Goal: Task Accomplishment & Management: Use online tool/utility

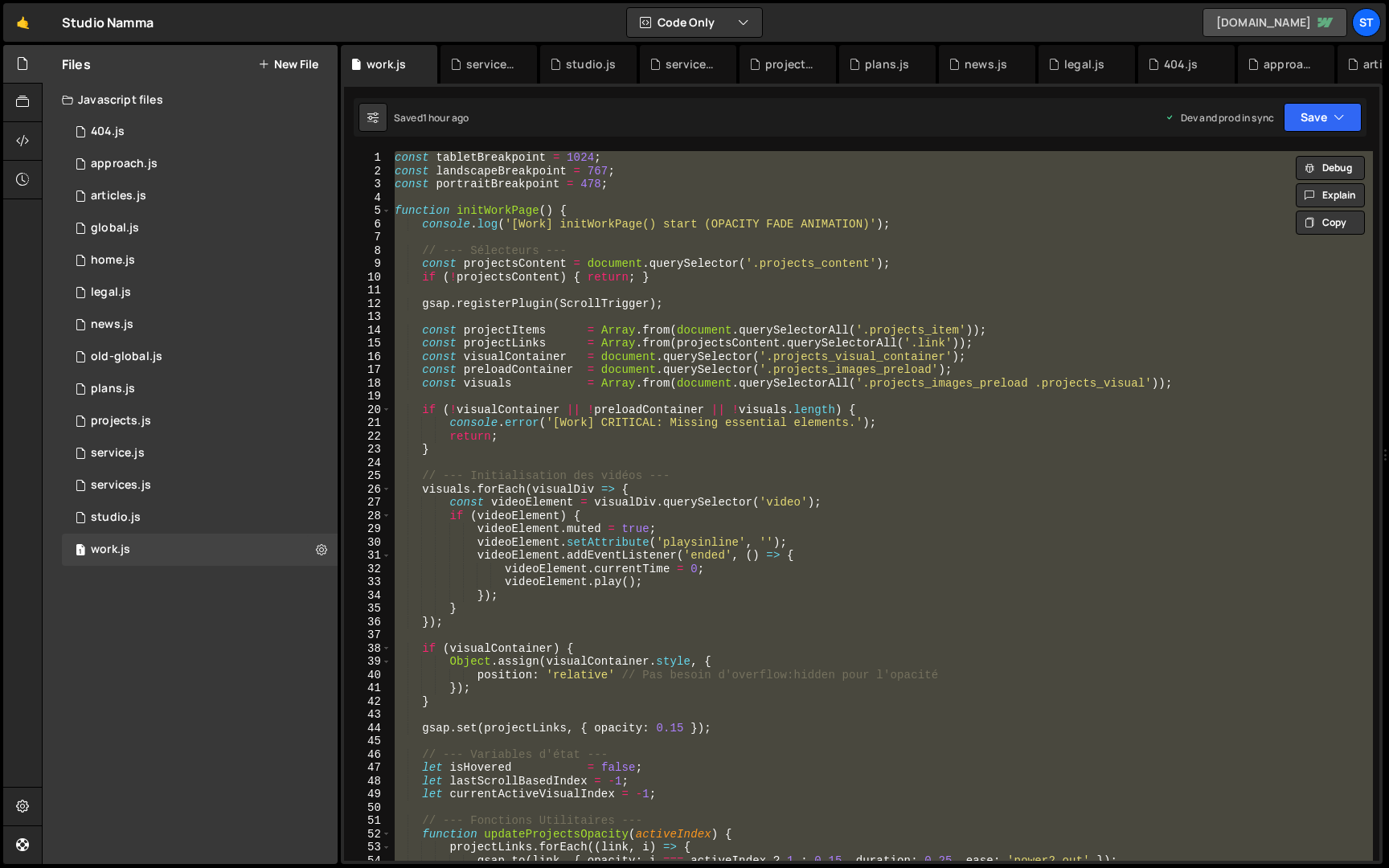
click at [1279, 28] on link "[DOMAIN_NAME]" at bounding box center [1275, 23] width 145 height 29
click at [23, 139] on icon at bounding box center [23, 140] width 13 height 17
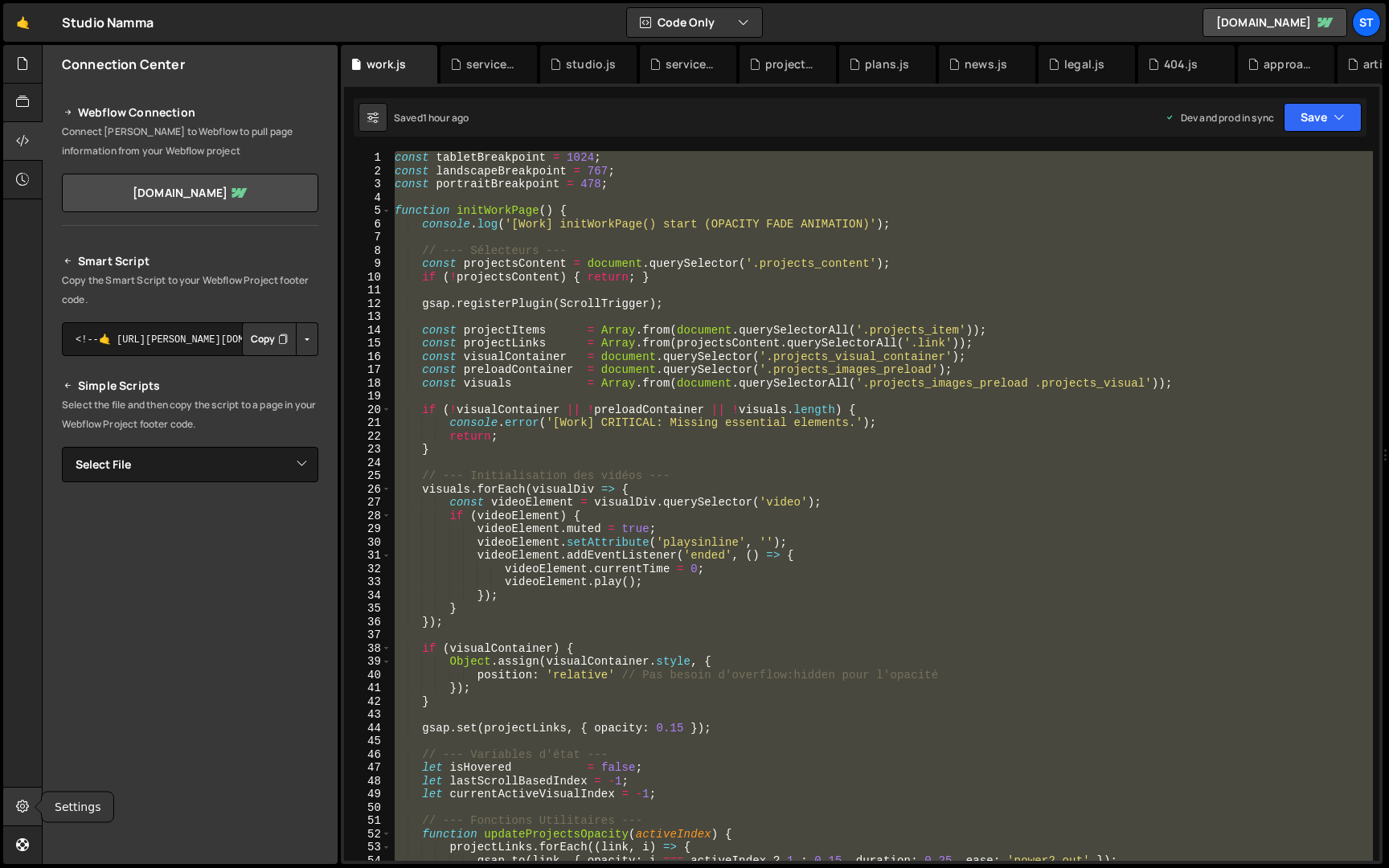
click at [29, 809] on div at bounding box center [23, 807] width 39 height 39
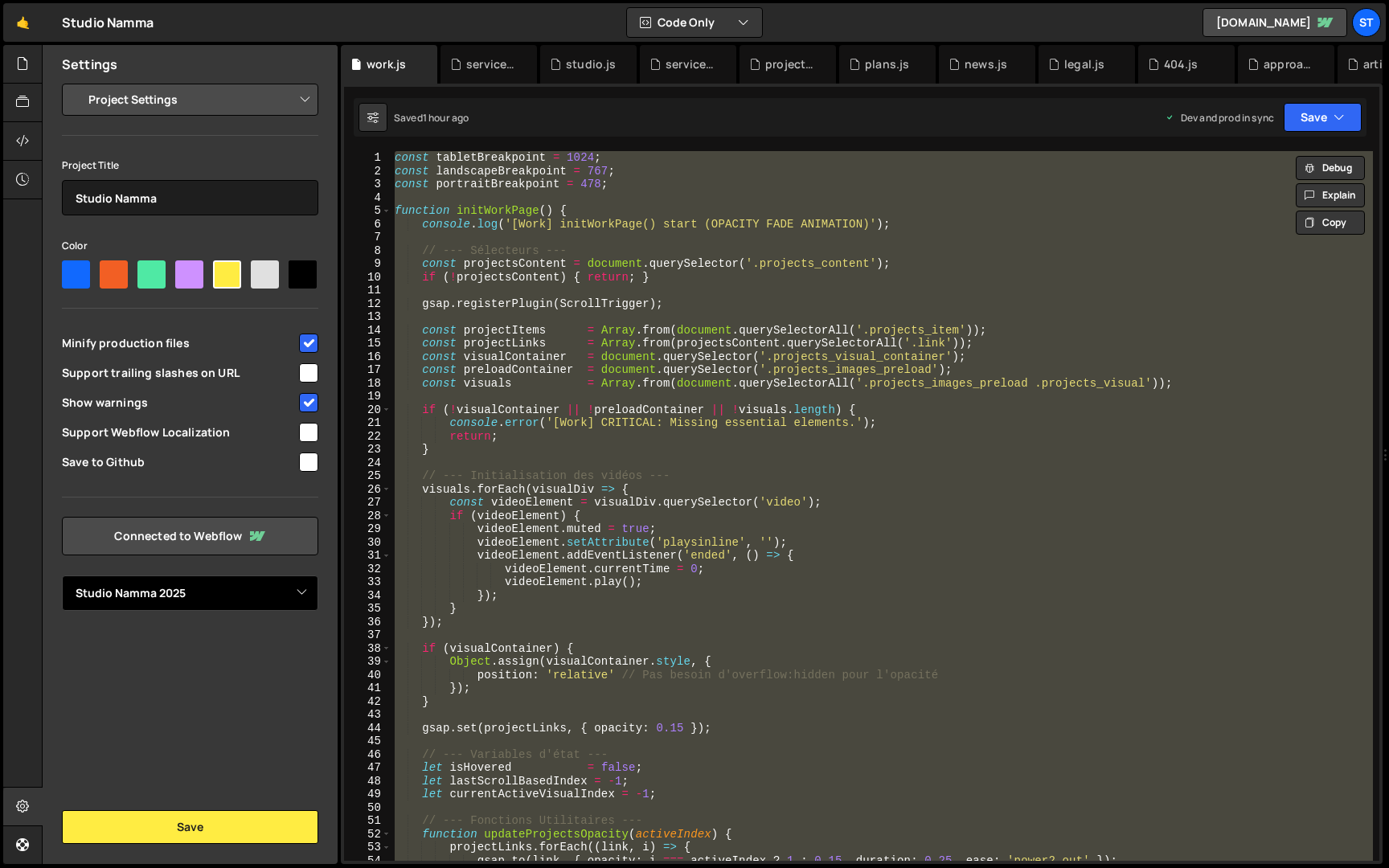
click at [184, 584] on select "Select Project Studio Namma 2025" at bounding box center [189, 593] width 256 height 36
click at [196, 95] on select "Project Settings Code Editor Settings Chat Settings" at bounding box center [193, 99] width 236 height 36
click at [1368, 20] on div "St" at bounding box center [1367, 23] width 29 height 29
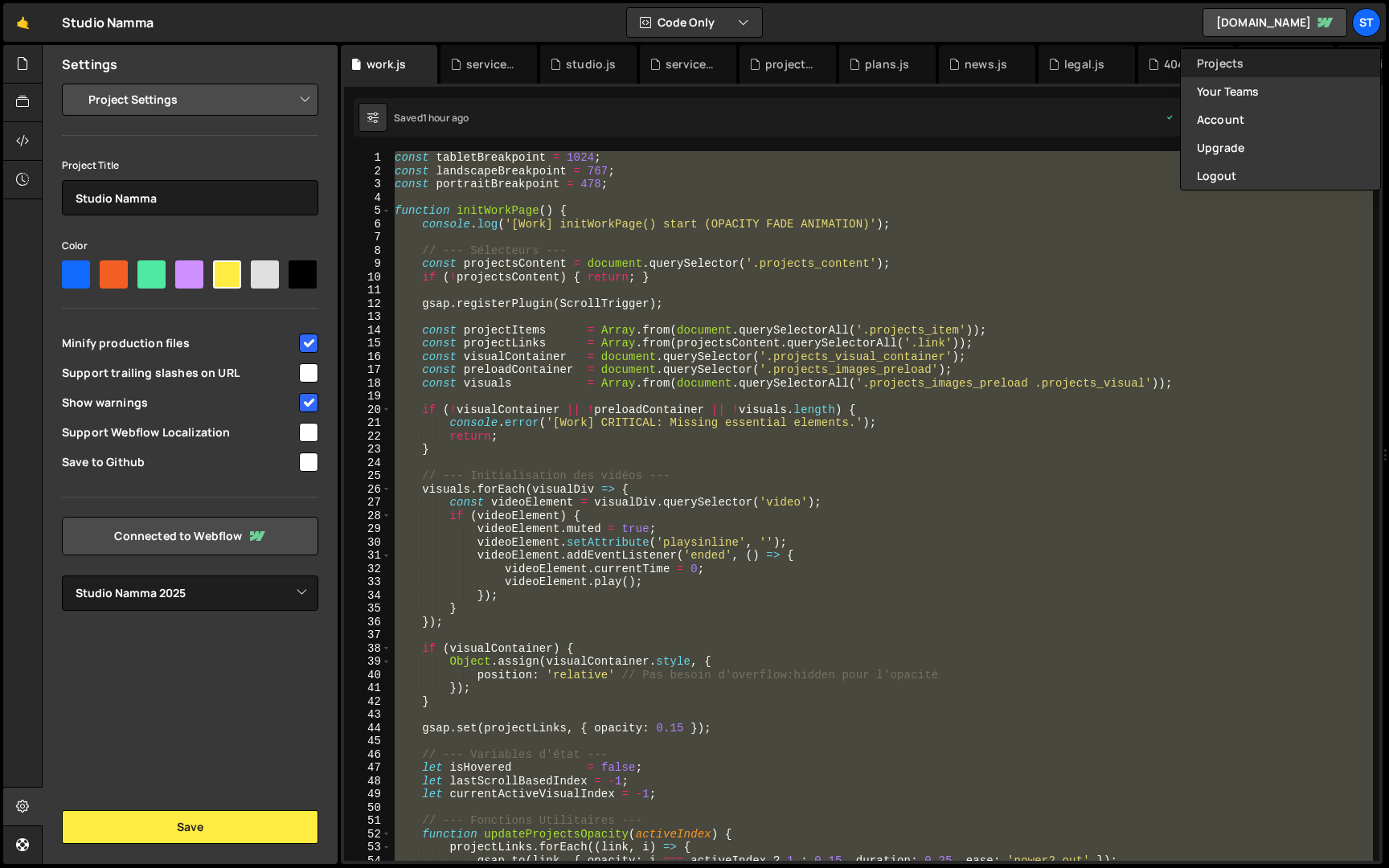
click at [1276, 67] on link "Projects" at bounding box center [1280, 62] width 199 height 28
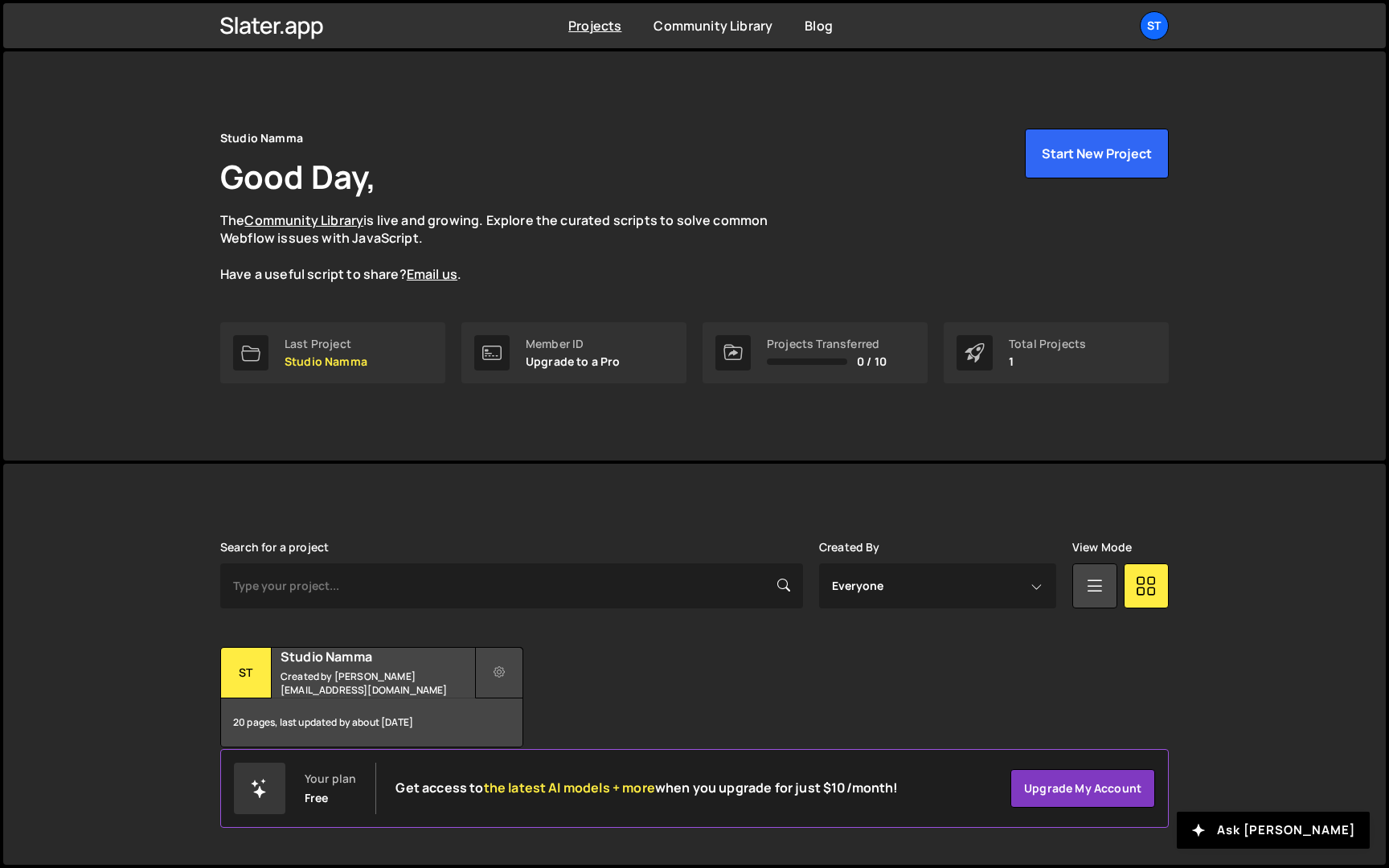
click at [507, 672] on button at bounding box center [499, 673] width 49 height 51
click at [543, 736] on link "Edit Project" at bounding box center [572, 738] width 191 height 26
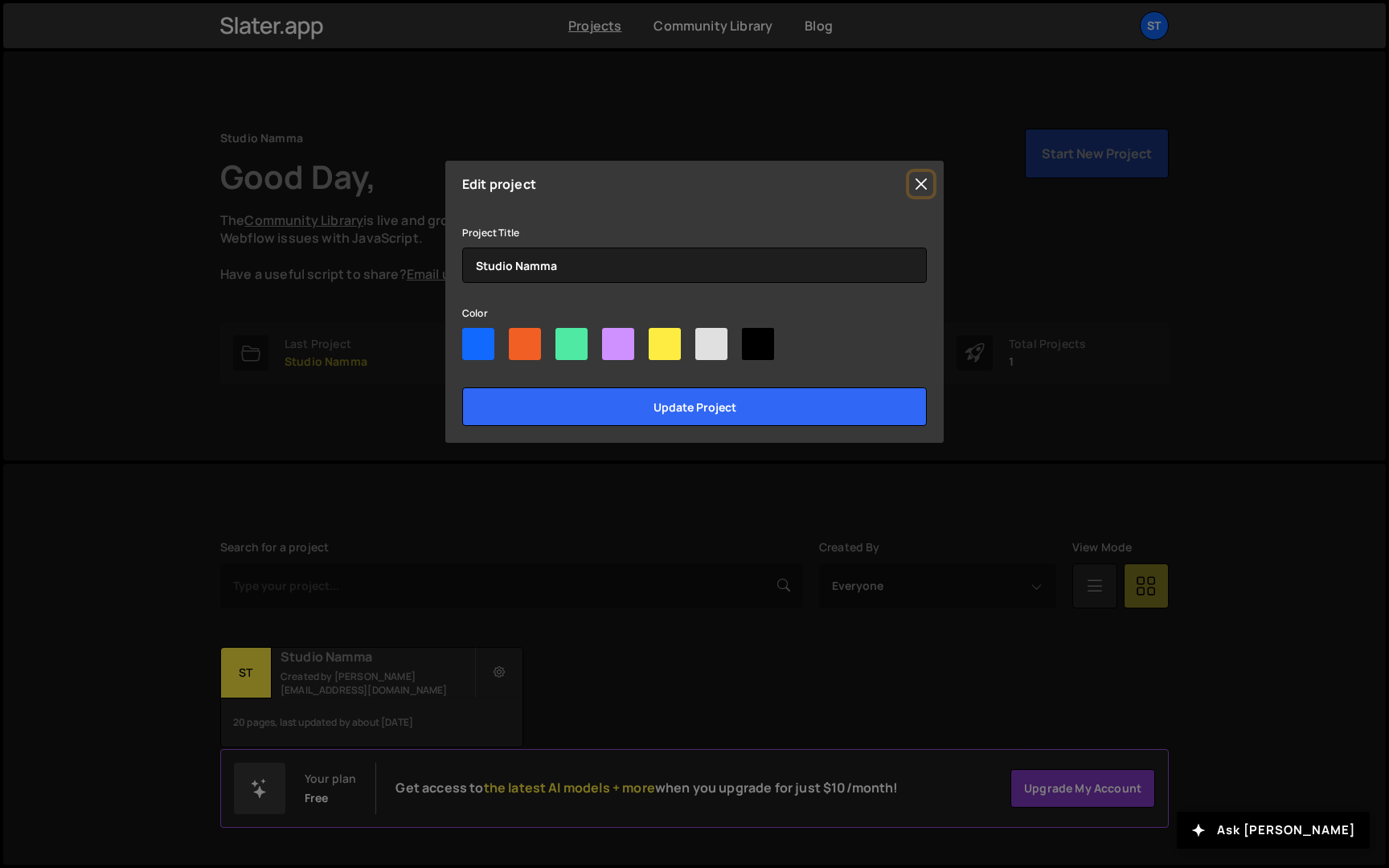
click at [922, 184] on button "Close" at bounding box center [921, 184] width 24 height 24
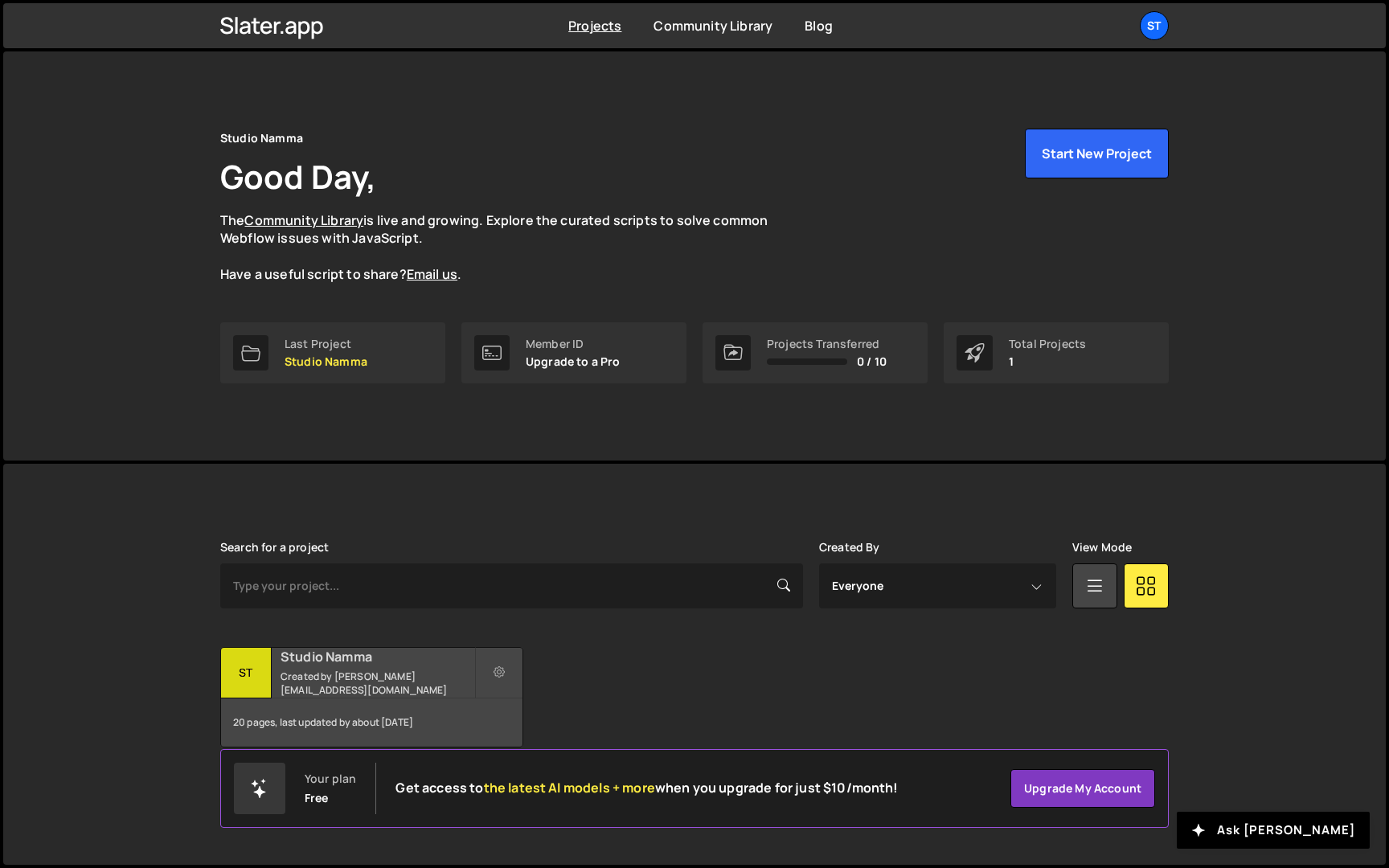
click at [342, 682] on small "Created by schemoul.gabriel@gmail.com" at bounding box center [377, 683] width 194 height 28
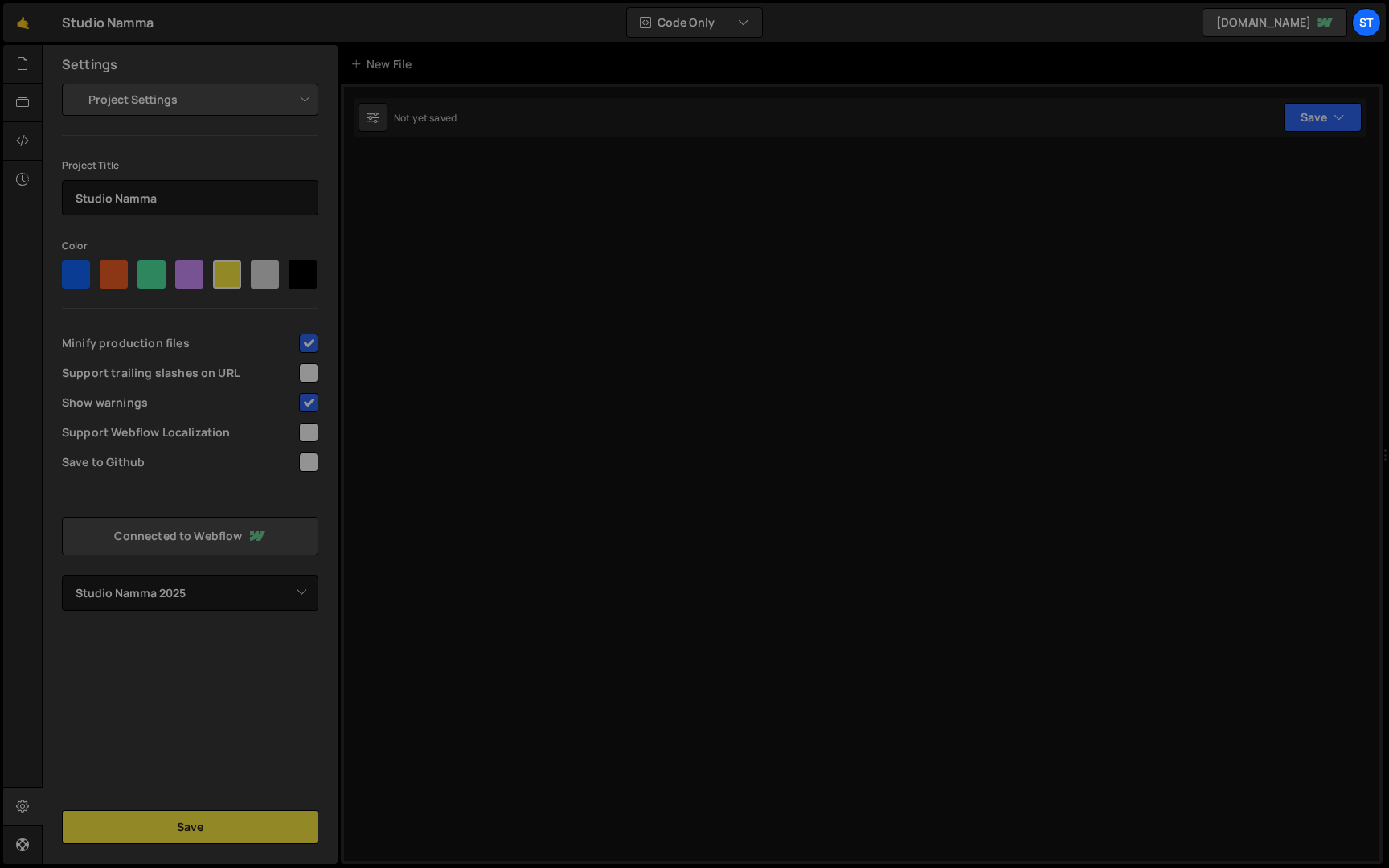
select select "679cb9cacf00799ba4b4c985"
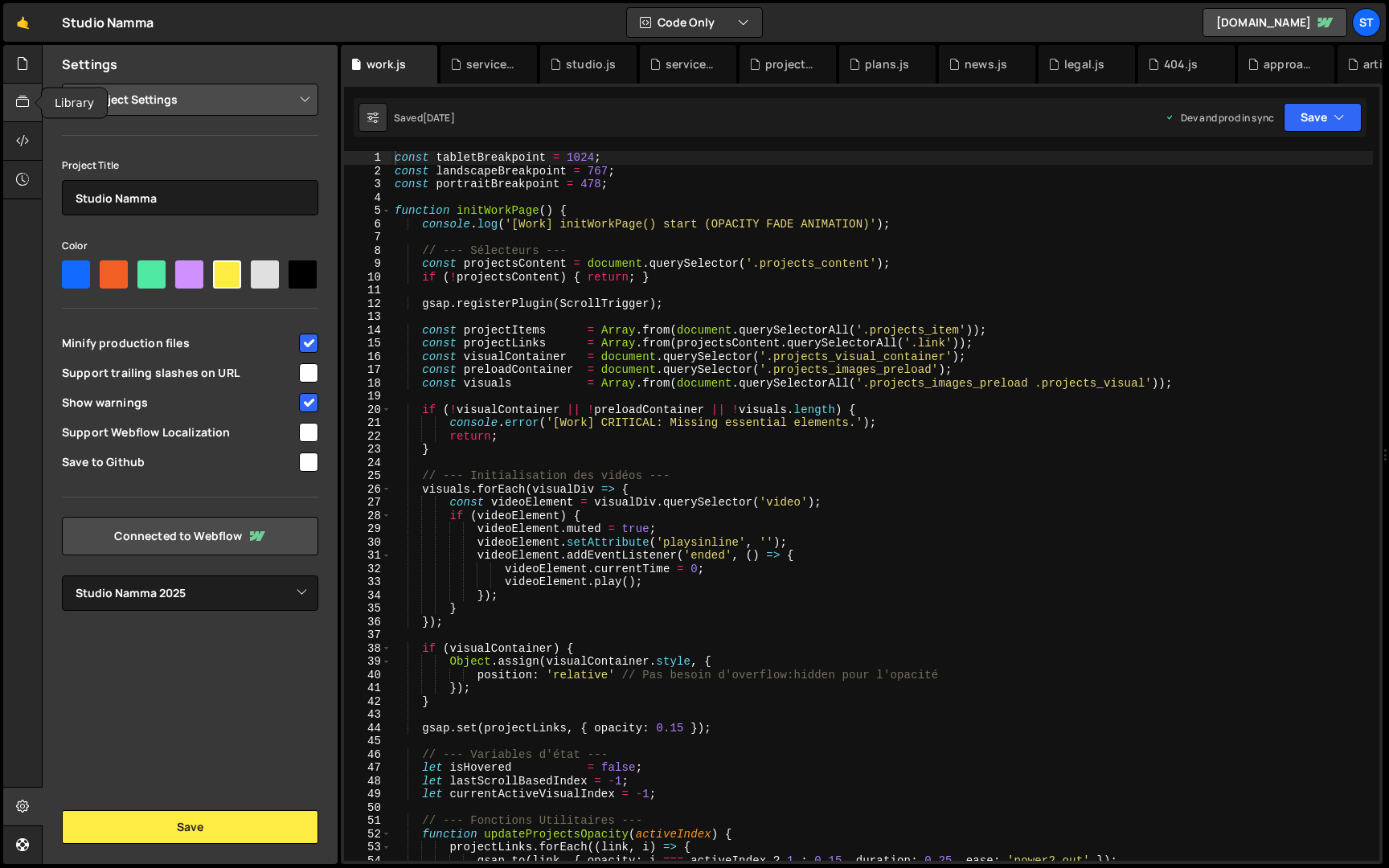
click at [28, 106] on icon at bounding box center [23, 102] width 13 height 17
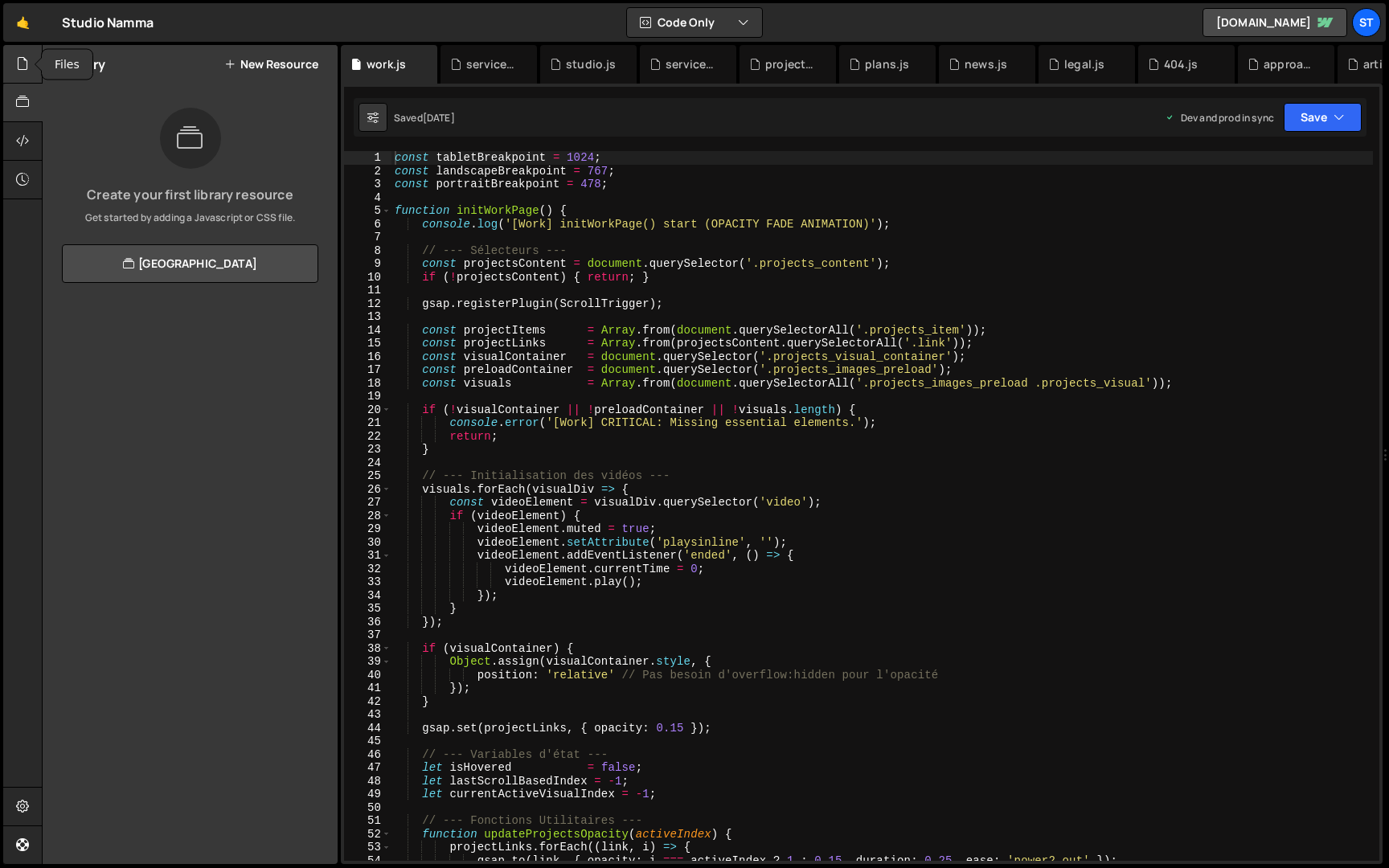
click at [17, 55] on icon at bounding box center [23, 63] width 13 height 17
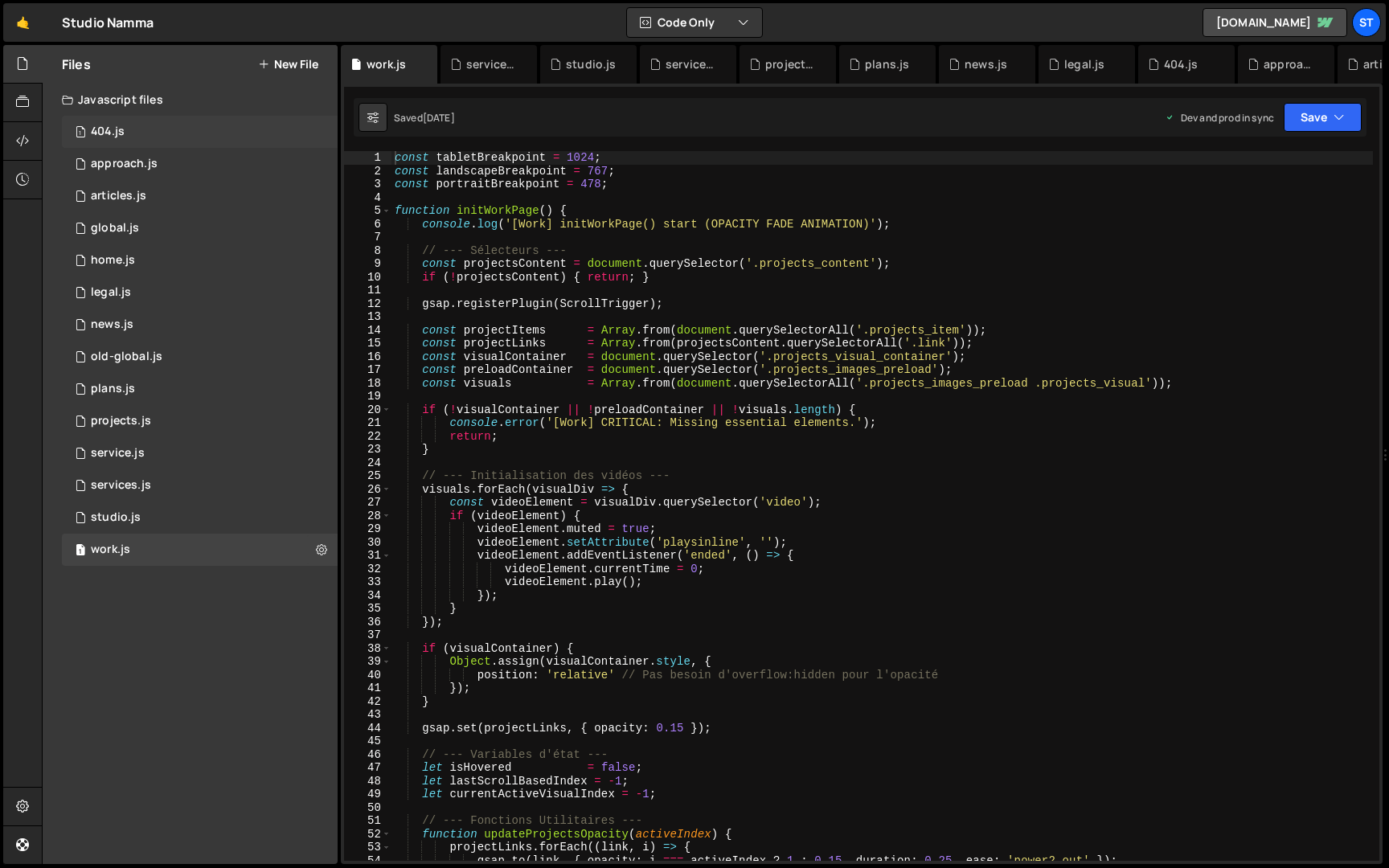
click at [329, 132] on div "1 404.js 0" at bounding box center [199, 131] width 275 height 32
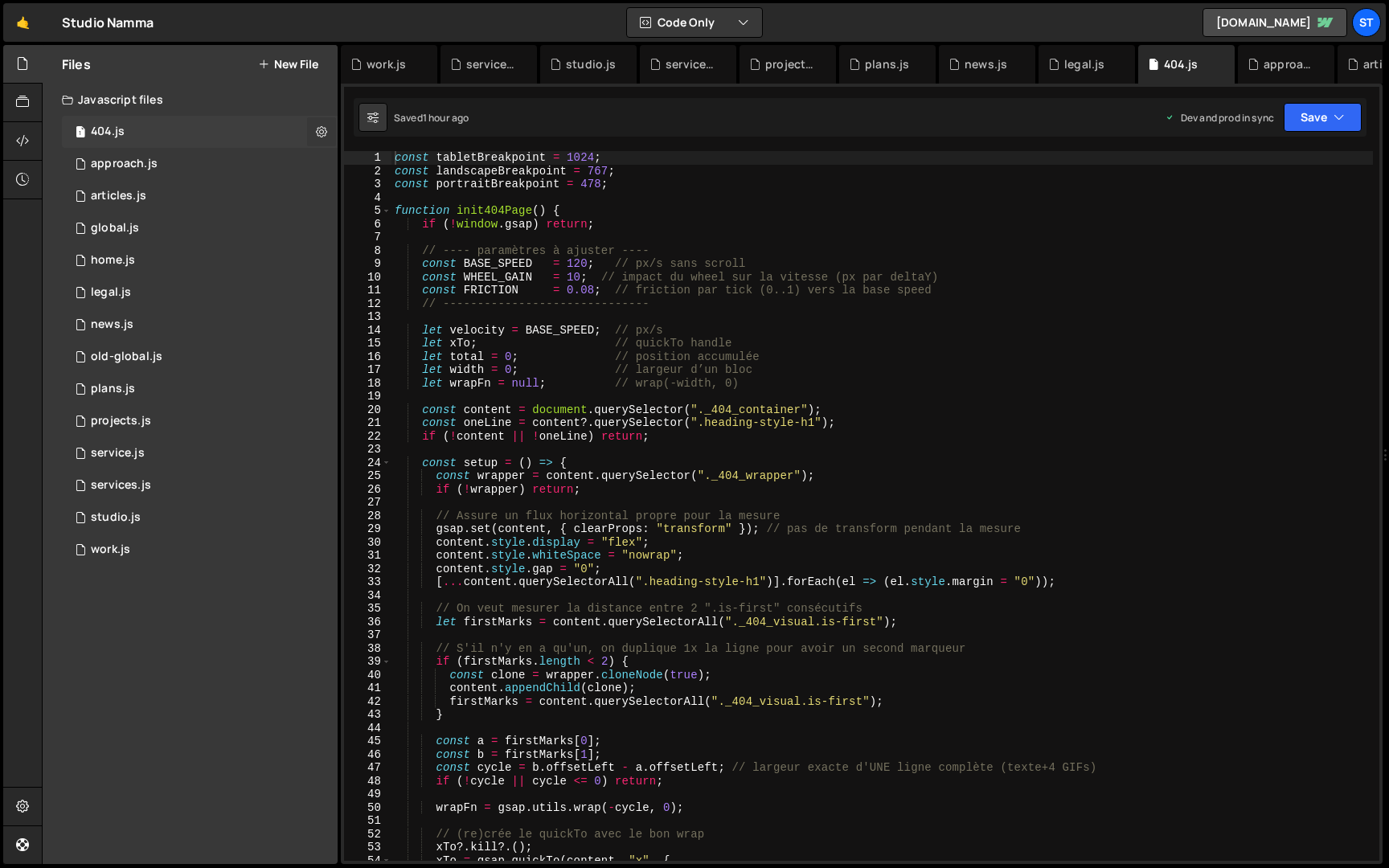
click at [321, 132] on icon at bounding box center [321, 131] width 11 height 16
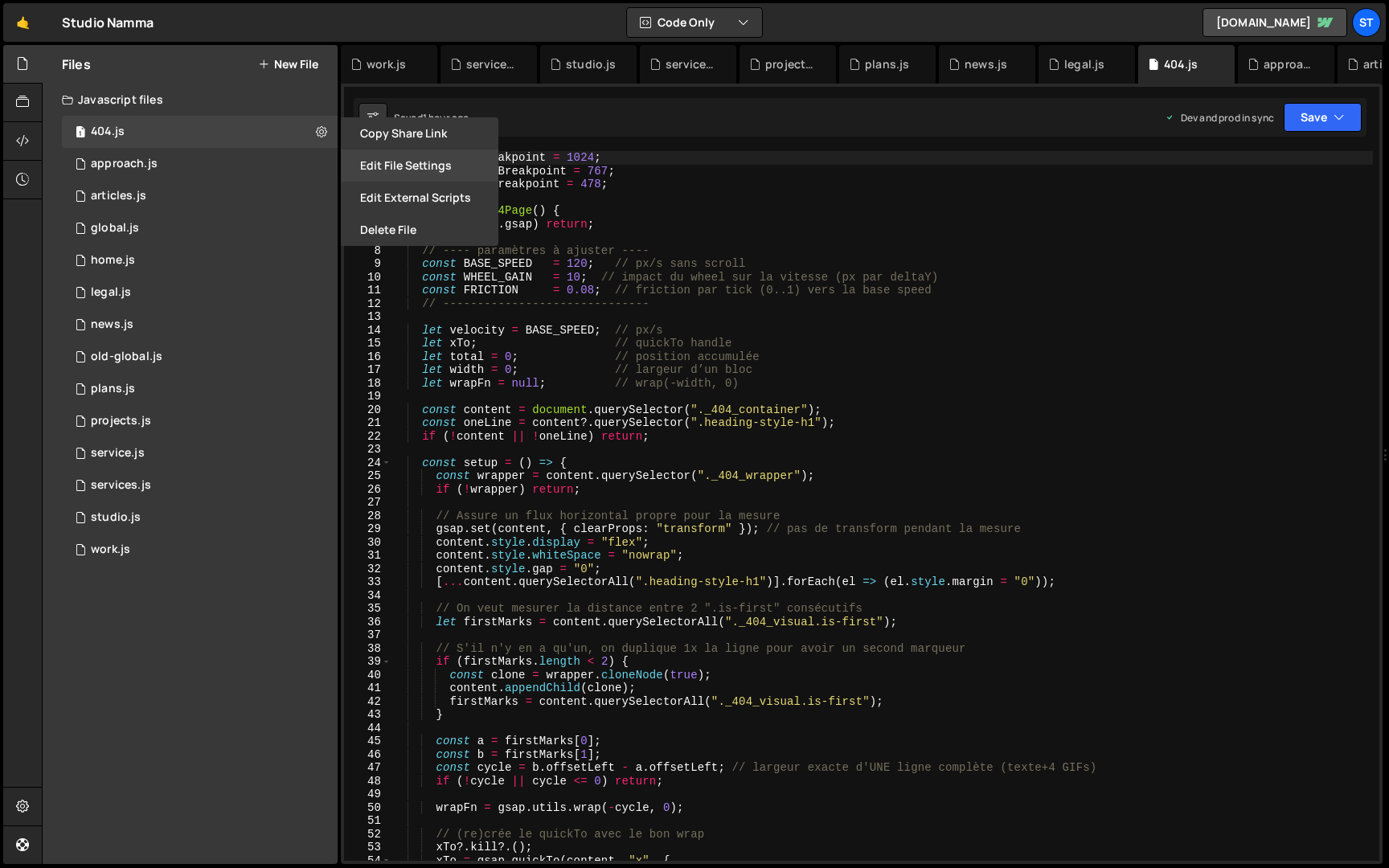
click at [423, 159] on button "Edit File Settings" at bounding box center [420, 165] width 158 height 32
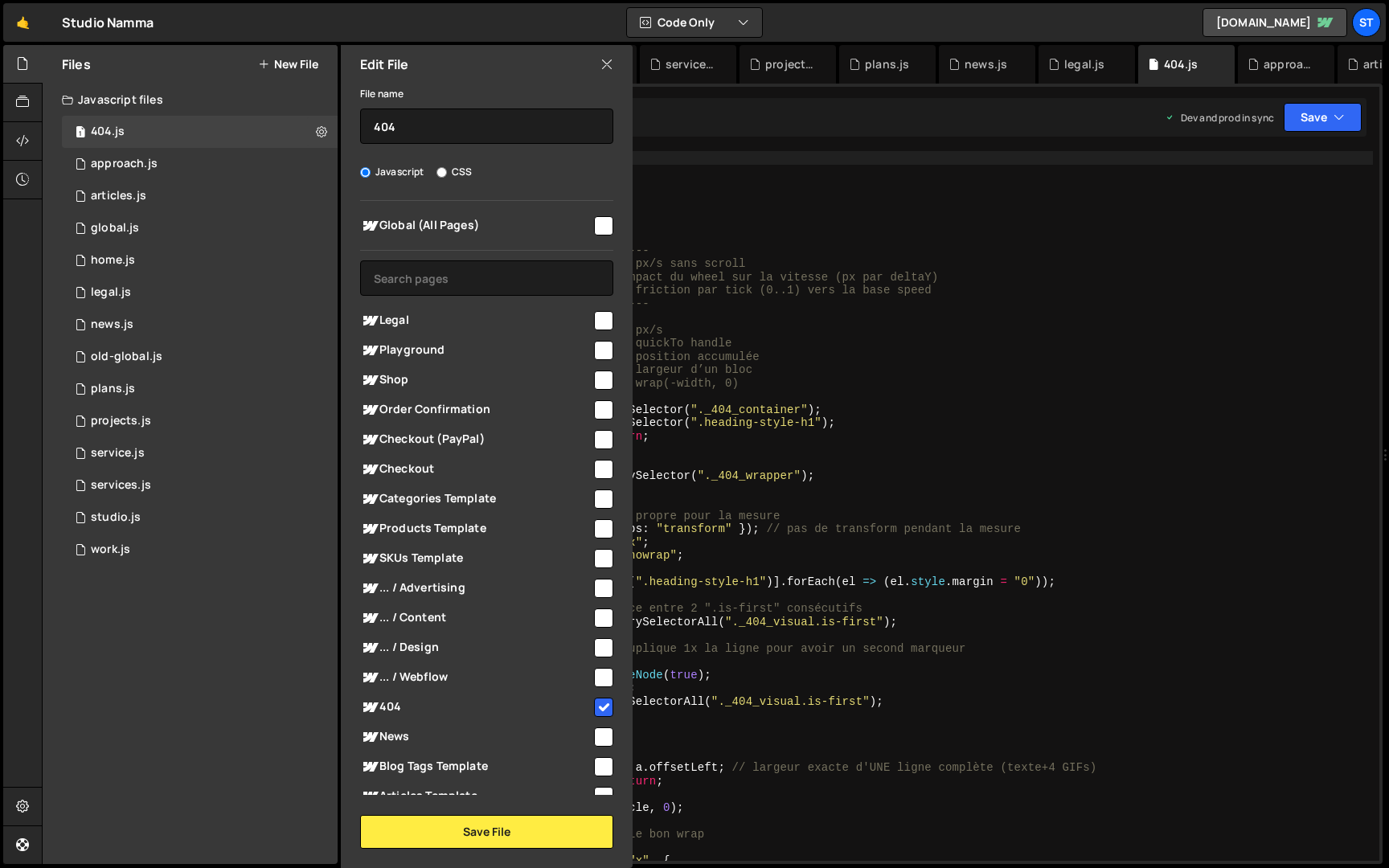
click at [598, 707] on input "checkbox" at bounding box center [603, 707] width 19 height 19
checkbox input "false"
click at [559, 829] on button "Save File" at bounding box center [487, 831] width 253 height 34
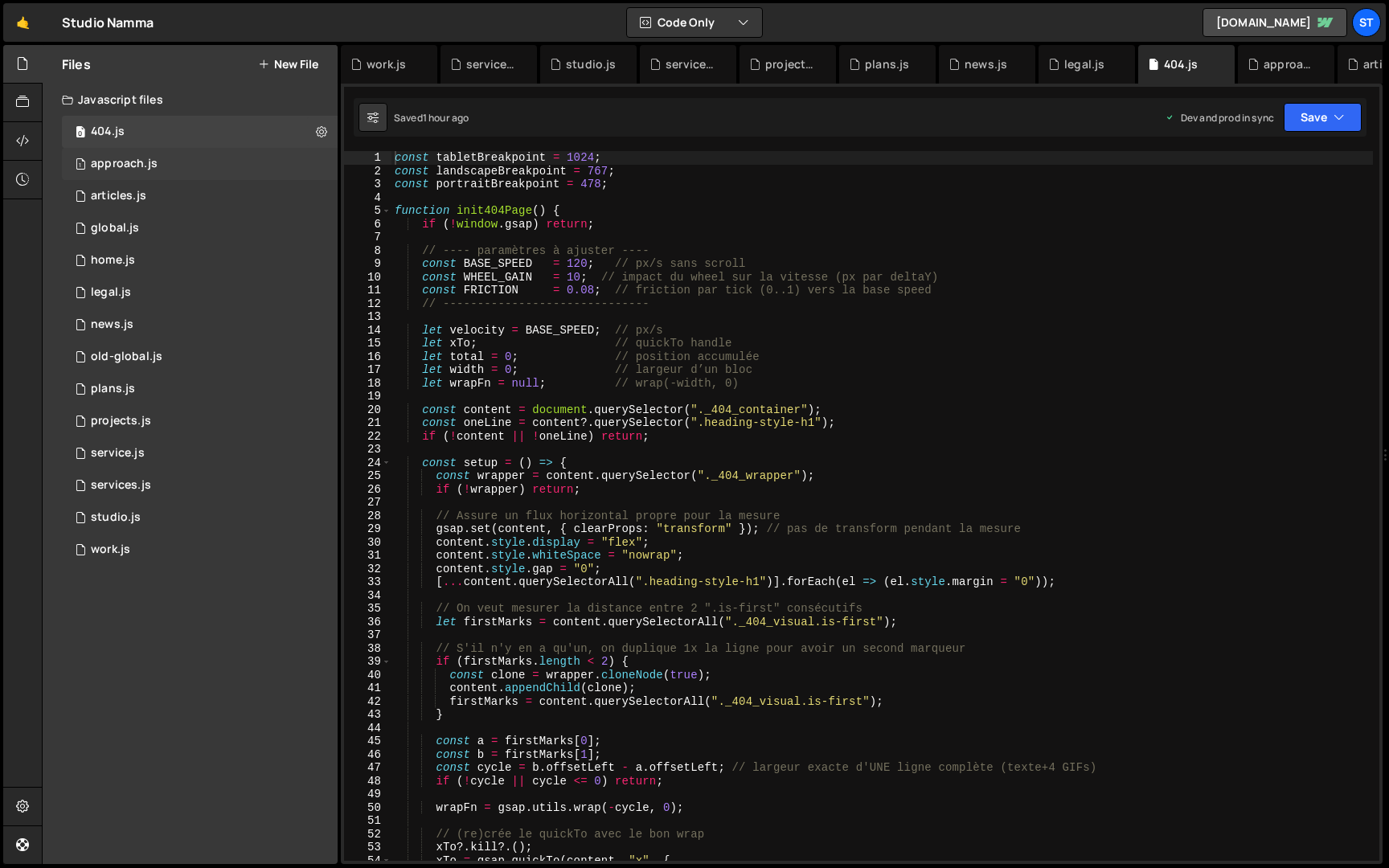
click at [318, 158] on div "1 approach.js 0" at bounding box center [199, 163] width 275 height 32
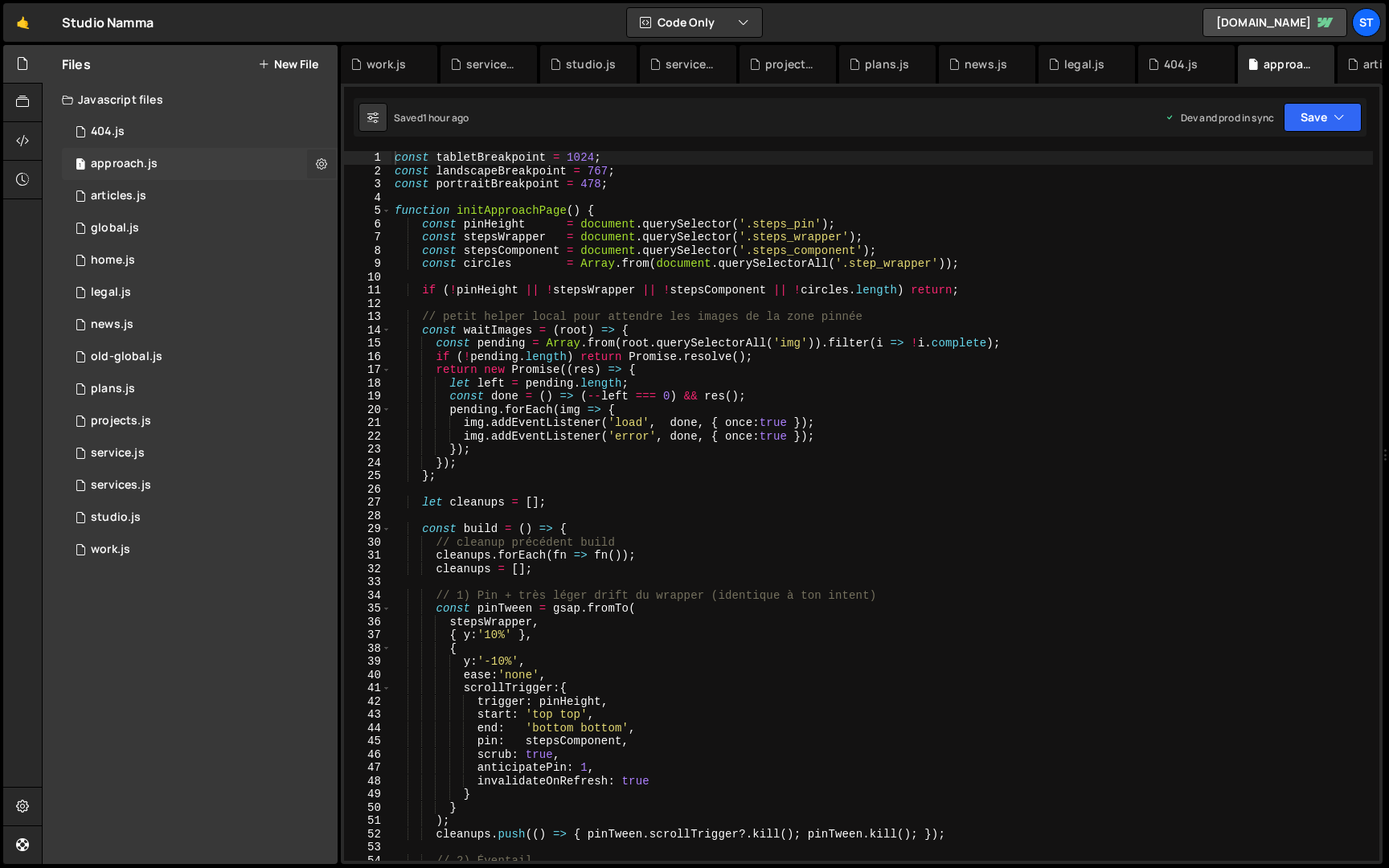
click at [320, 161] on icon at bounding box center [321, 163] width 11 height 16
type input "approach"
radio input "true"
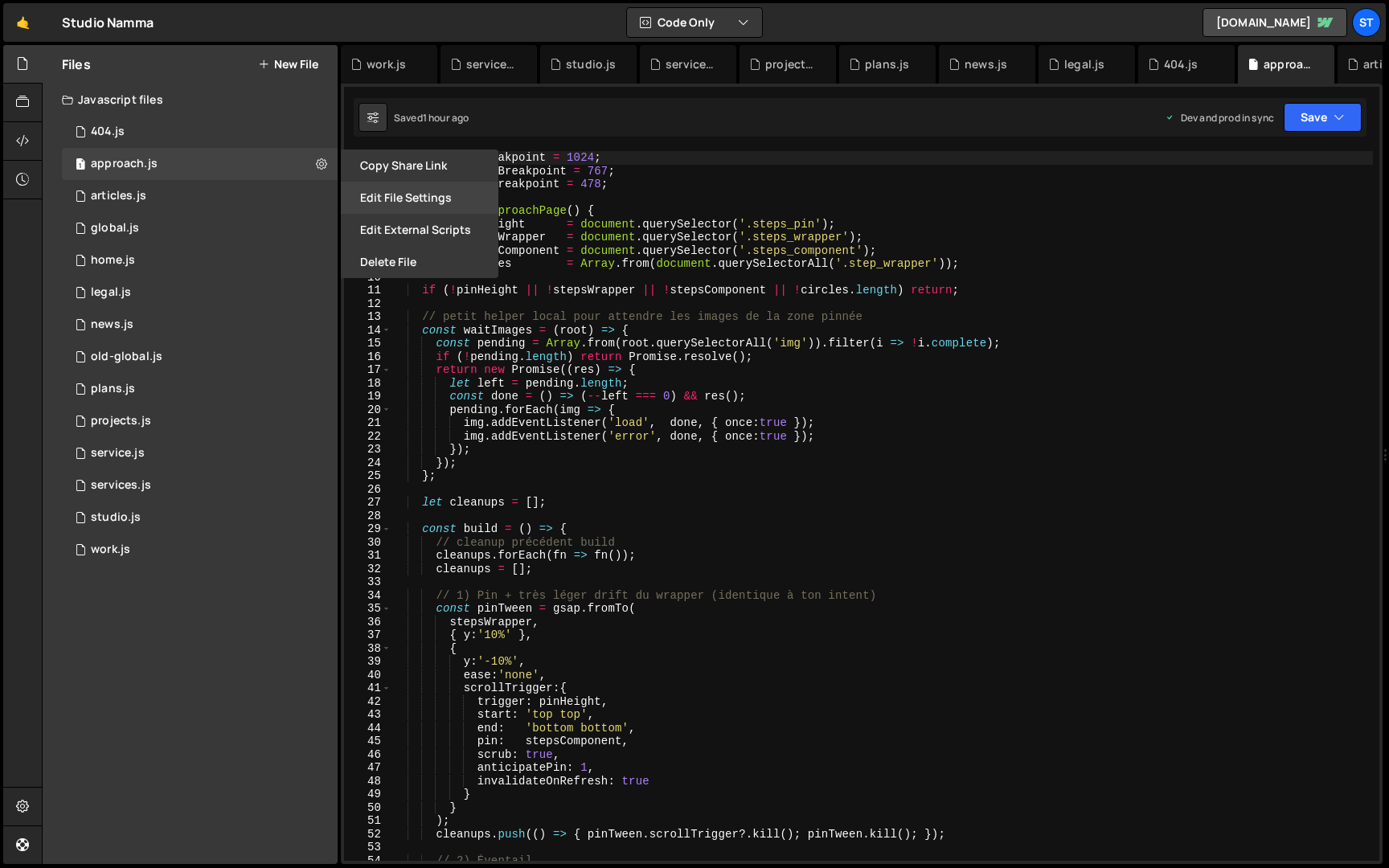
click at [403, 199] on button "Edit File Settings" at bounding box center [420, 197] width 158 height 32
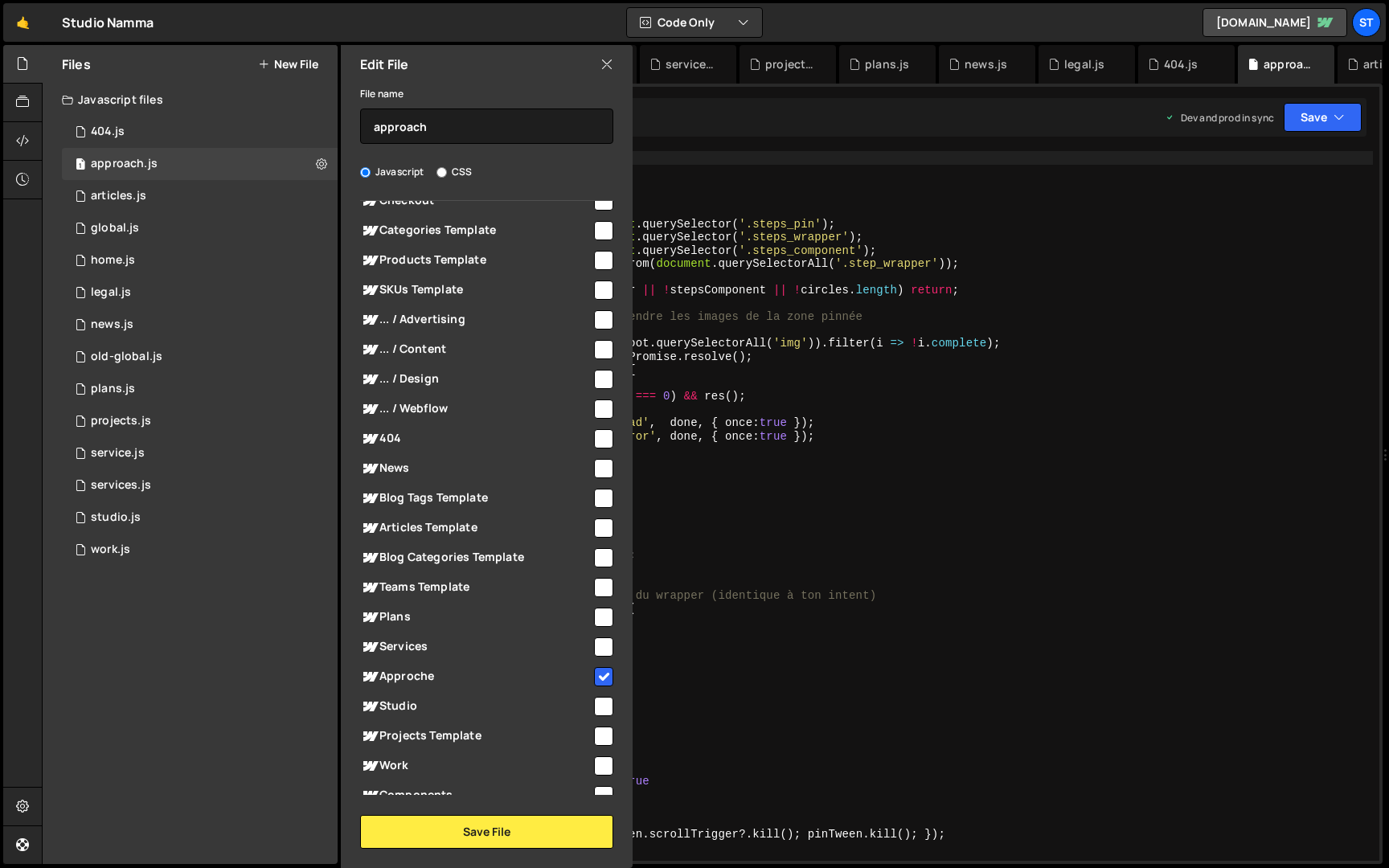
scroll to position [366, 0]
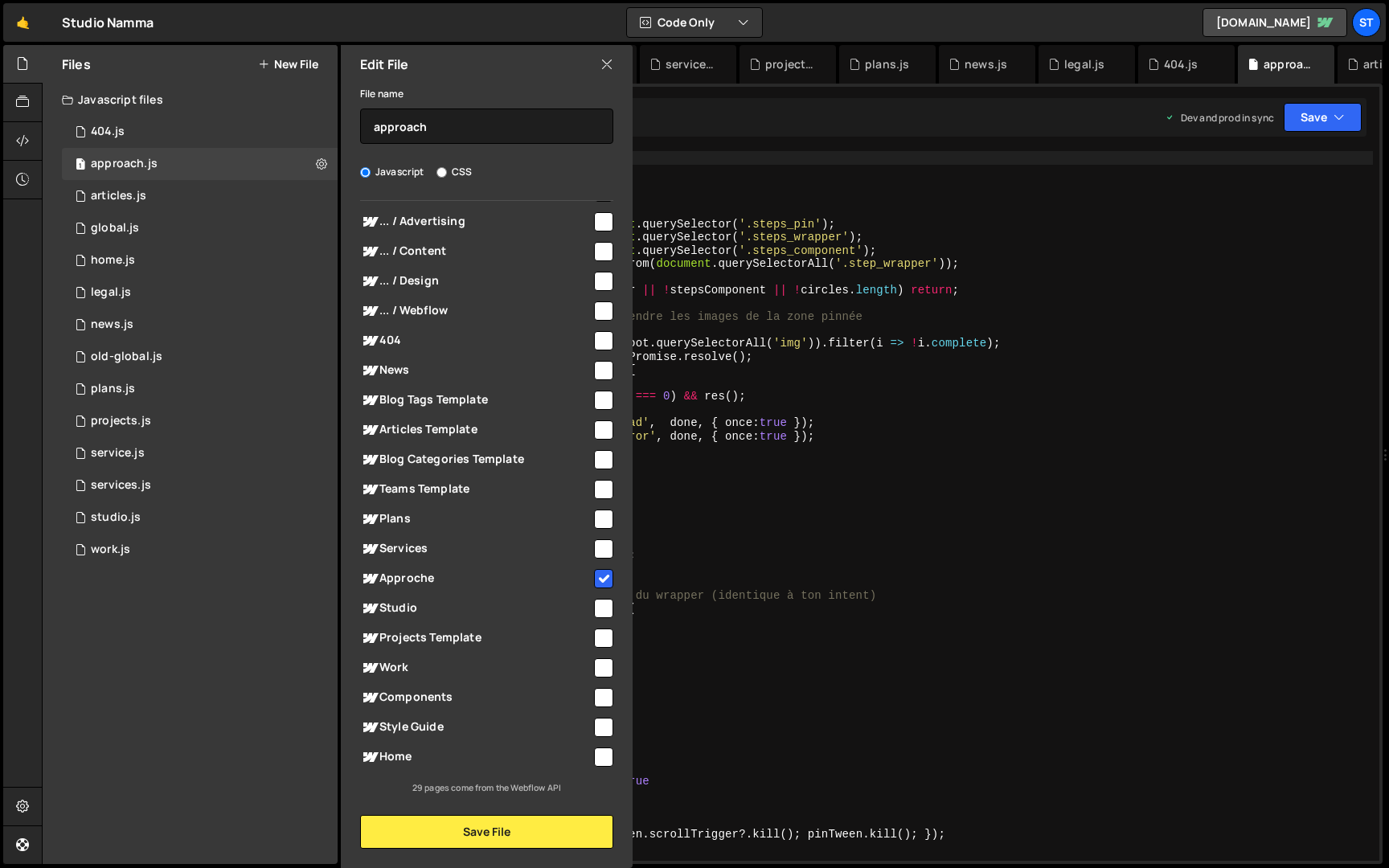
click at [595, 575] on input "checkbox" at bounding box center [603, 578] width 19 height 19
checkbox input "false"
click at [527, 830] on button "Save File" at bounding box center [487, 831] width 253 height 34
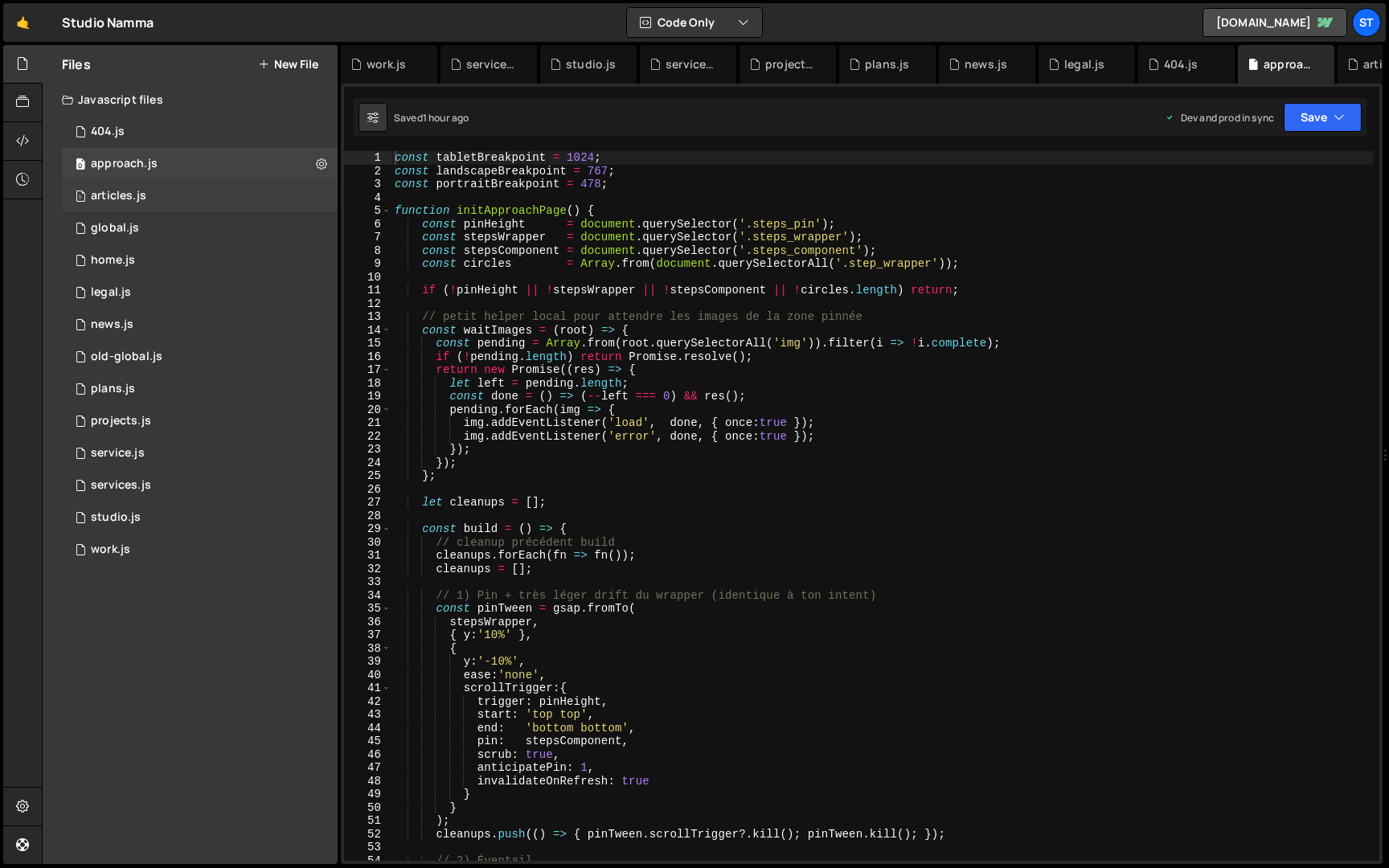
click at [322, 195] on div "1 articles.js 0" at bounding box center [199, 195] width 275 height 32
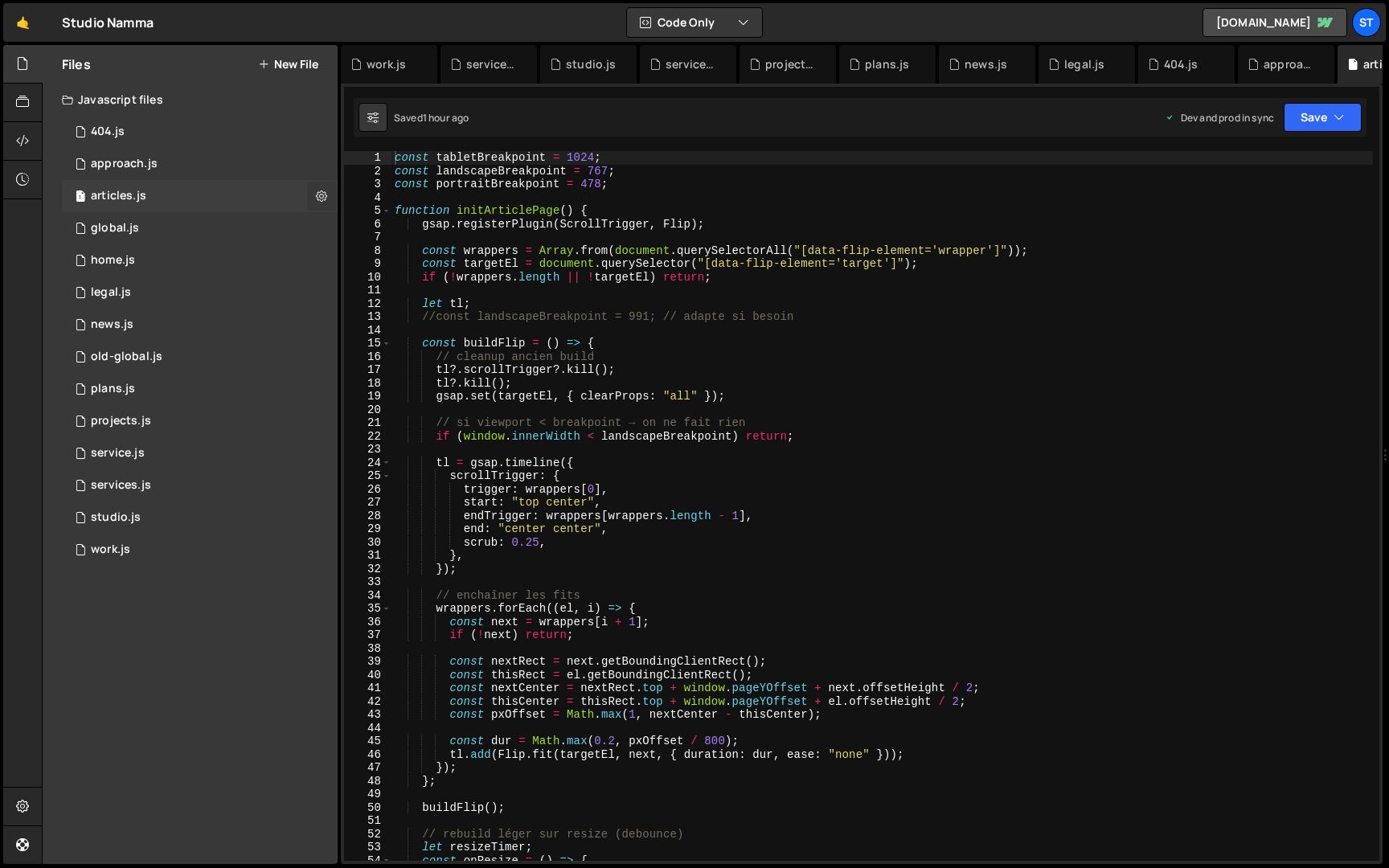
click at [320, 195] on icon at bounding box center [321, 195] width 11 height 16
type input "articles"
radio input "true"
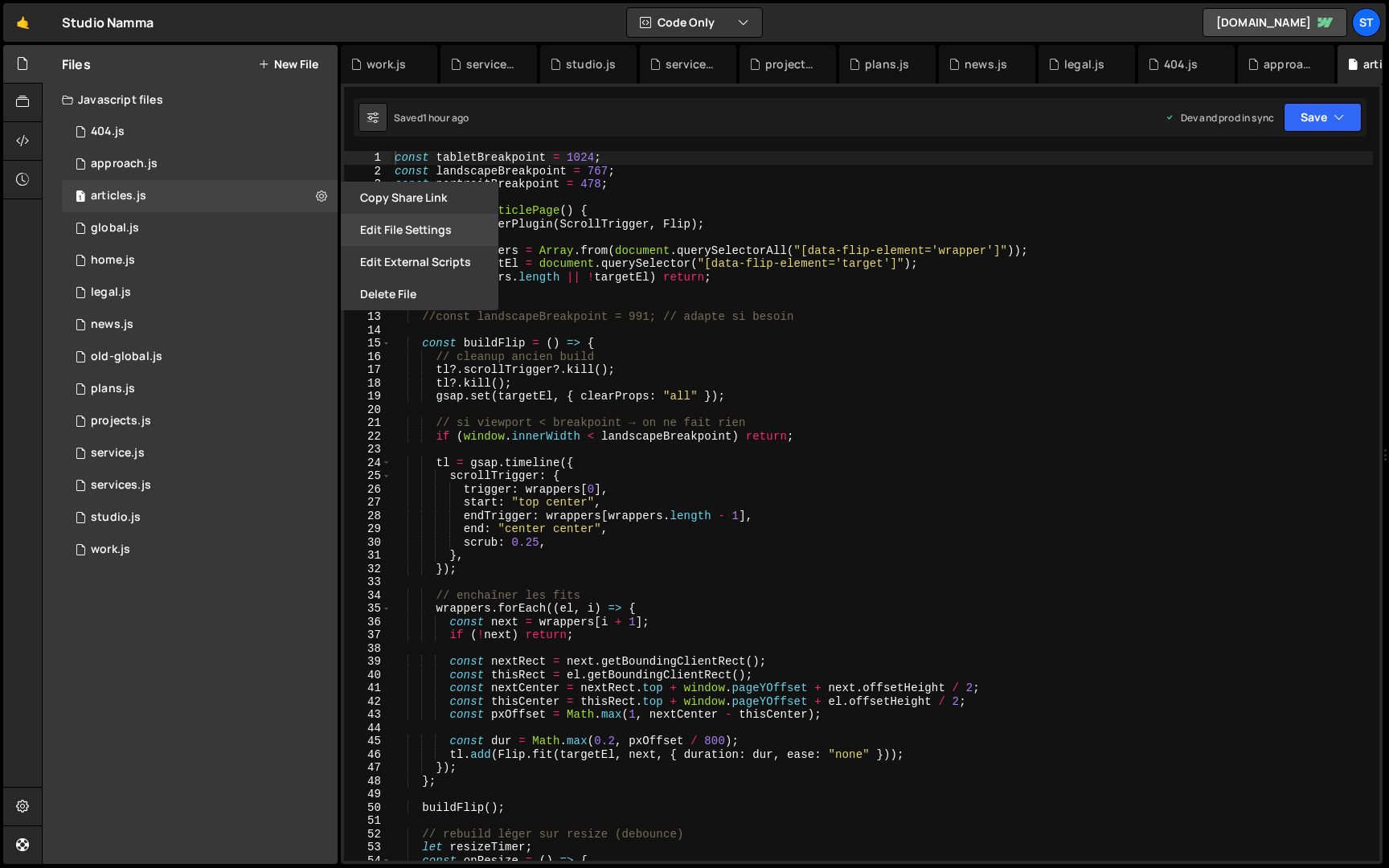
click at [415, 231] on button "Edit File Settings" at bounding box center [420, 229] width 158 height 32
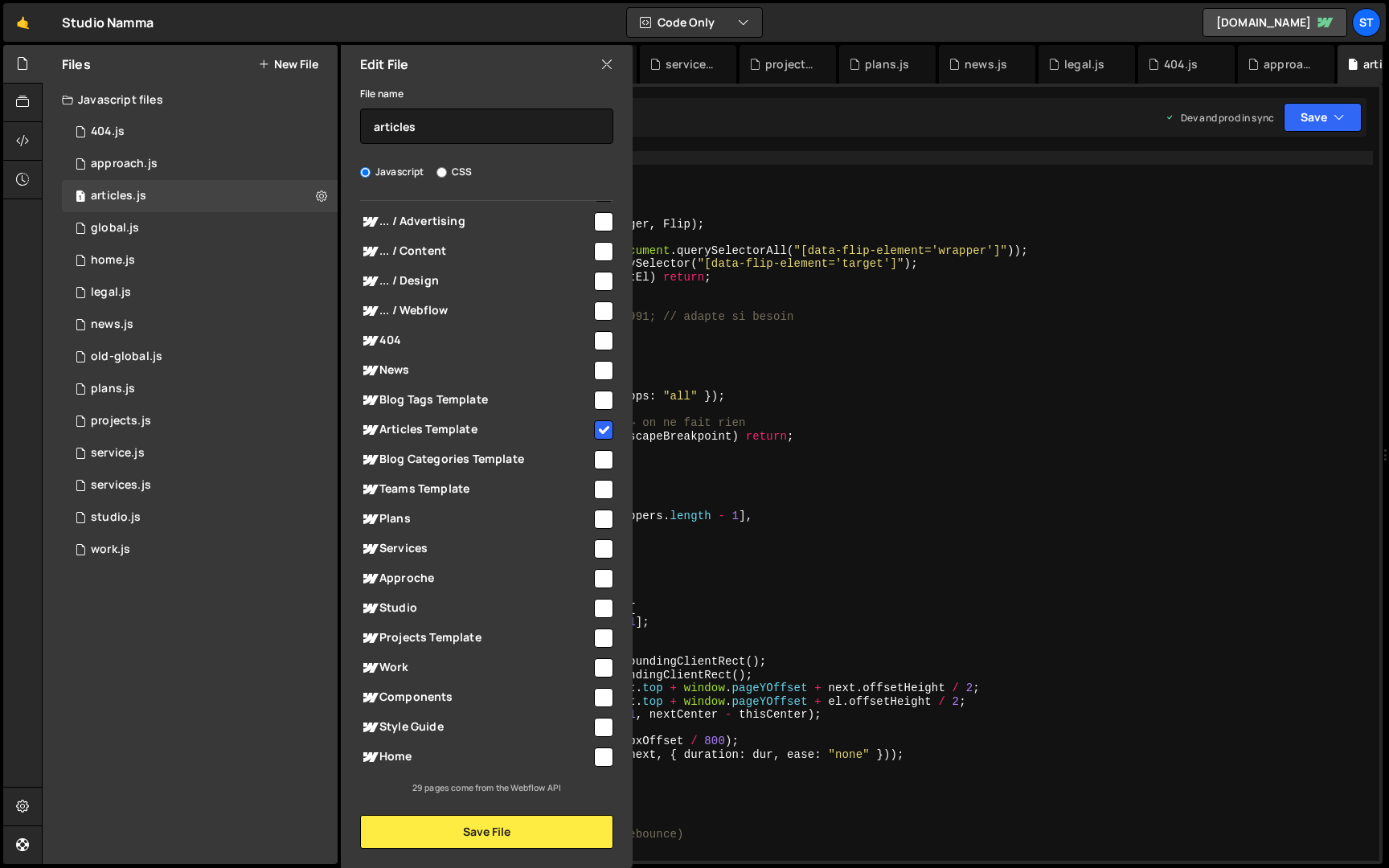
click at [594, 424] on input "checkbox" at bounding box center [603, 429] width 19 height 19
checkbox input "false"
click at [502, 824] on button "Save File" at bounding box center [487, 831] width 253 height 34
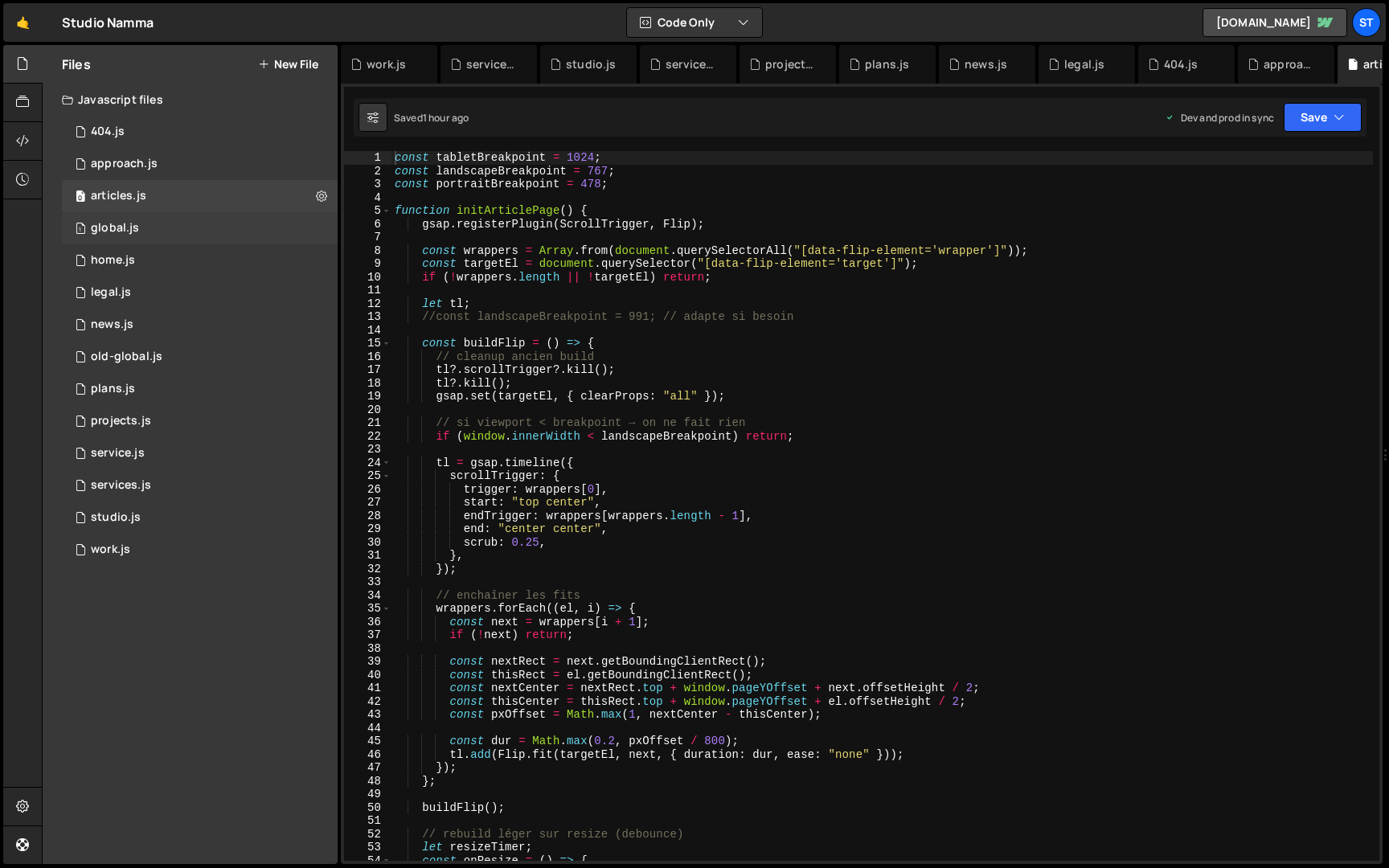
click at [316, 226] on div "1 global.js 0" at bounding box center [199, 228] width 275 height 32
click at [320, 228] on icon at bounding box center [321, 228] width 11 height 16
type input "global"
radio input "true"
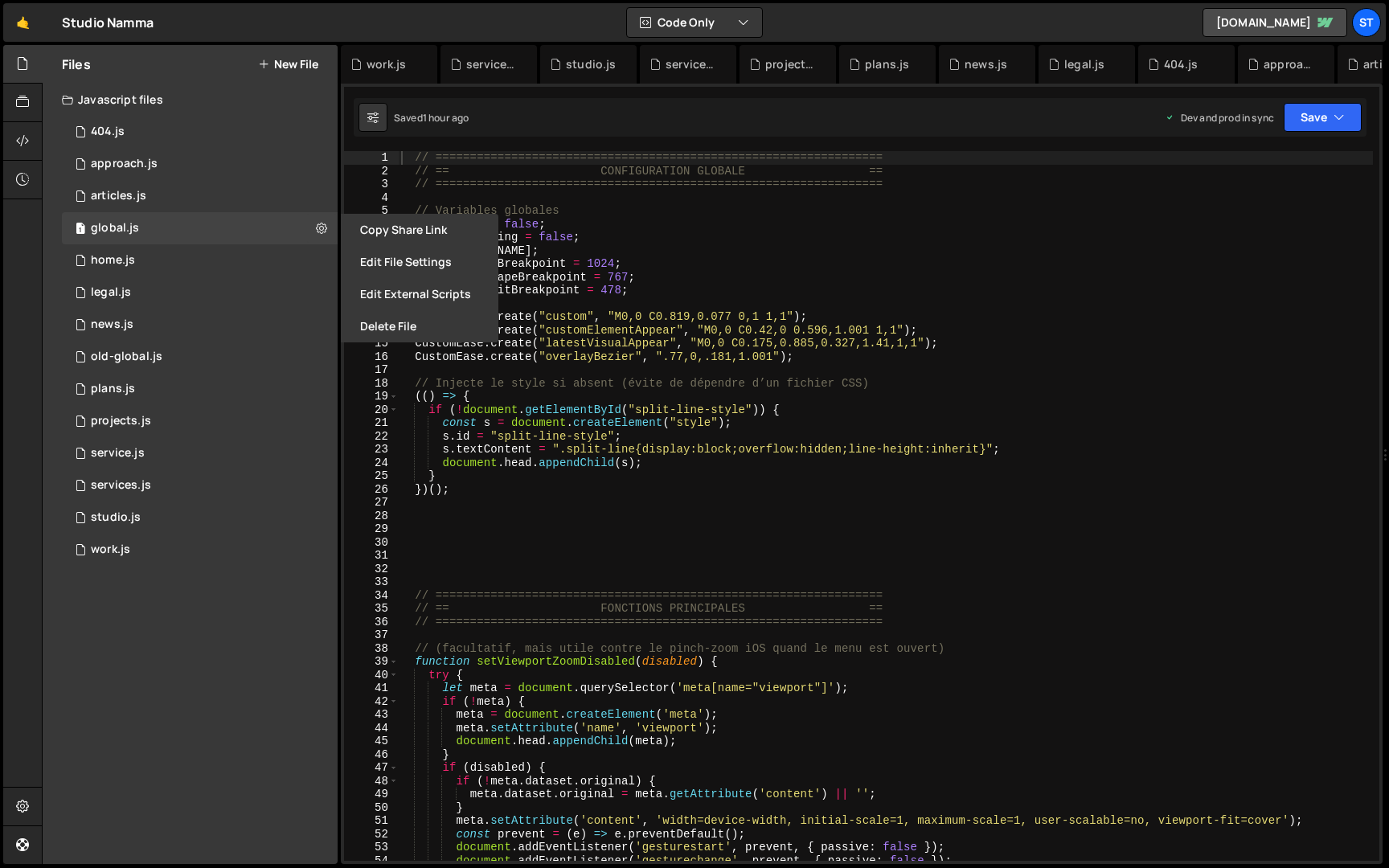
scroll to position [710, 0]
click at [418, 247] on button "Edit File Settings" at bounding box center [420, 262] width 158 height 32
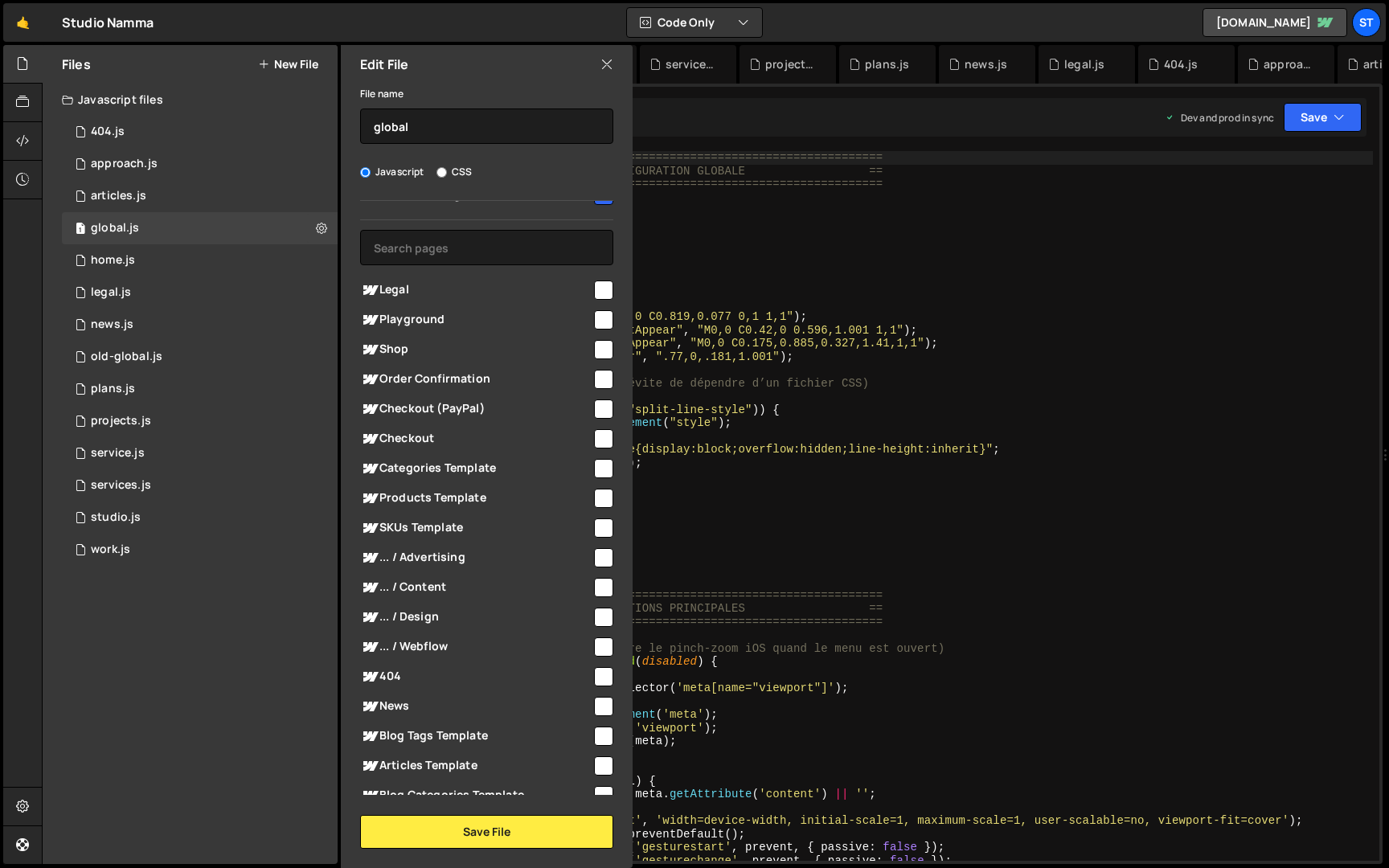
scroll to position [0, 0]
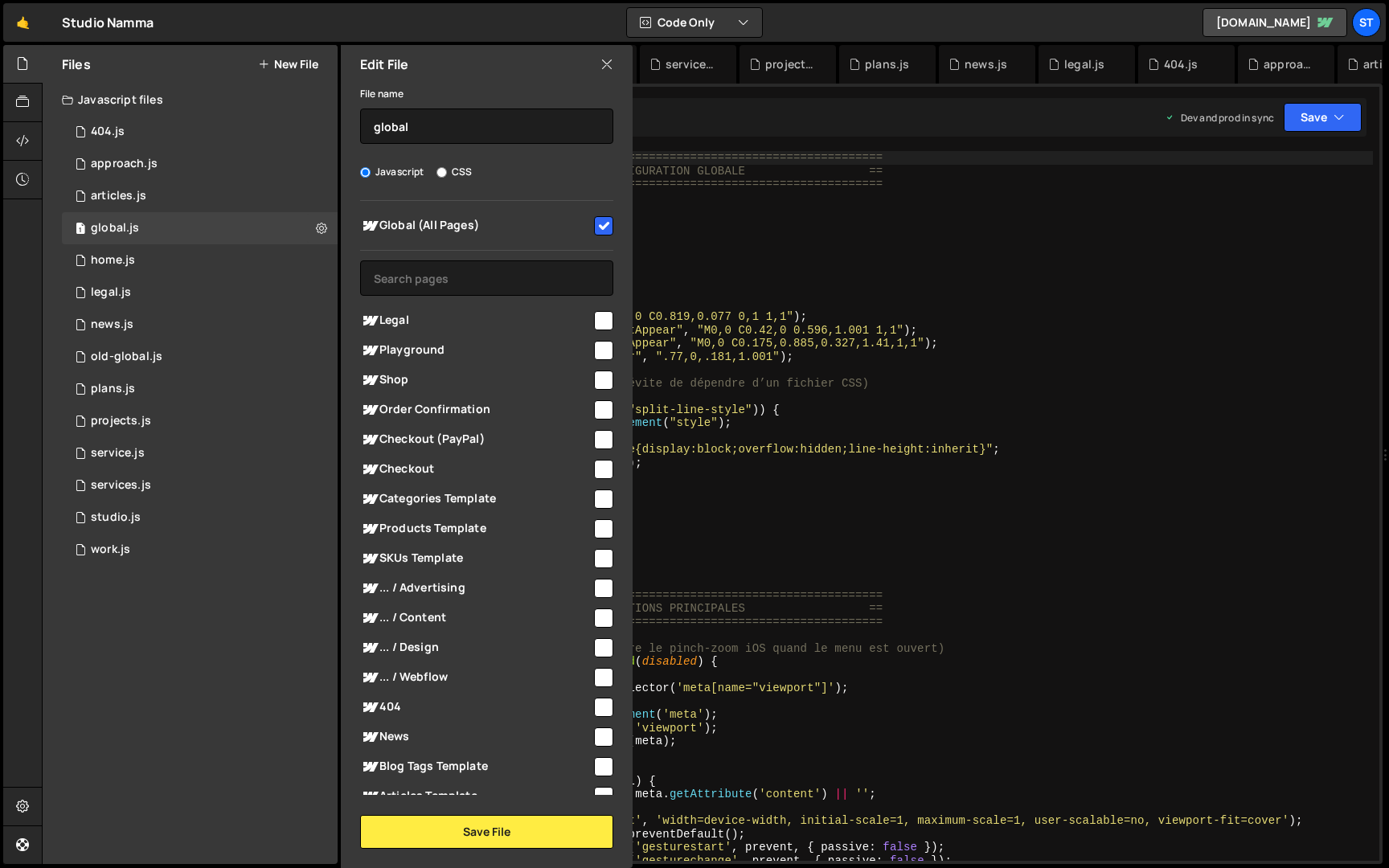
click at [599, 225] on input "checkbox" at bounding box center [603, 226] width 19 height 19
checkbox input "false"
click at [563, 829] on button "Save File" at bounding box center [487, 831] width 253 height 34
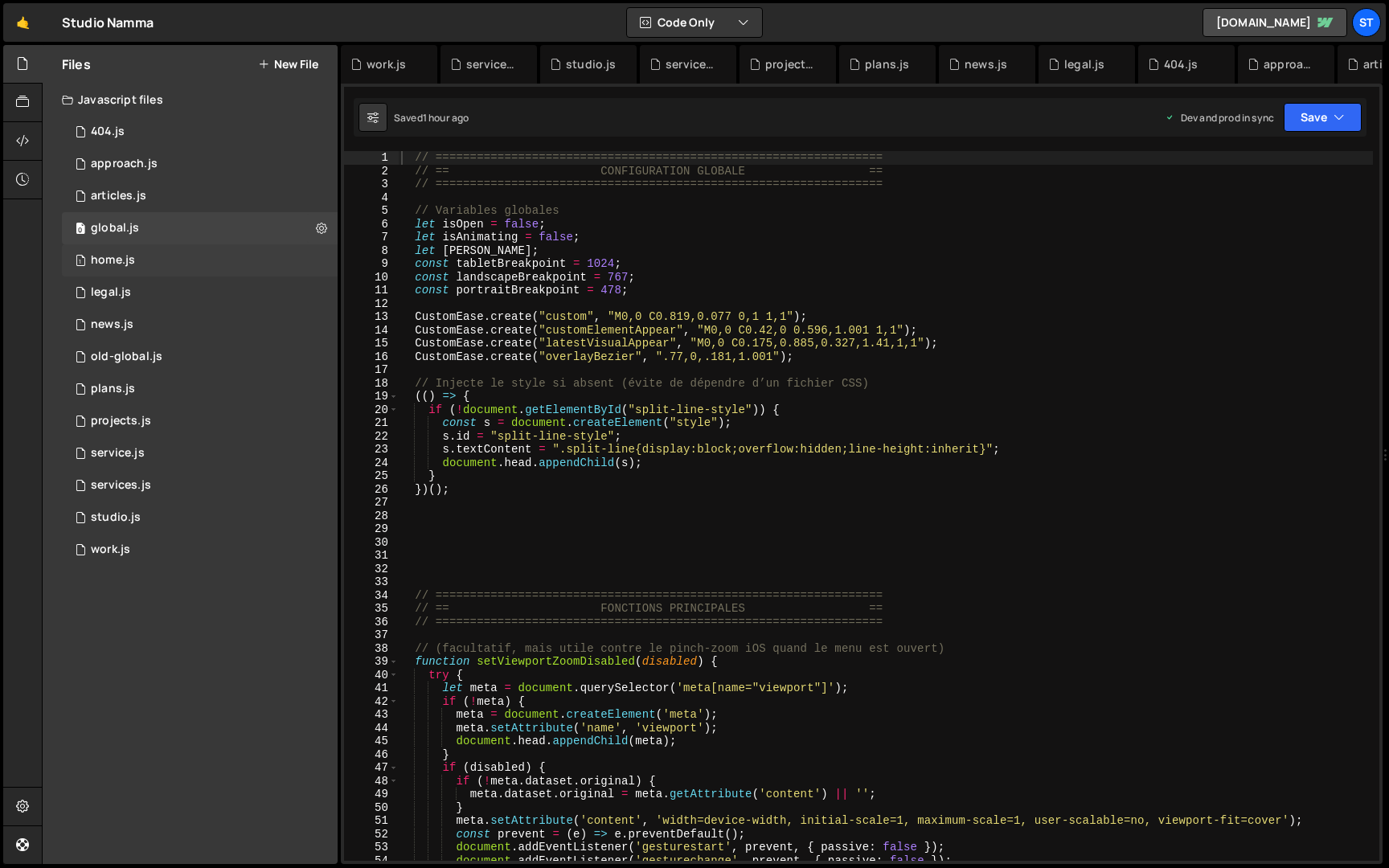
click at [319, 254] on div "1 home.js 0" at bounding box center [199, 260] width 275 height 32
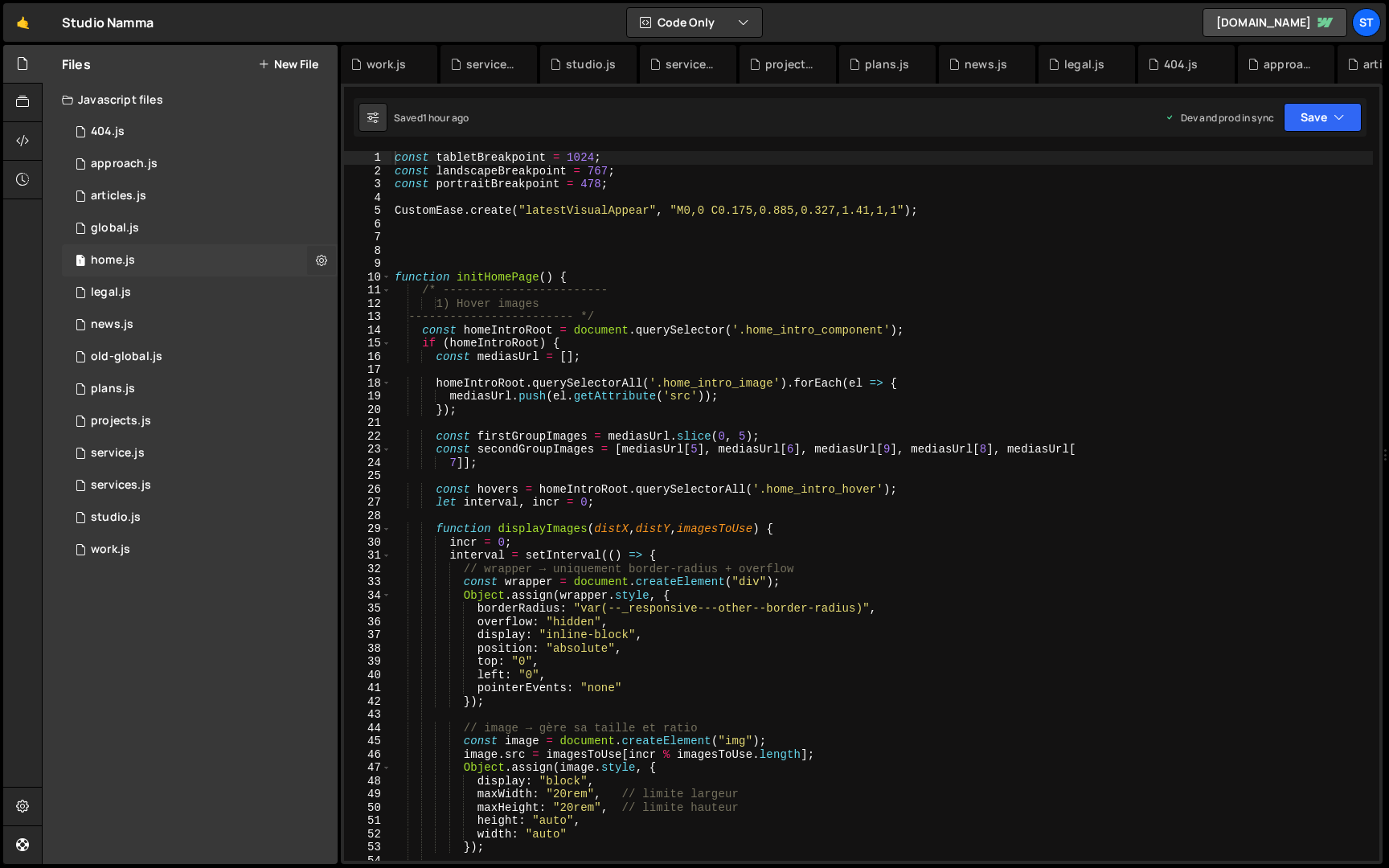
click at [319, 259] on icon at bounding box center [321, 260] width 11 height 16
type input "home"
radio input "true"
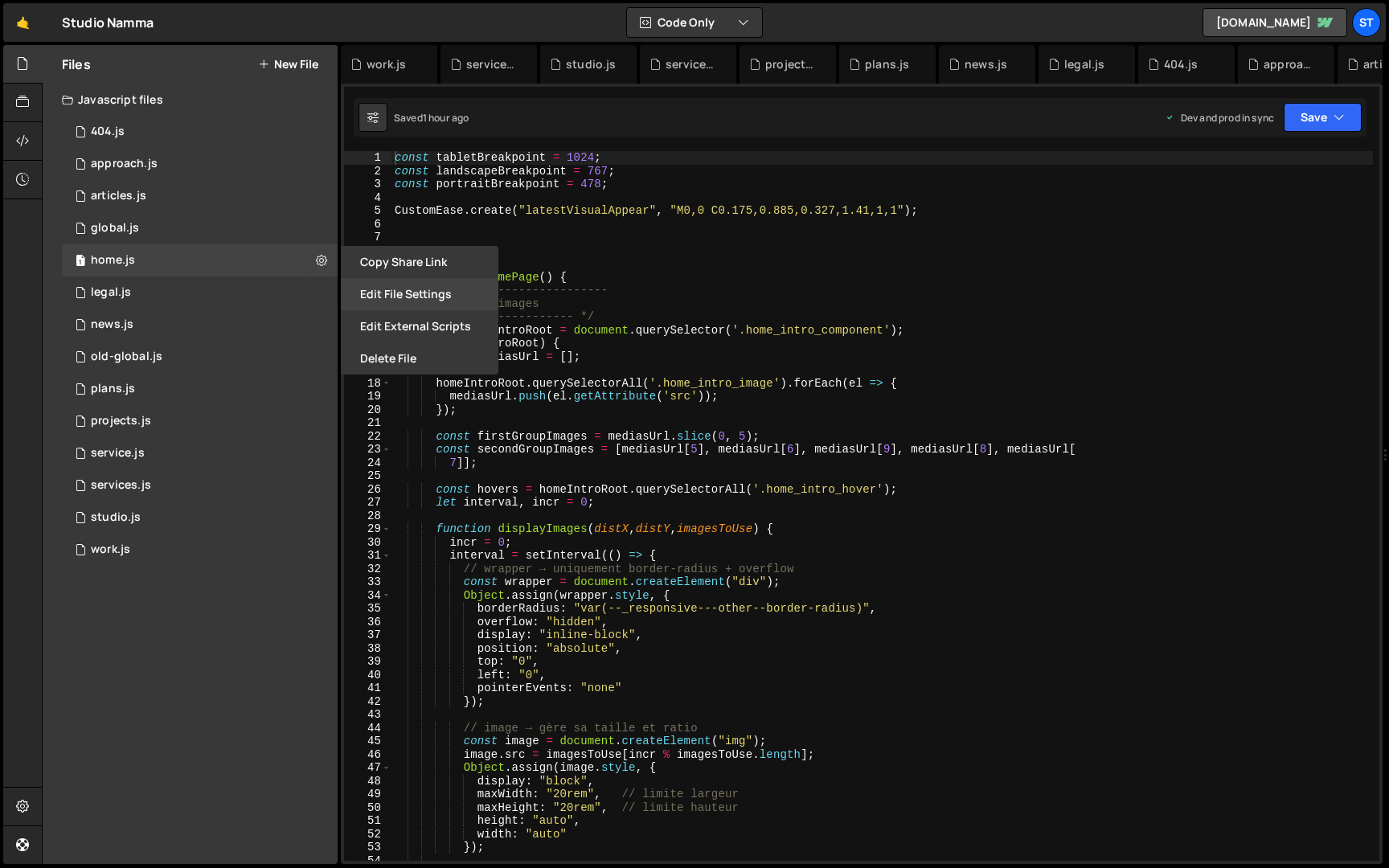
click at [398, 291] on button "Edit File Settings" at bounding box center [420, 294] width 158 height 32
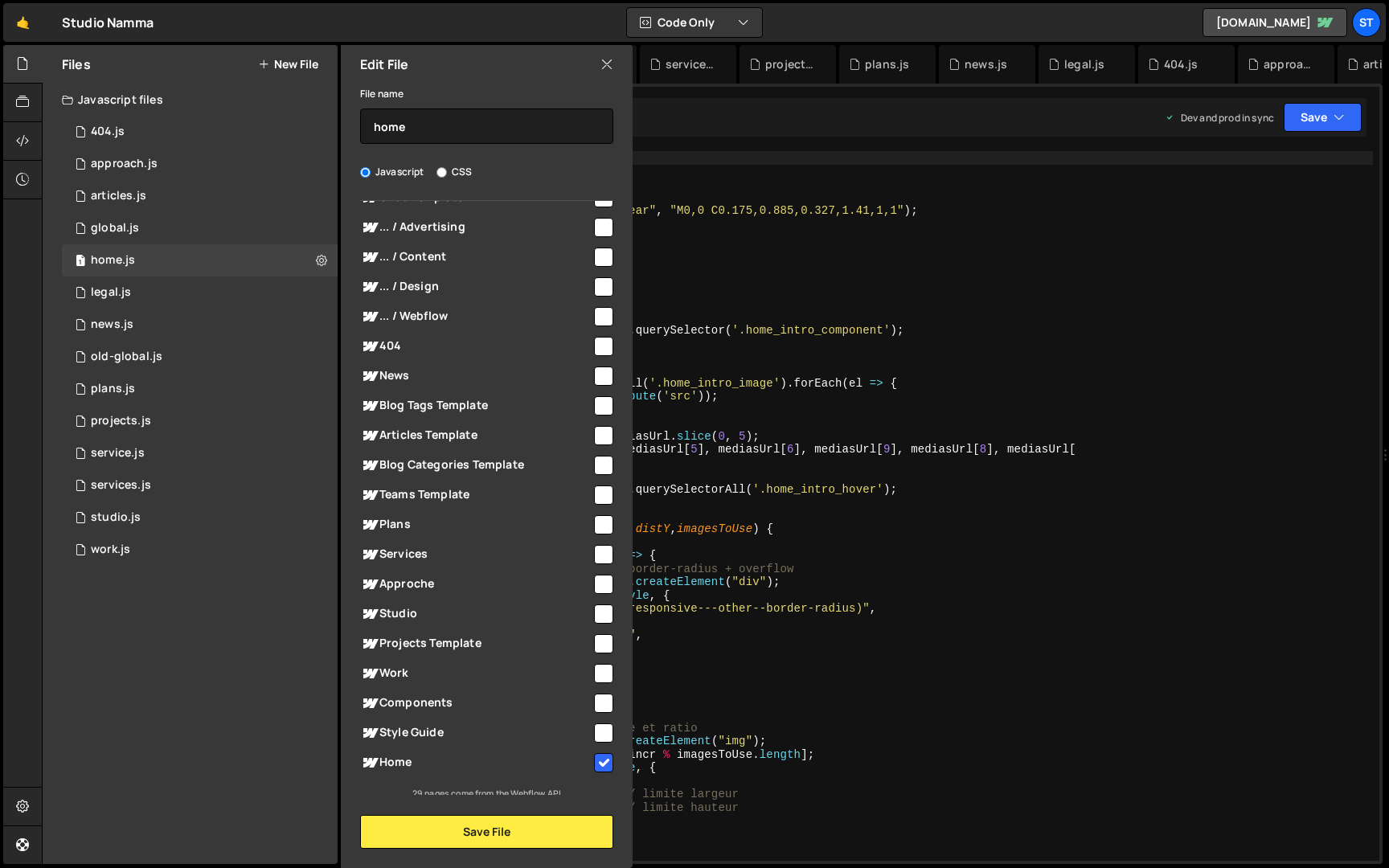
scroll to position [366, 0]
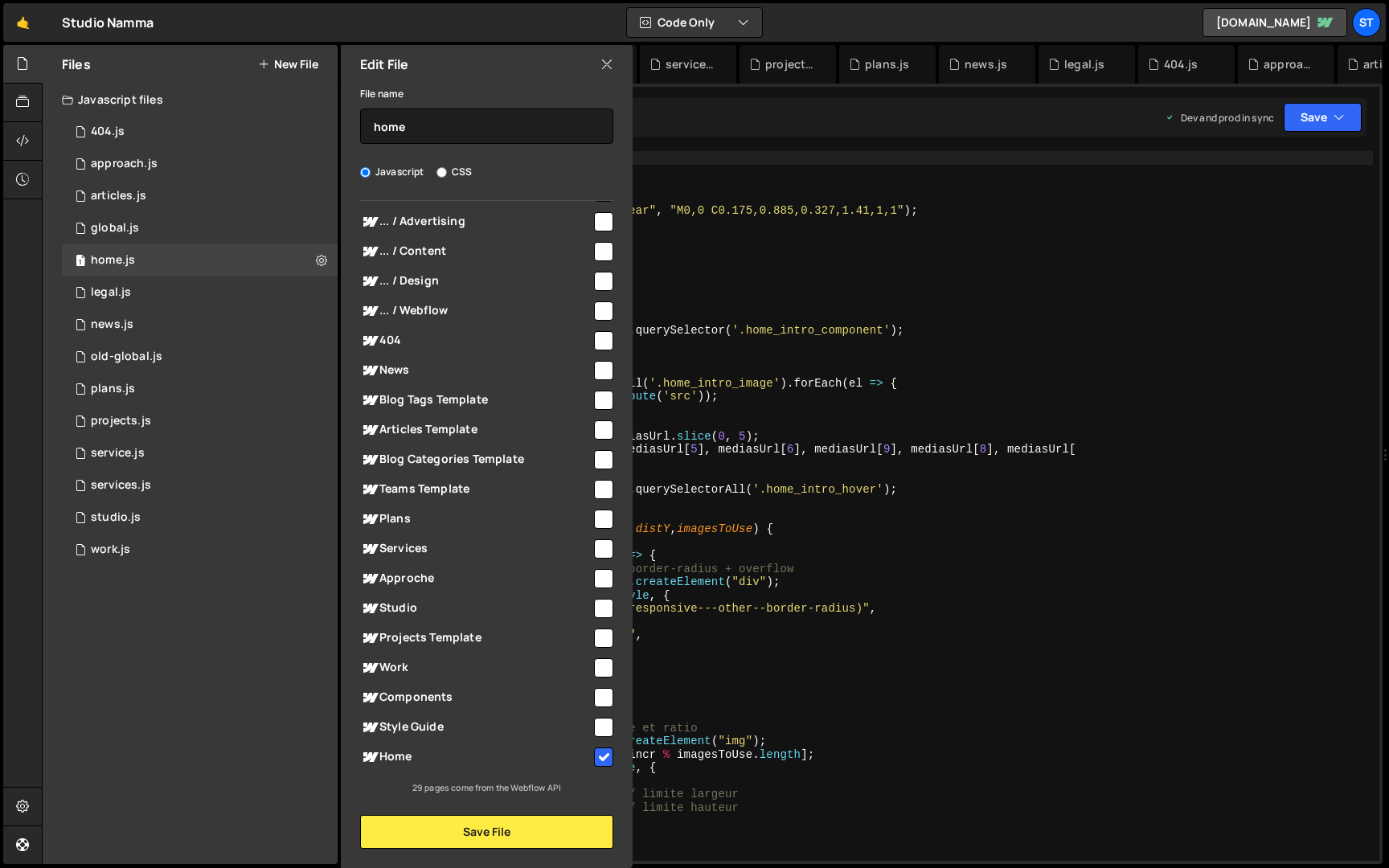
click at [595, 760] on input "checkbox" at bounding box center [603, 756] width 19 height 19
checkbox input "false"
click at [559, 839] on button "Save File" at bounding box center [487, 831] width 253 height 34
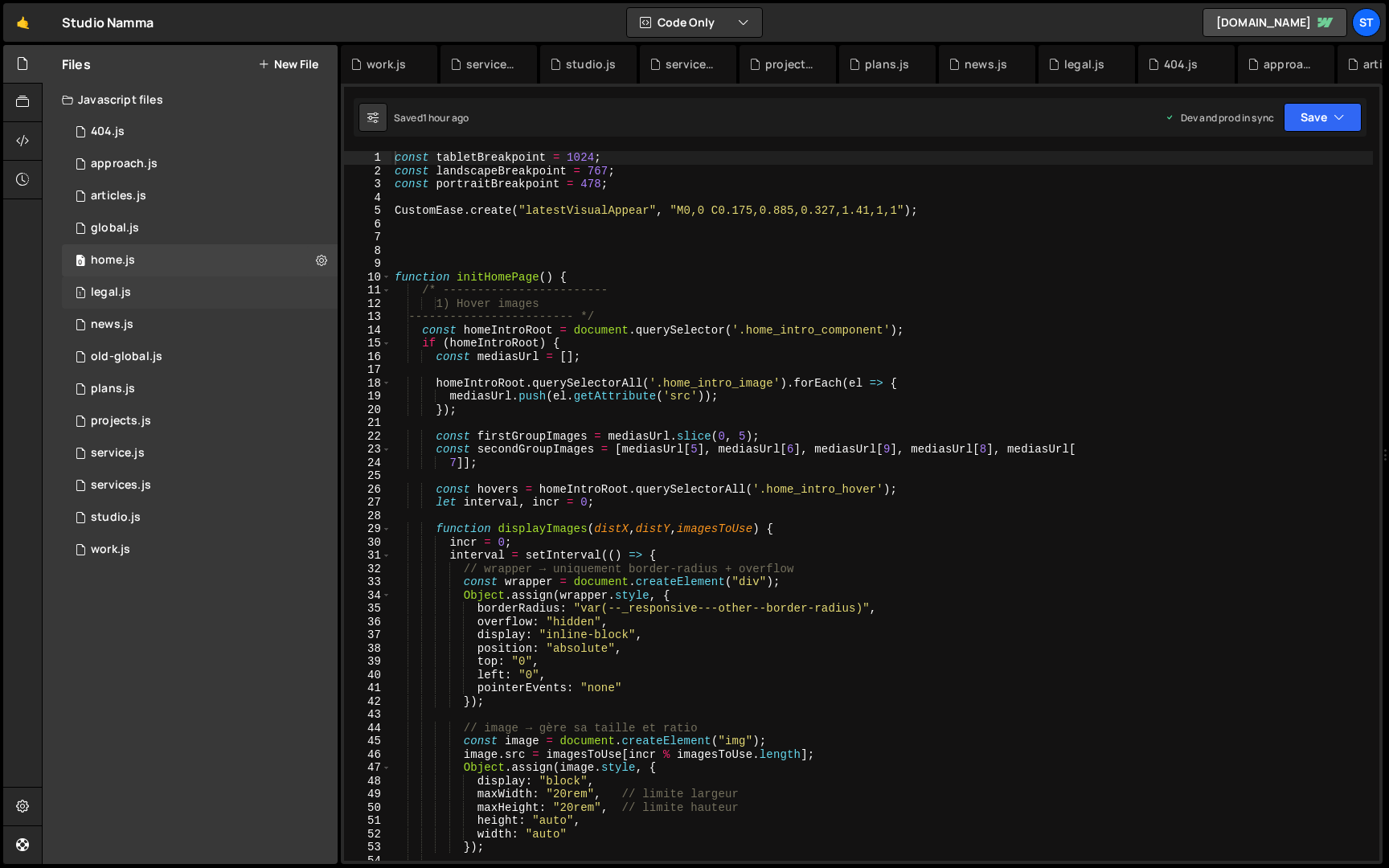
click at [322, 291] on div "1 legal.js 0" at bounding box center [199, 292] width 275 height 32
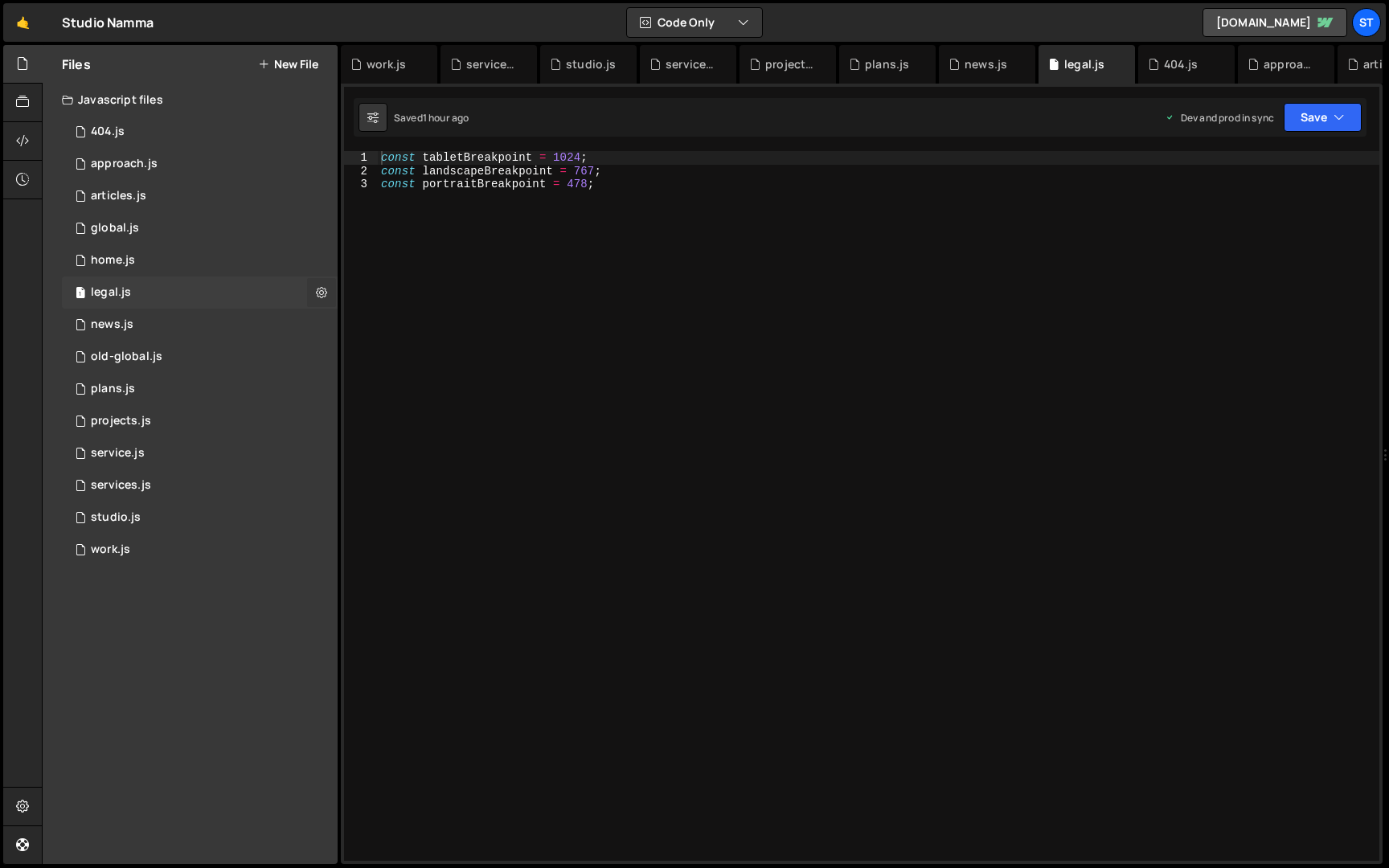
click at [322, 291] on icon at bounding box center [321, 292] width 11 height 16
type input "legal"
radio input "true"
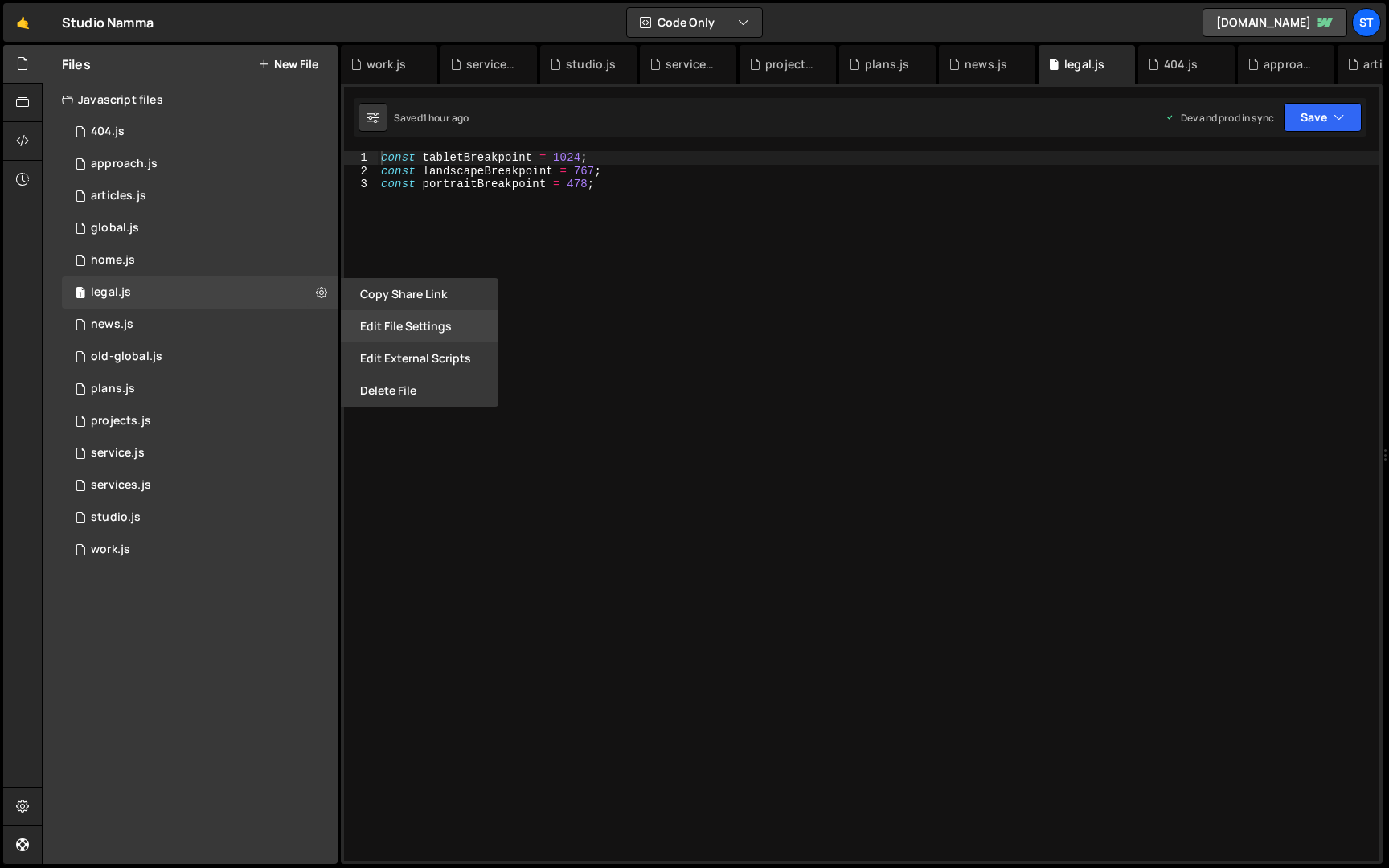
click at [405, 325] on button "Edit File Settings" at bounding box center [420, 326] width 158 height 32
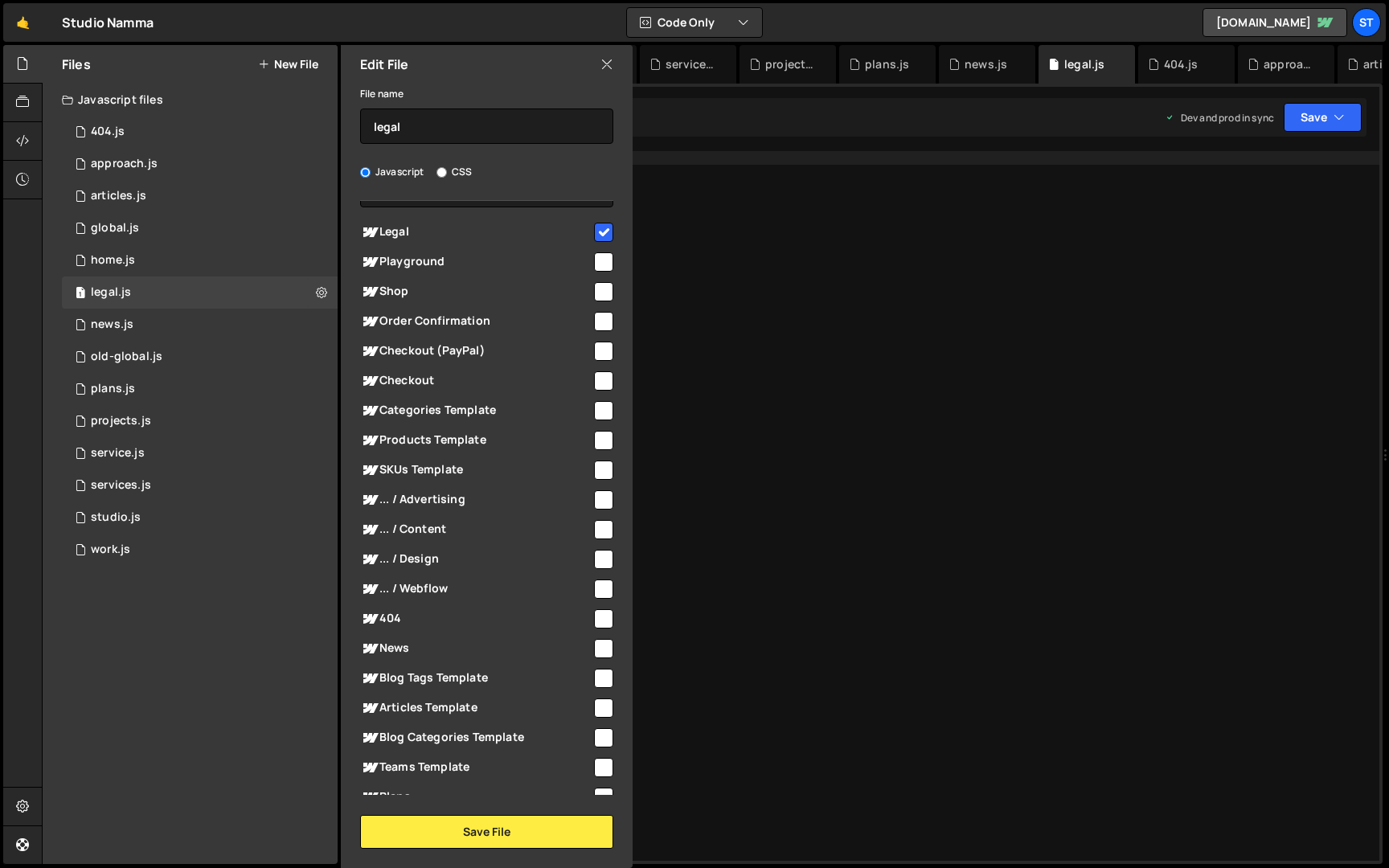
scroll to position [0, 0]
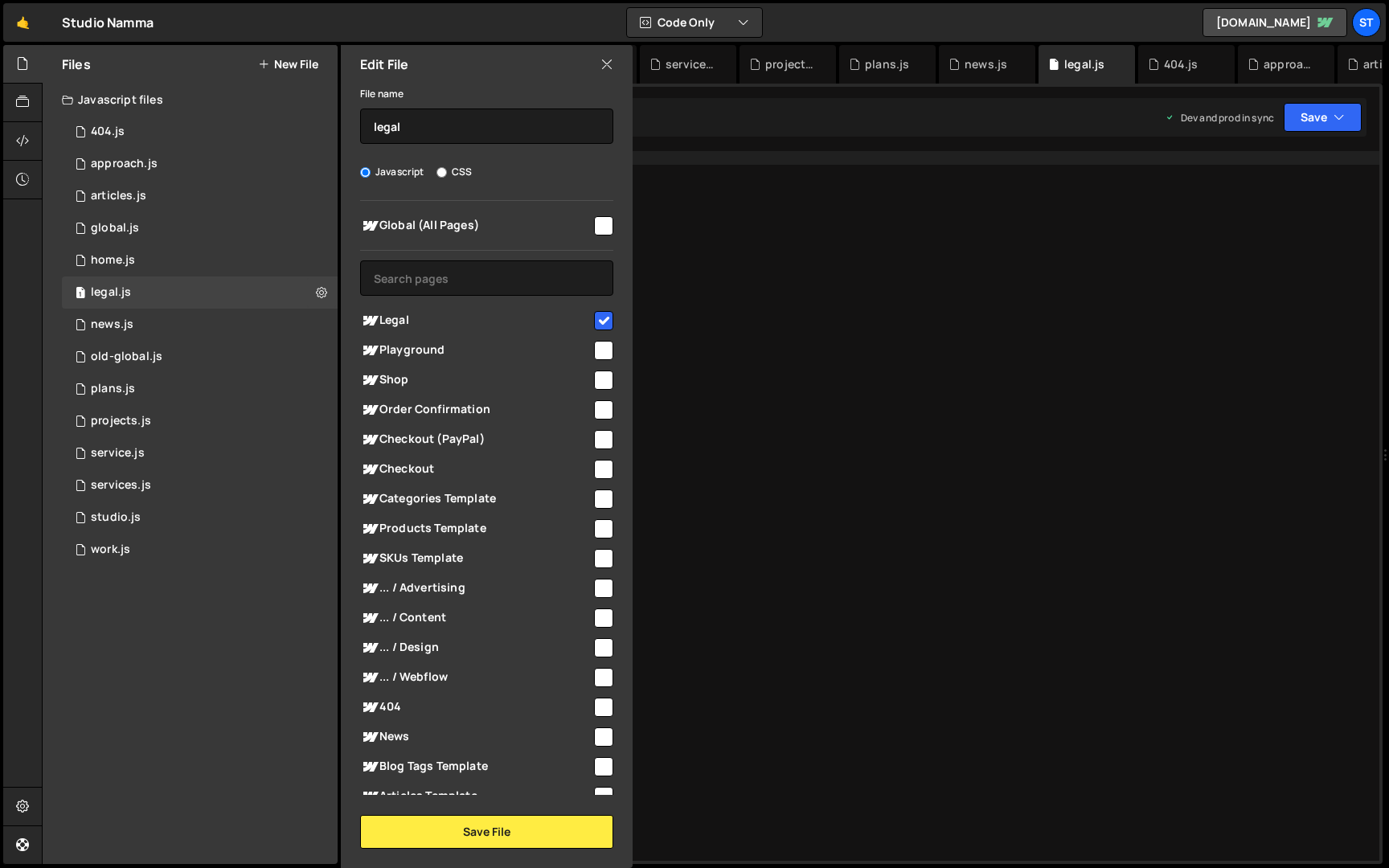
click at [599, 320] on input "checkbox" at bounding box center [603, 320] width 19 height 19
checkbox input "false"
click at [573, 826] on button "Save File" at bounding box center [487, 831] width 253 height 34
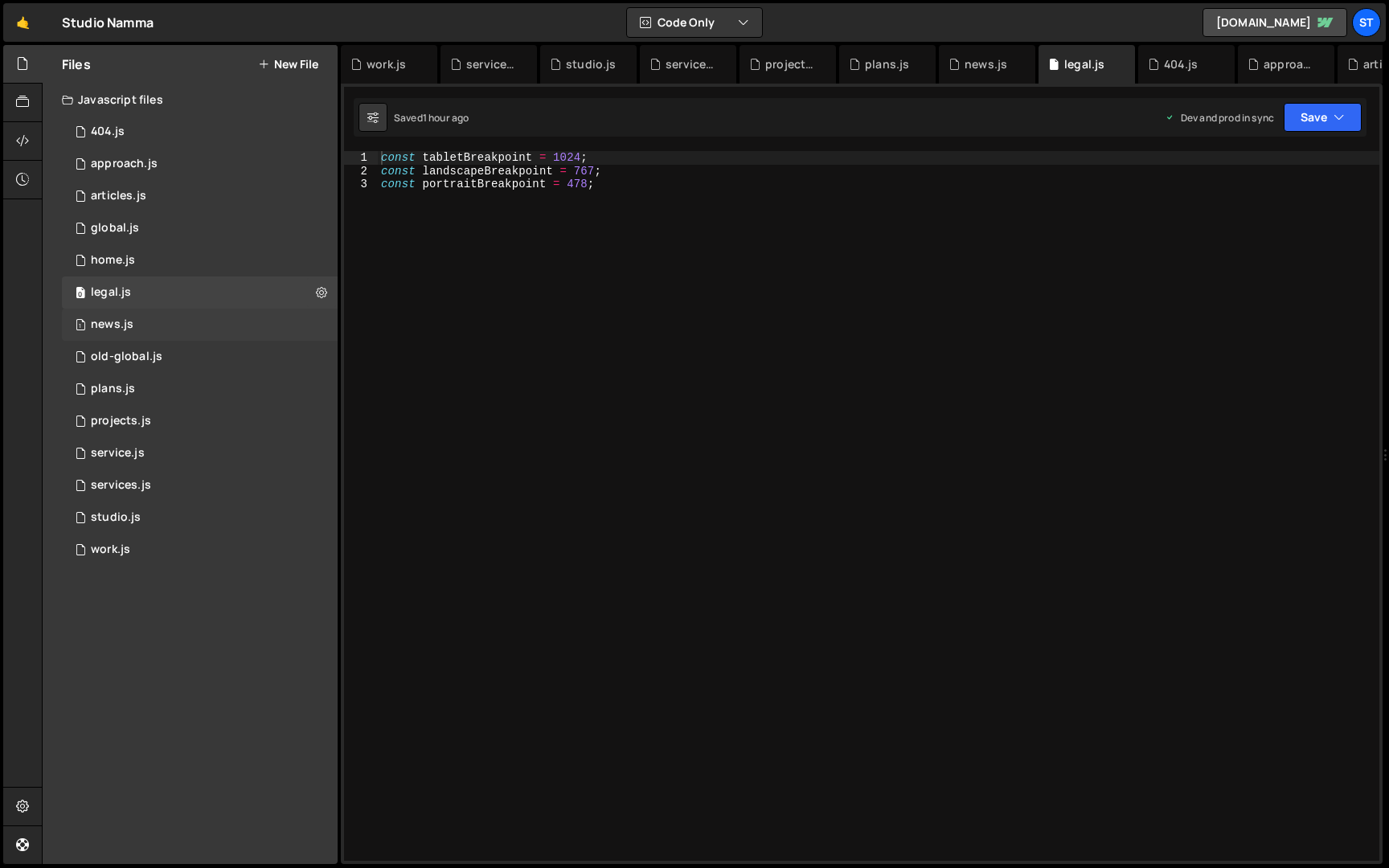
click at [320, 320] on div "1 news.js 0" at bounding box center [199, 324] width 275 height 32
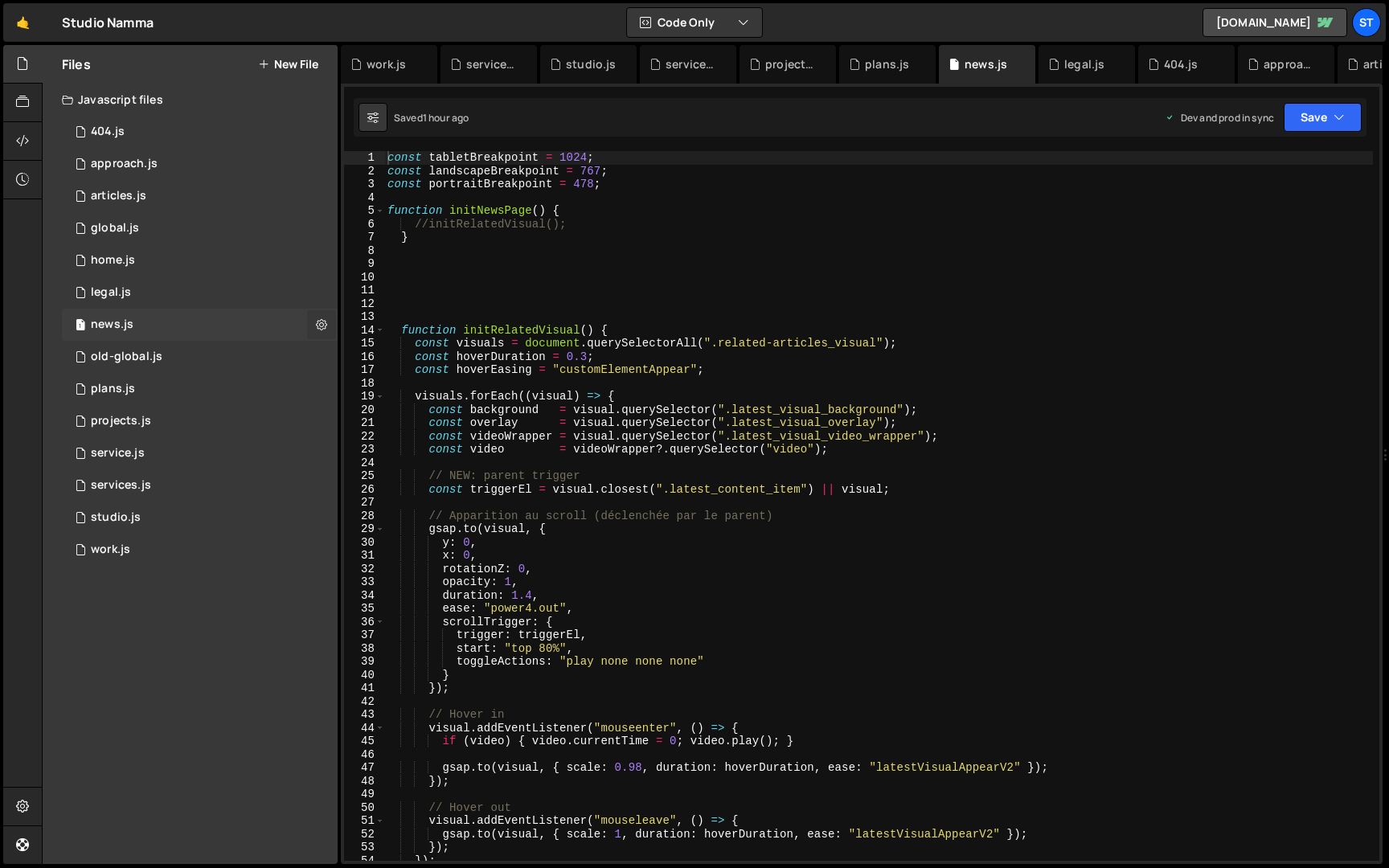
click at [320, 321] on icon at bounding box center [321, 324] width 11 height 16
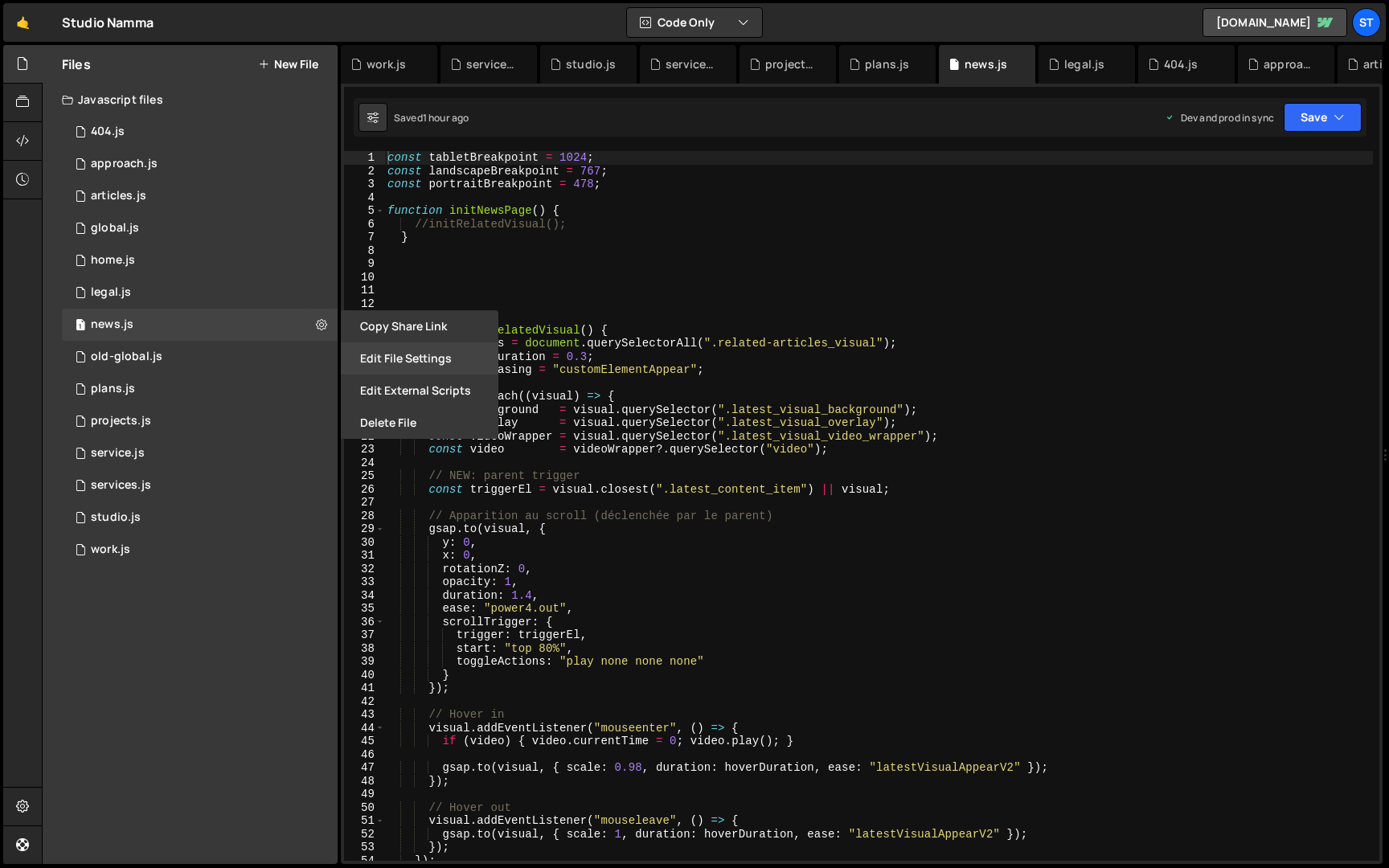
click at [420, 351] on button "Edit File Settings" at bounding box center [420, 358] width 158 height 32
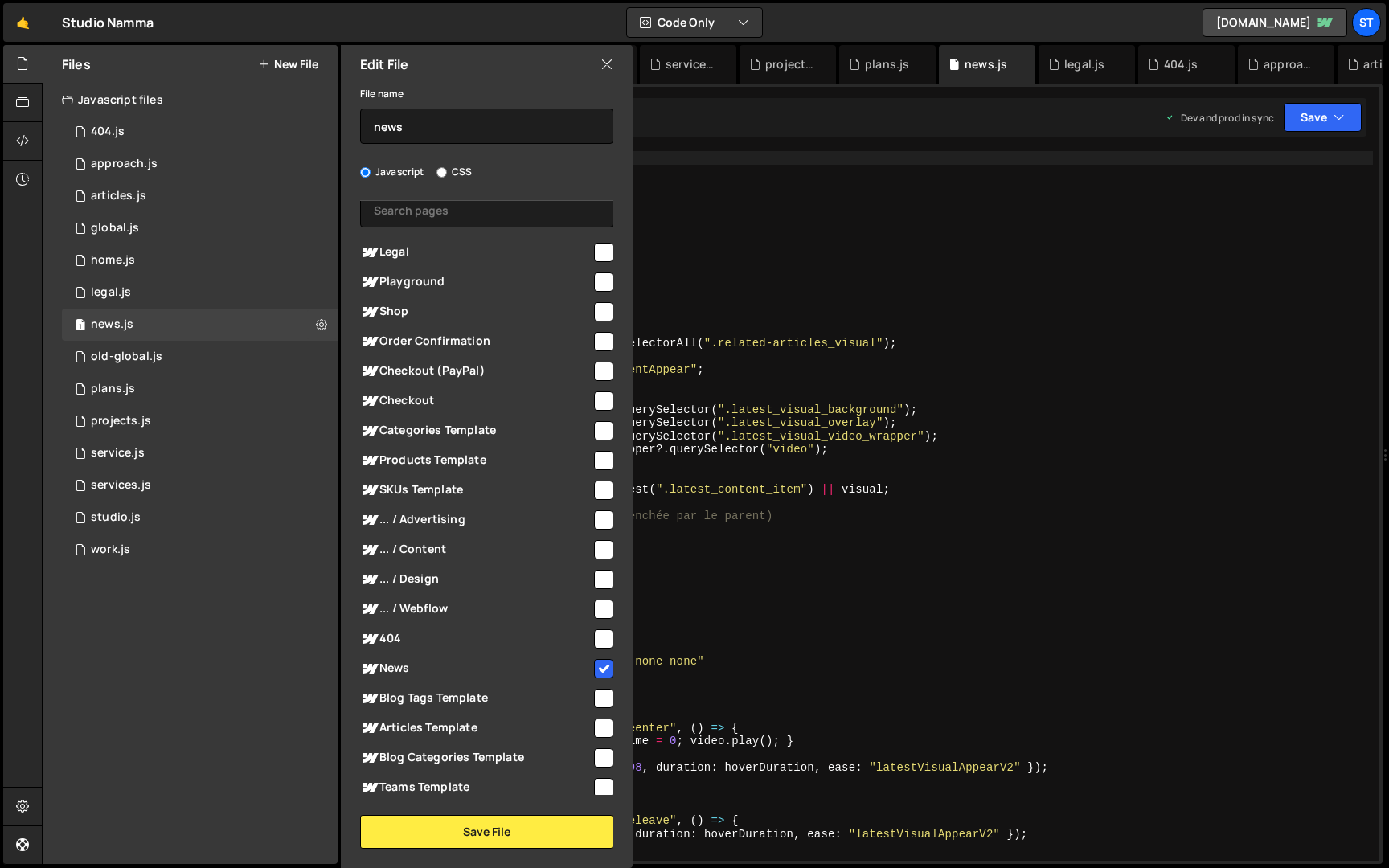
scroll to position [132, 0]
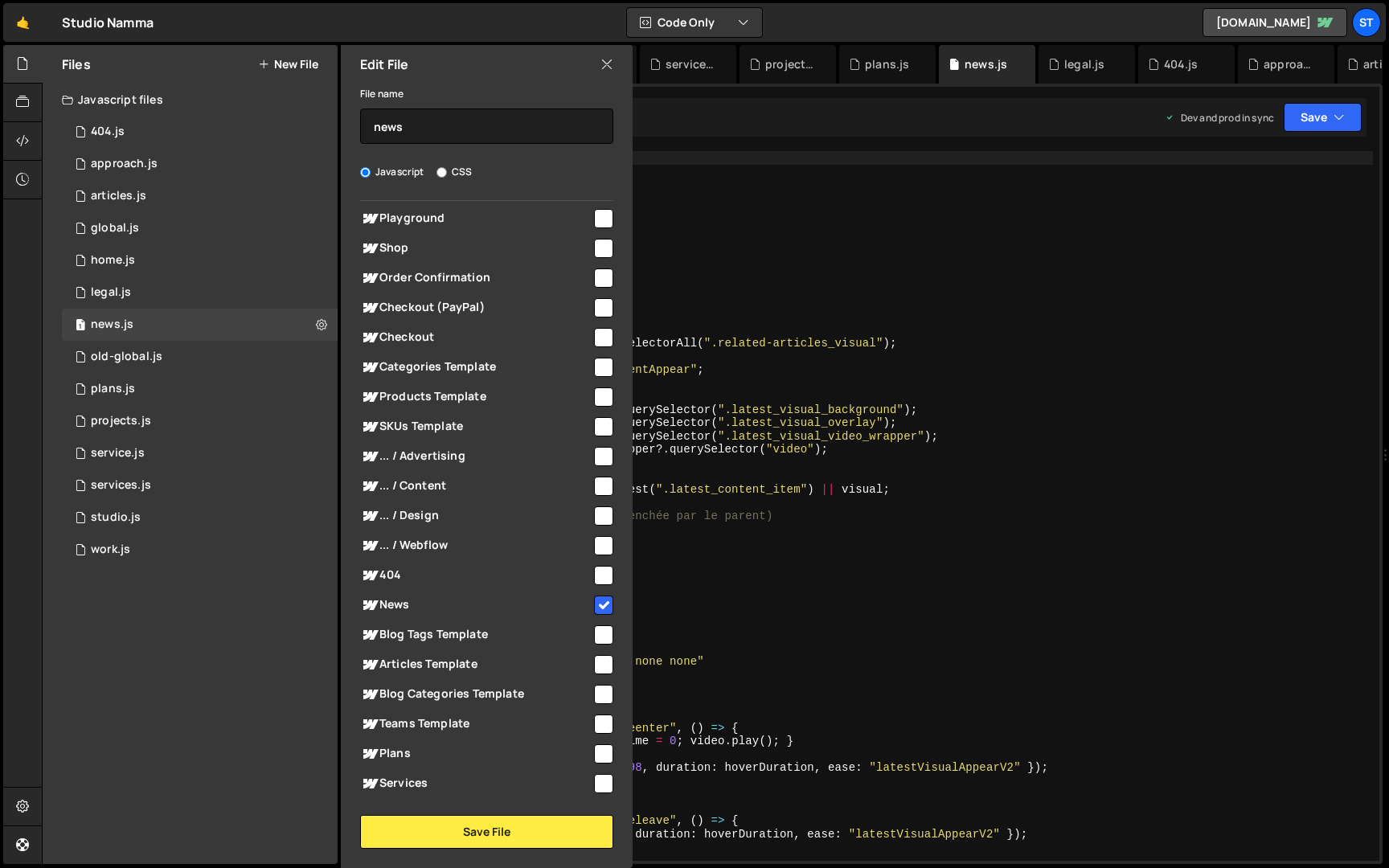
click at [599, 595] on input "checkbox" at bounding box center [603, 605] width 19 height 19
checkbox input "false"
click at [527, 831] on button "Save File" at bounding box center [487, 831] width 253 height 34
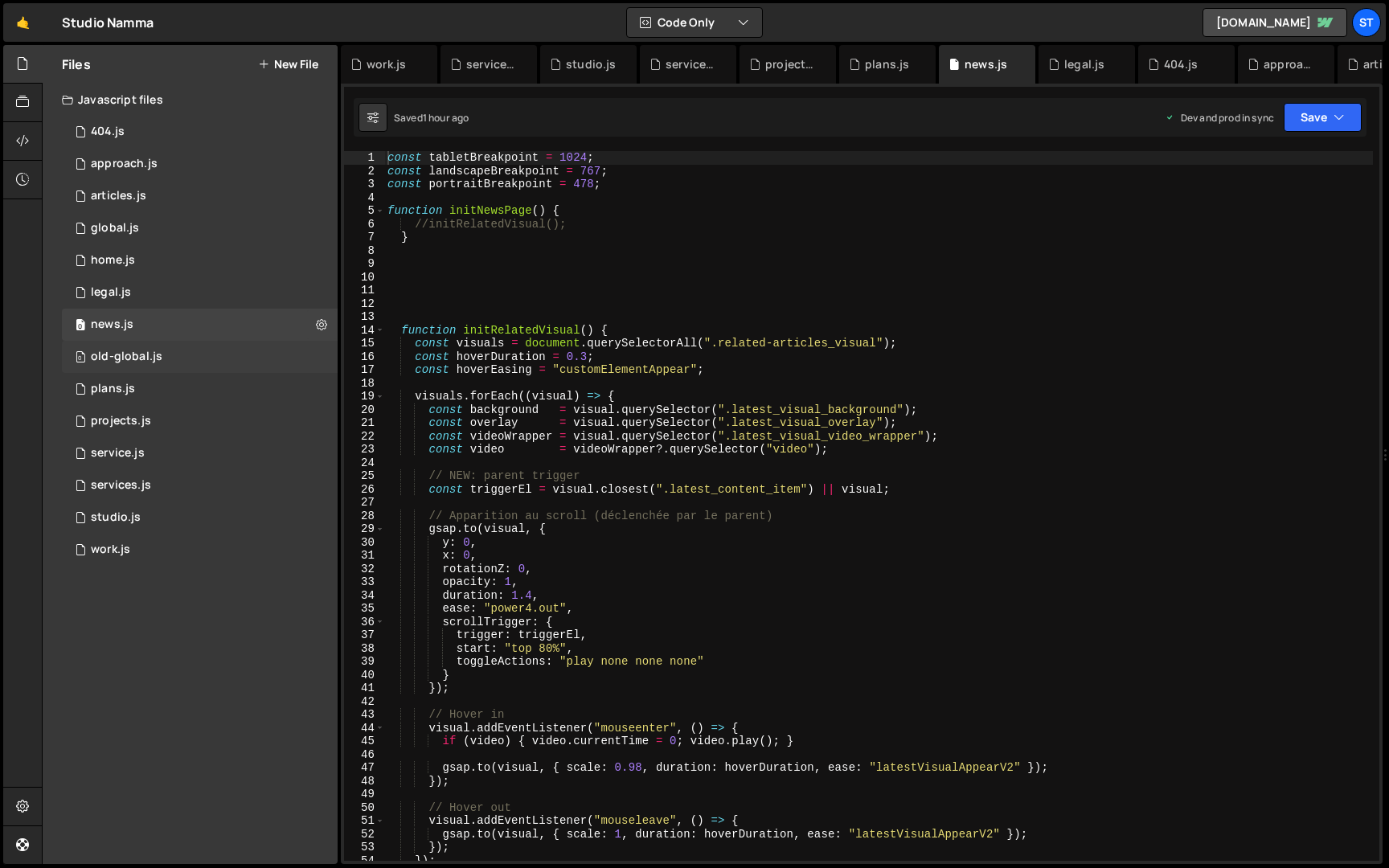
click at [320, 351] on div "0 old-global.js 0" at bounding box center [199, 356] width 275 height 32
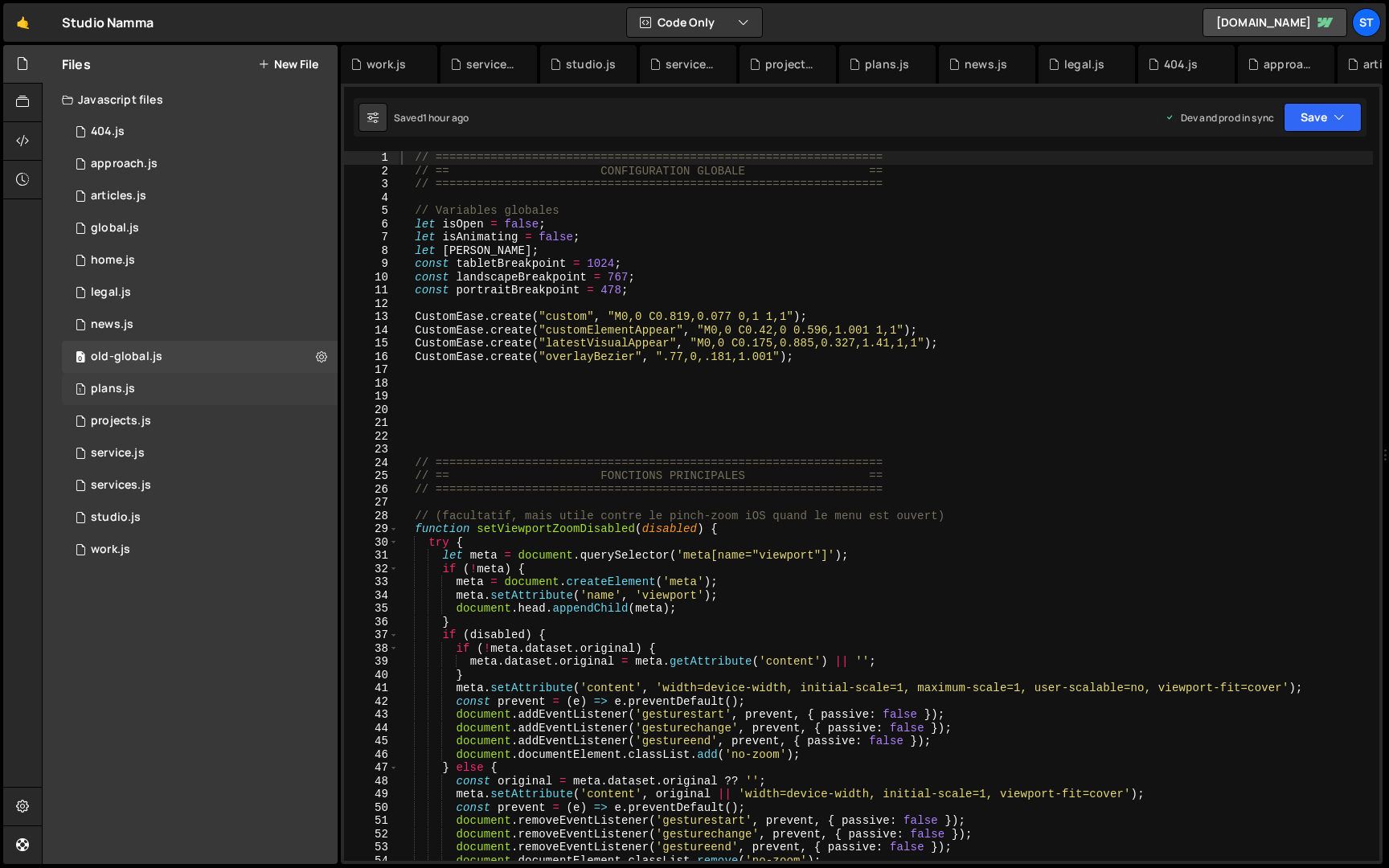
click at [317, 384] on div "1 plans.js 0" at bounding box center [199, 388] width 275 height 32
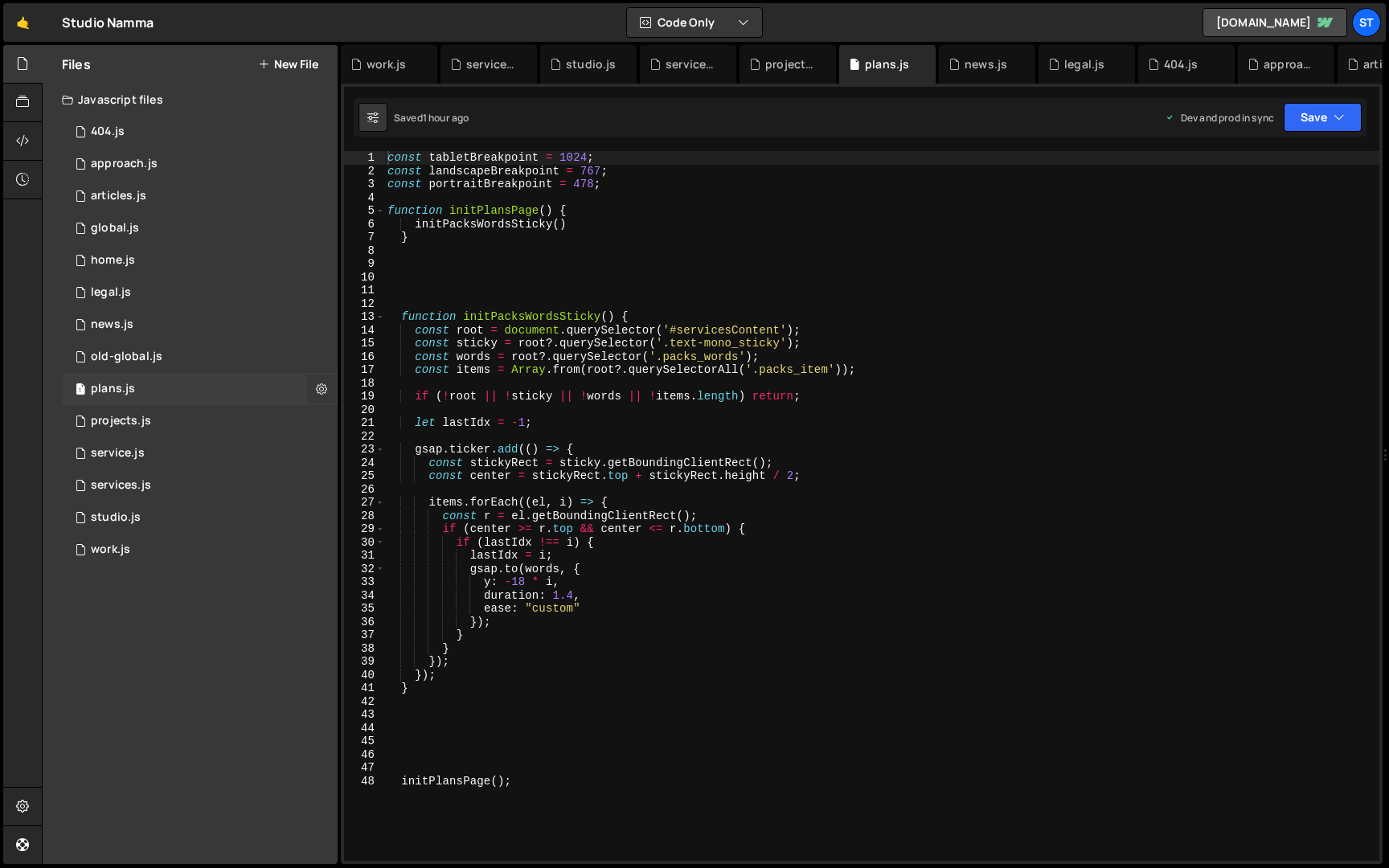
click at [320, 391] on icon at bounding box center [321, 388] width 11 height 16
type input "plans"
radio input "true"
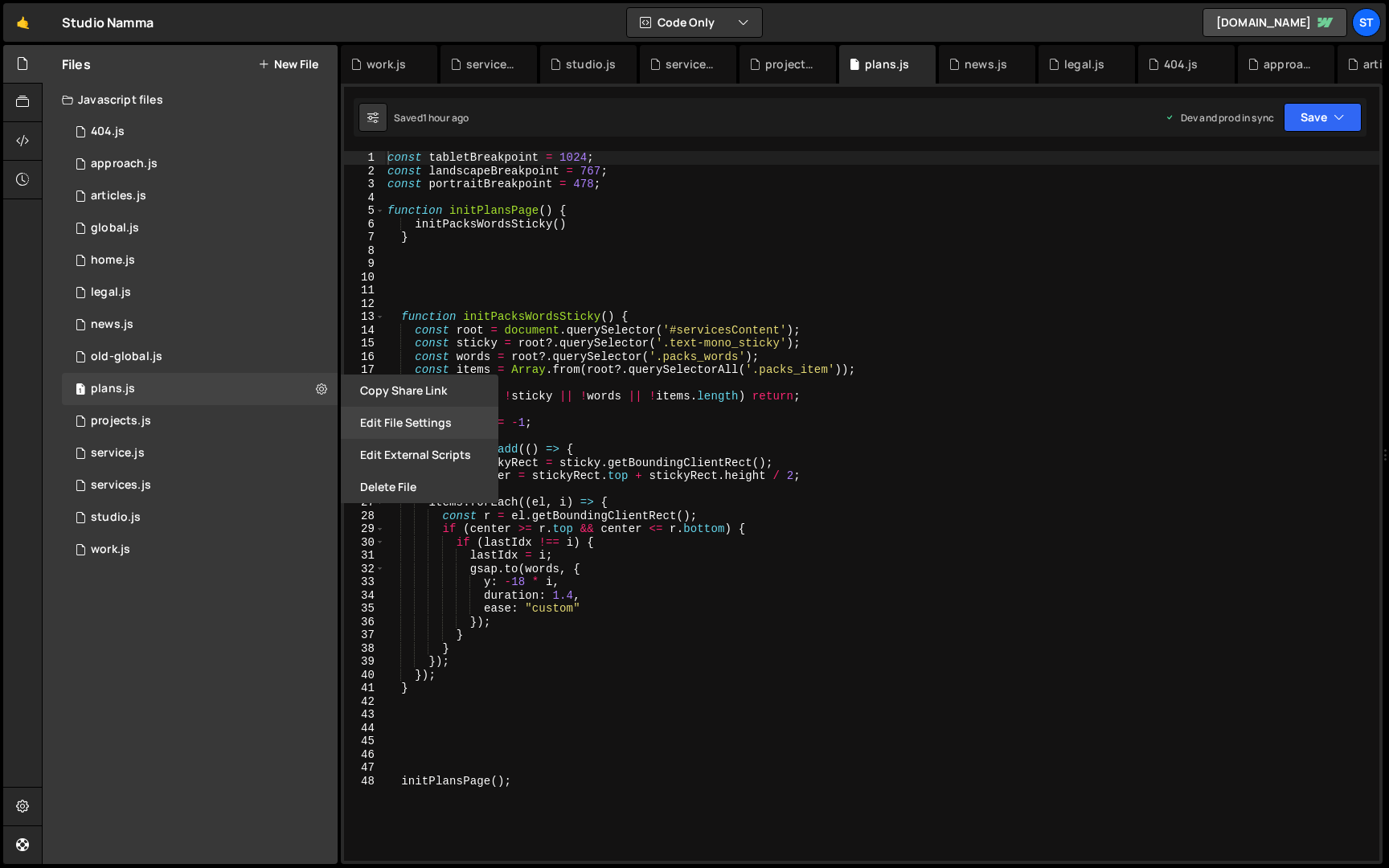
click at [405, 422] on button "Edit File Settings" at bounding box center [420, 422] width 158 height 32
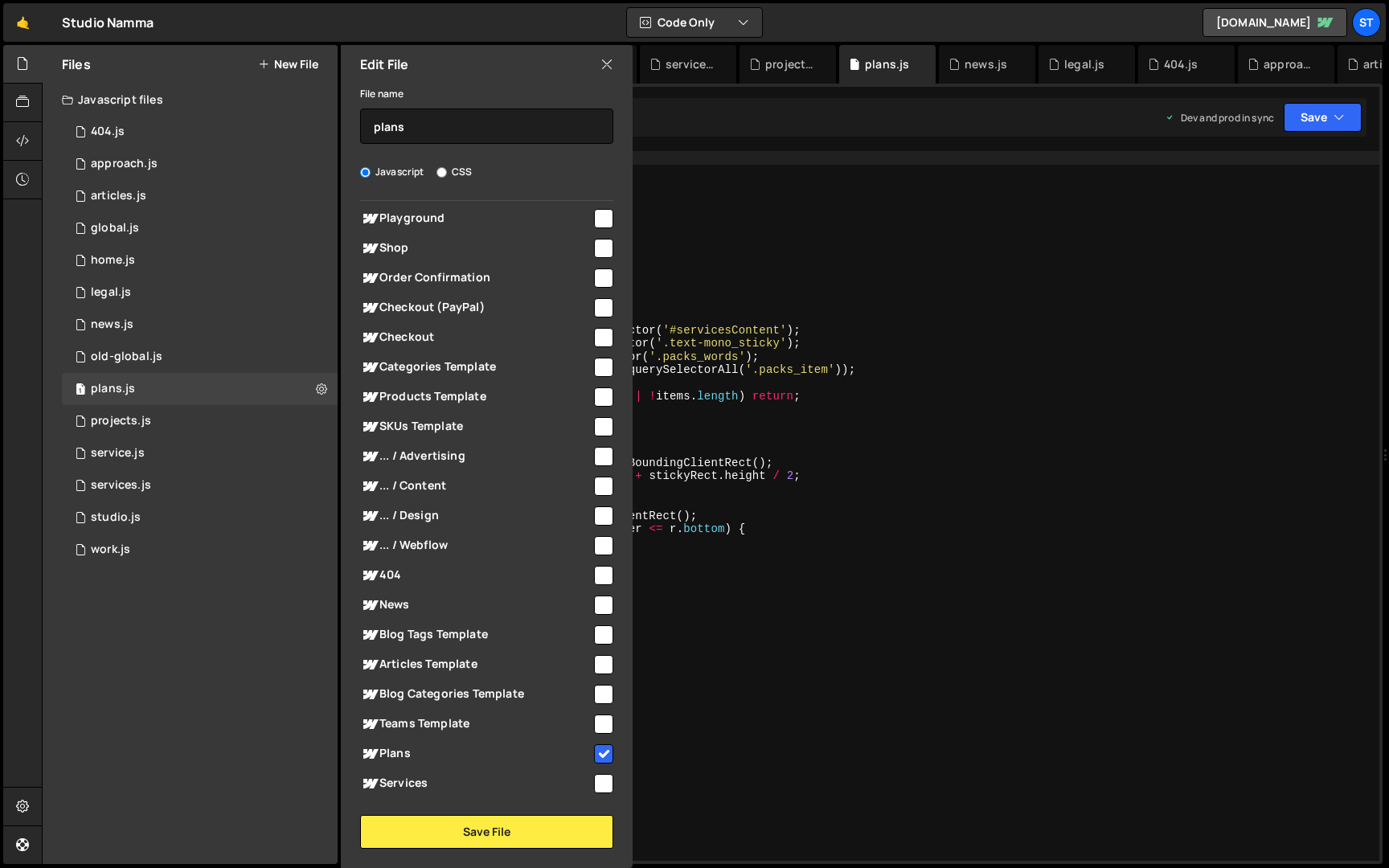
click at [598, 751] on input "checkbox" at bounding box center [603, 753] width 19 height 19
checkbox input "false"
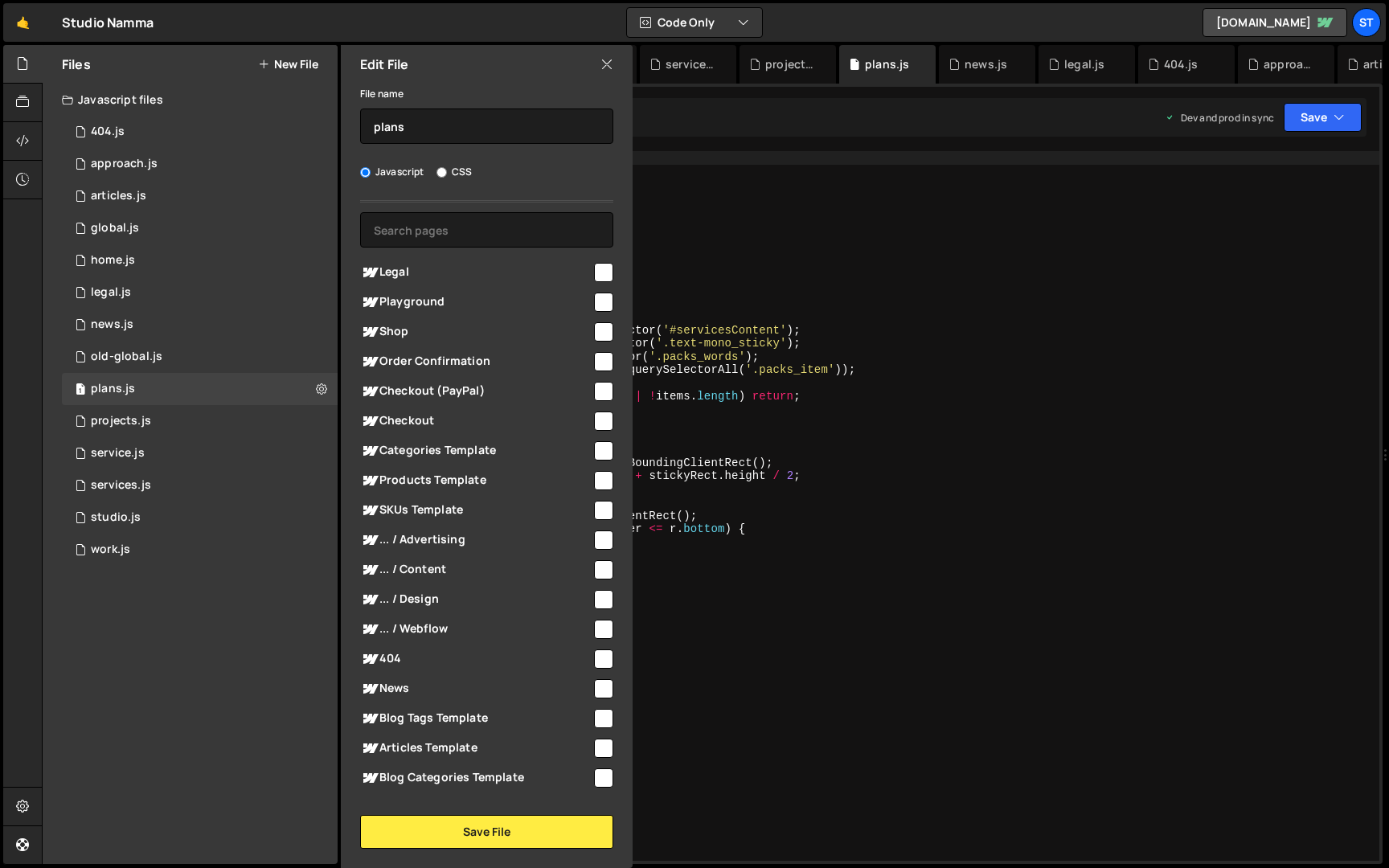
scroll to position [0, 0]
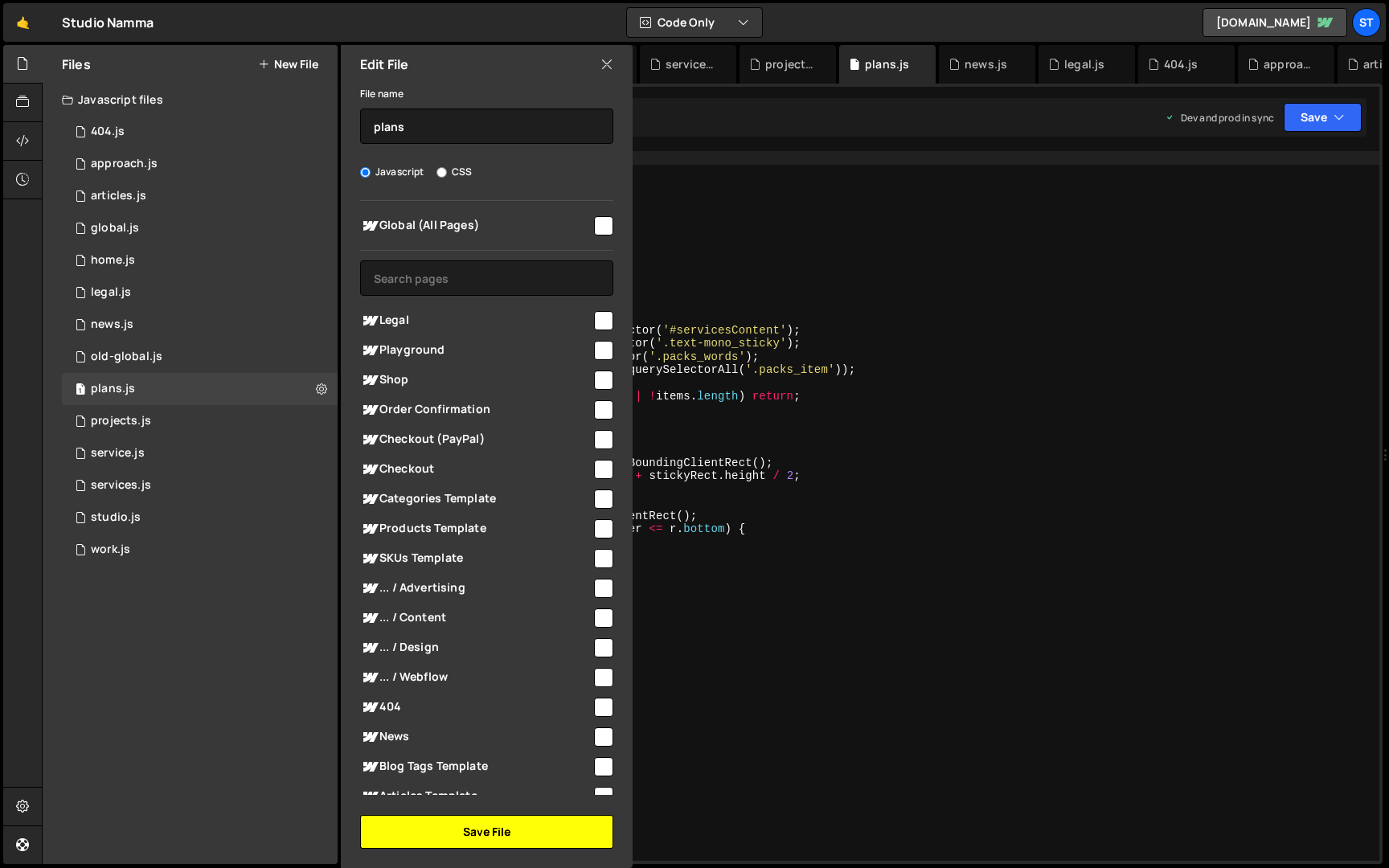
click at [547, 829] on button "Save File" at bounding box center [487, 831] width 253 height 34
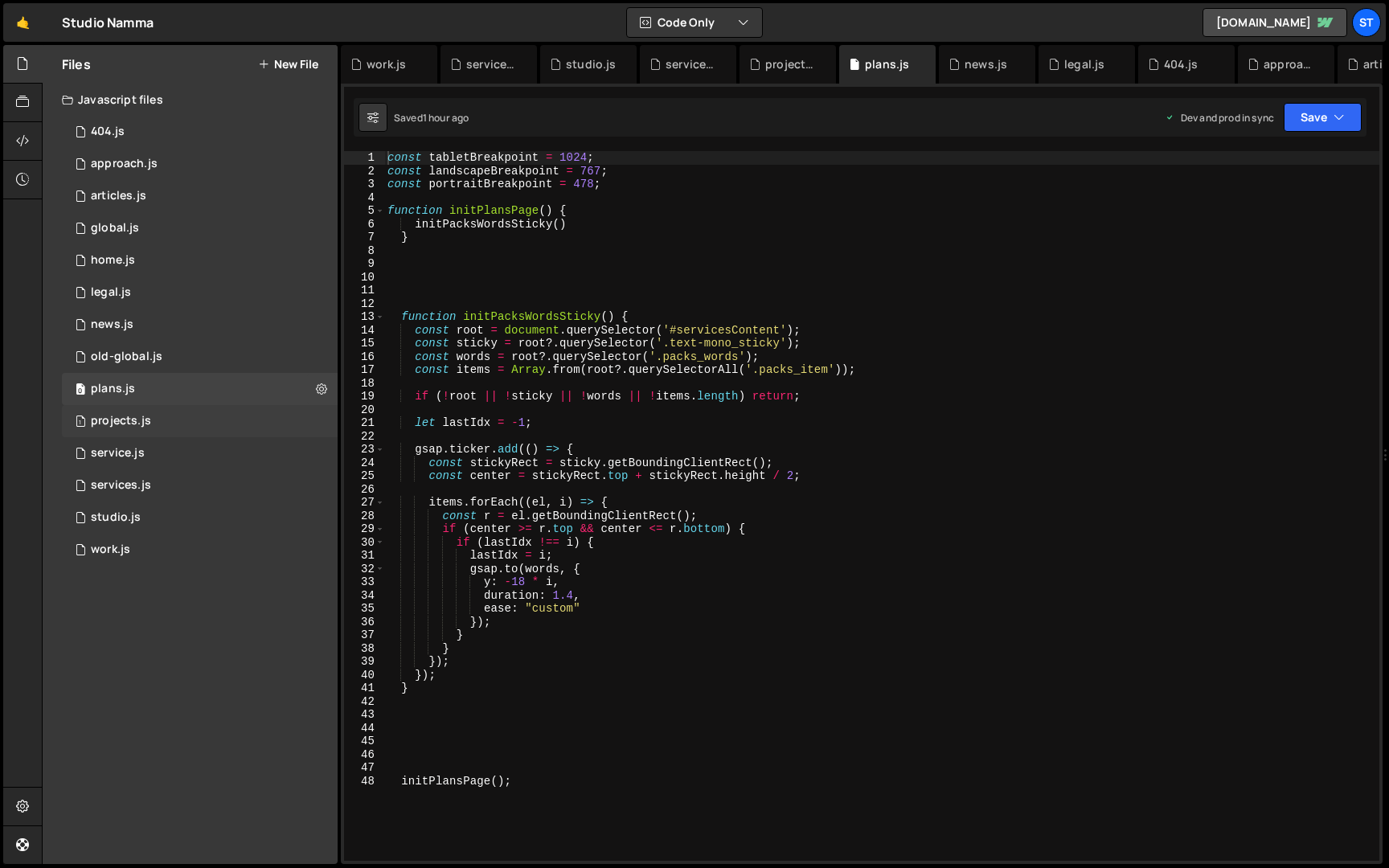
click at [317, 417] on div "1 projects.js 0" at bounding box center [199, 420] width 275 height 32
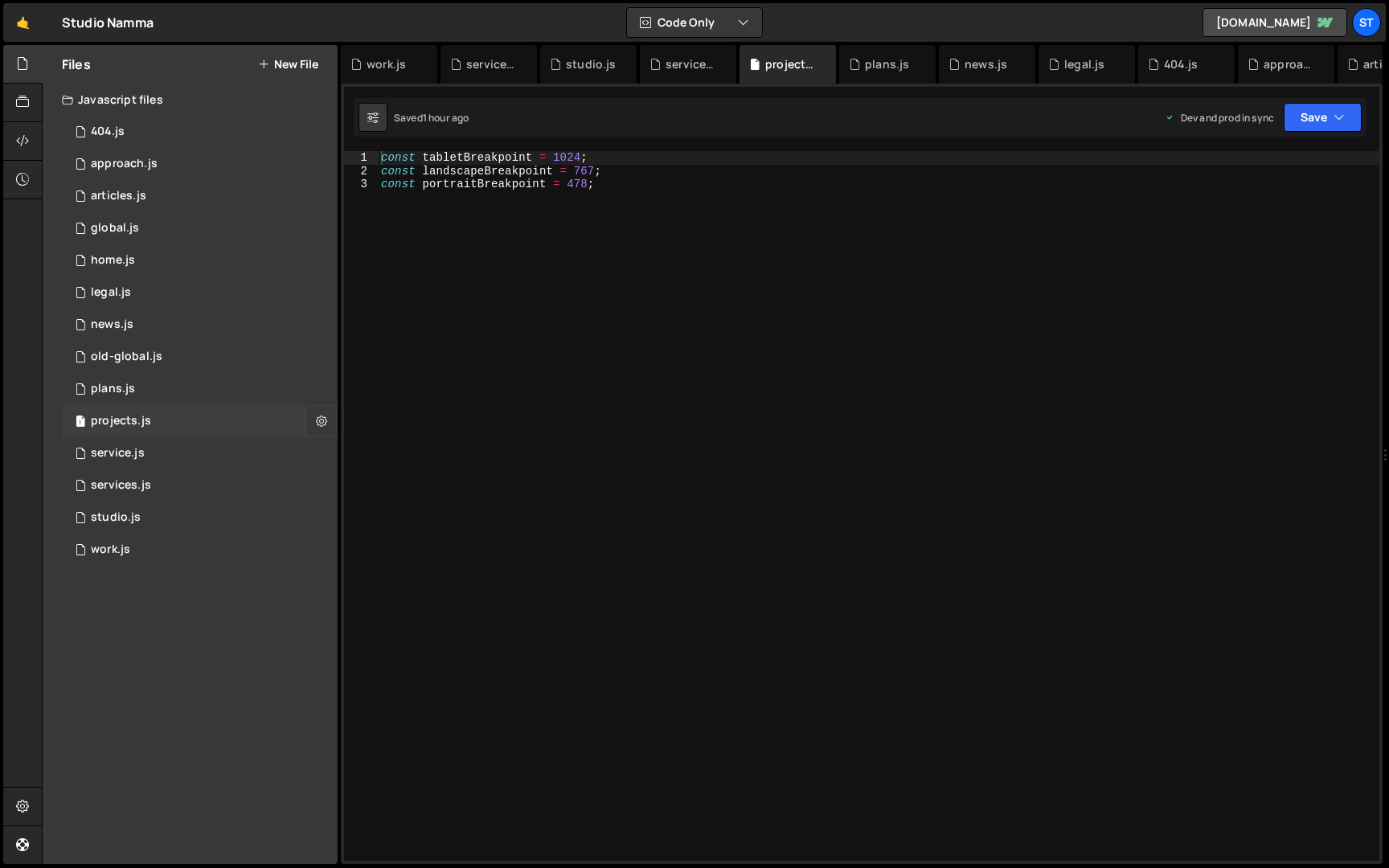
click at [319, 417] on icon at bounding box center [321, 420] width 11 height 16
type input "projects"
radio input "true"
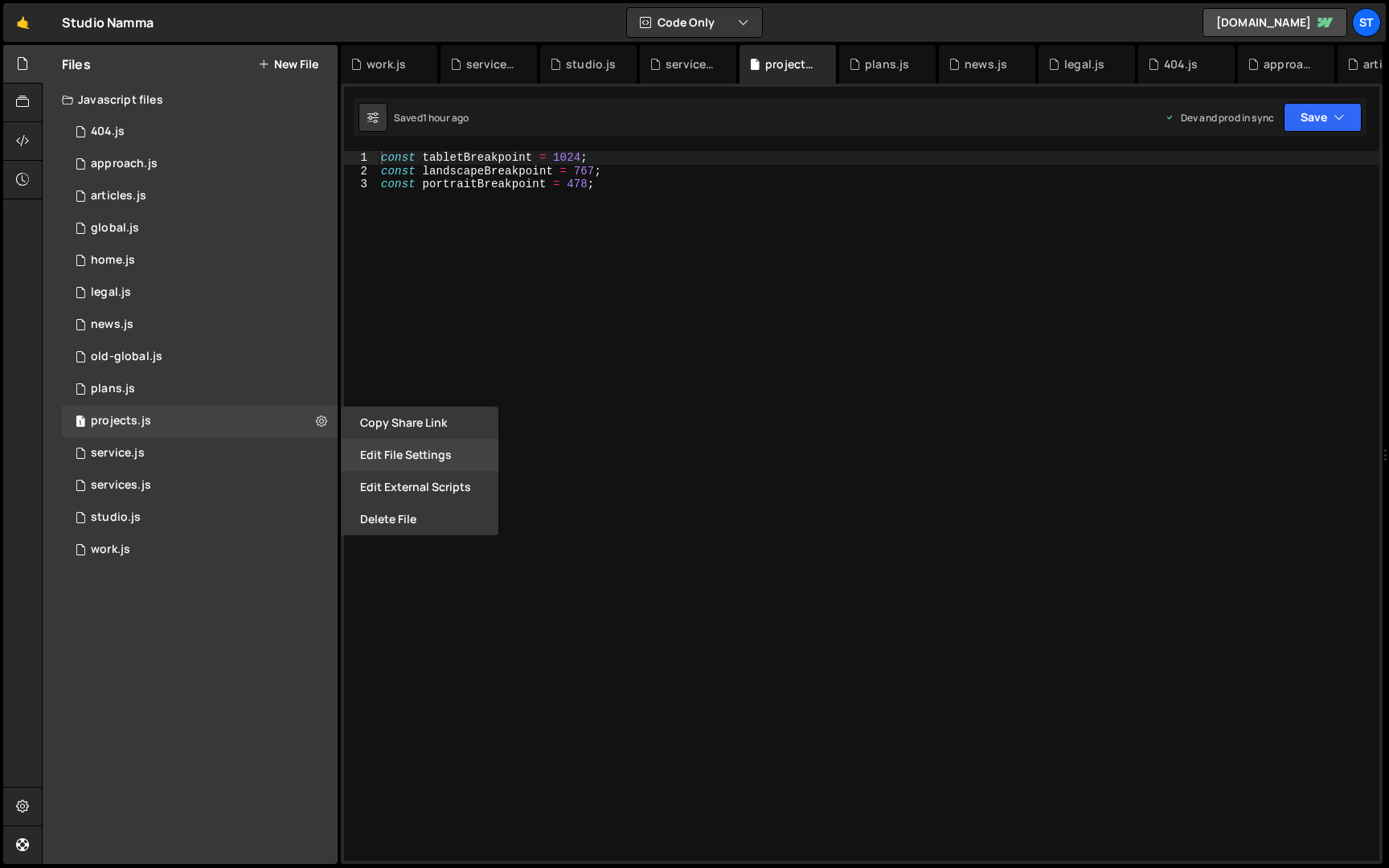
click at [423, 456] on button "Edit File Settings" at bounding box center [420, 454] width 158 height 32
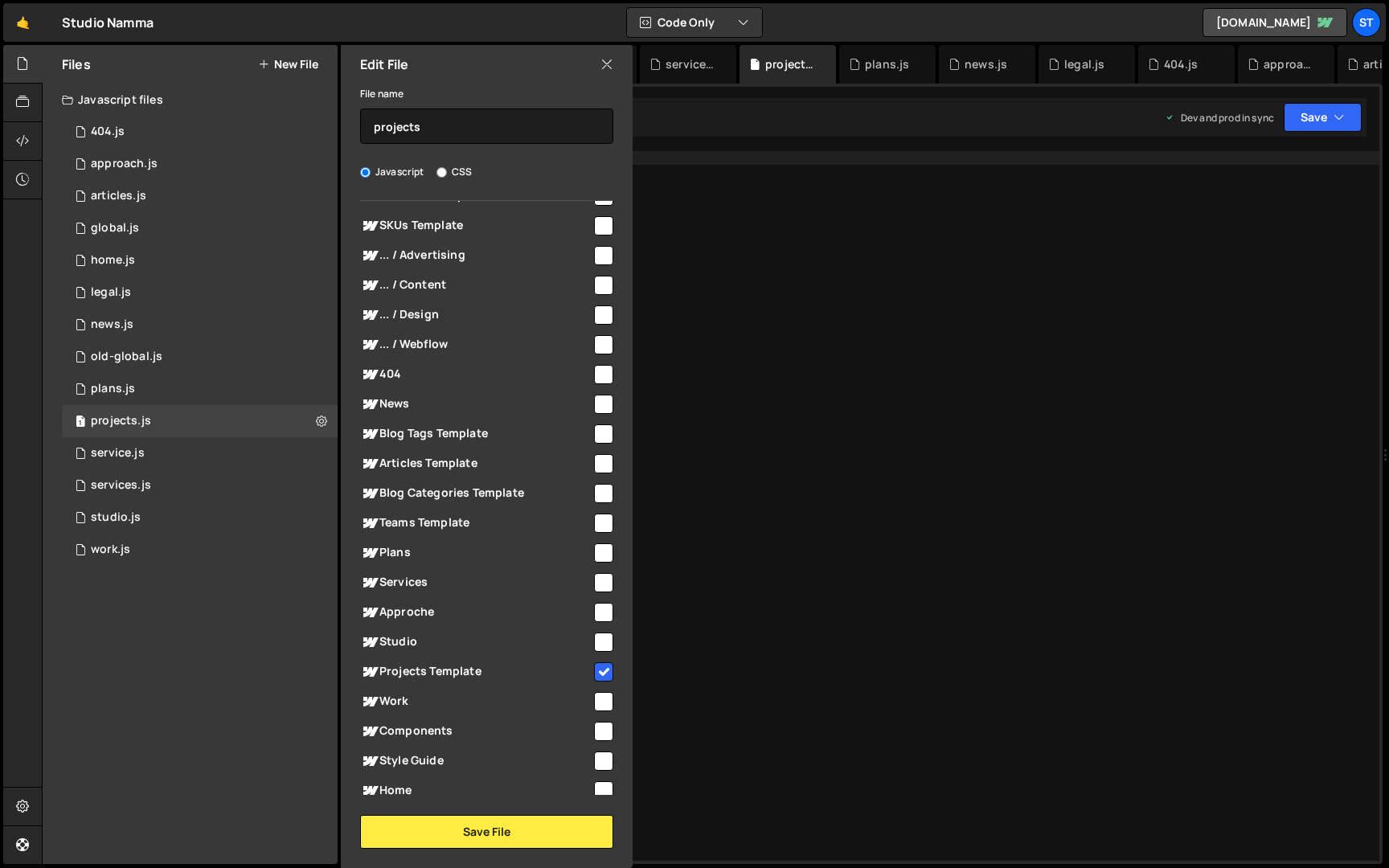
scroll to position [366, 0]
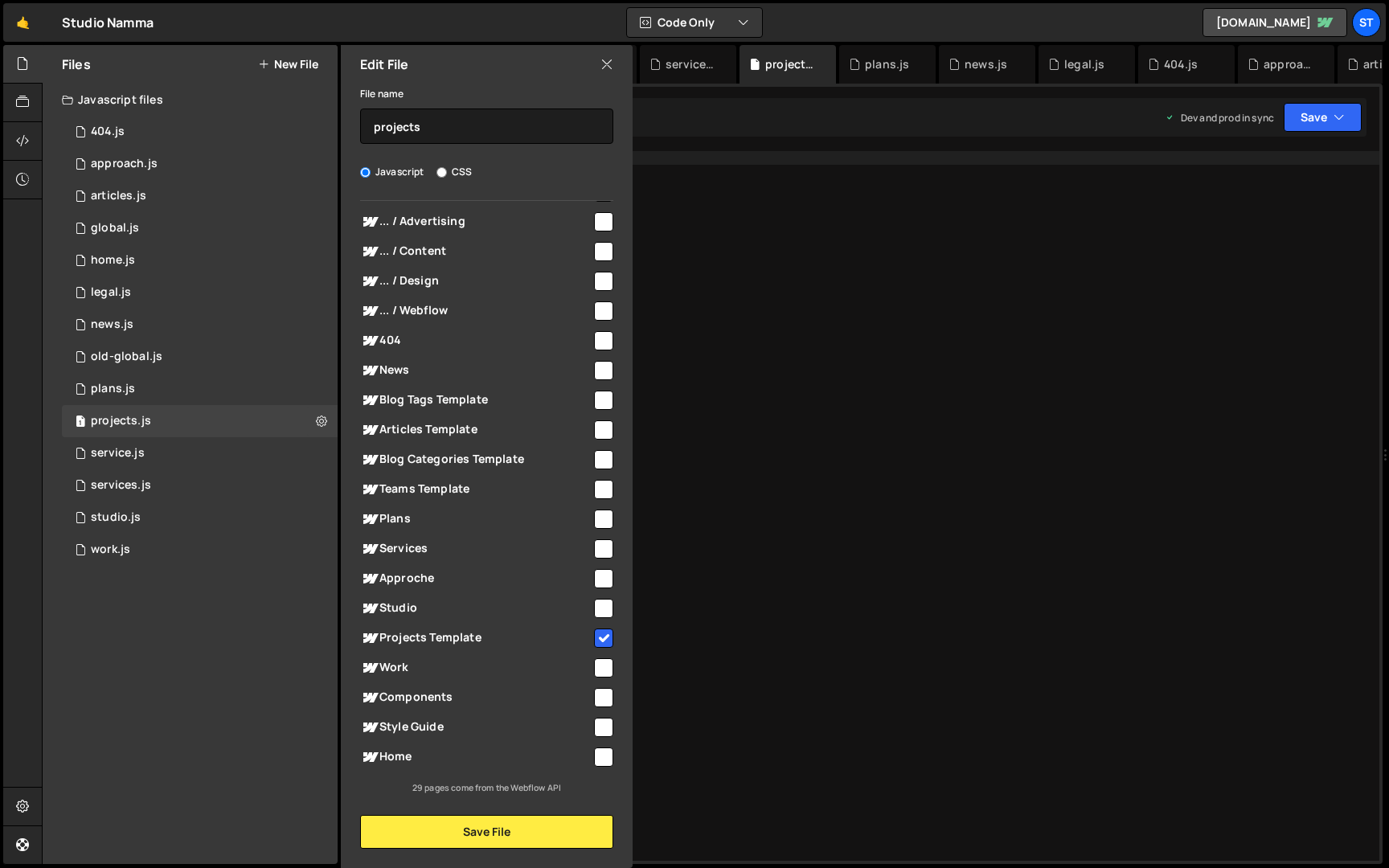
click at [594, 634] on input "checkbox" at bounding box center [603, 638] width 19 height 19
checkbox input "false"
click at [541, 835] on button "Save File" at bounding box center [487, 831] width 253 height 34
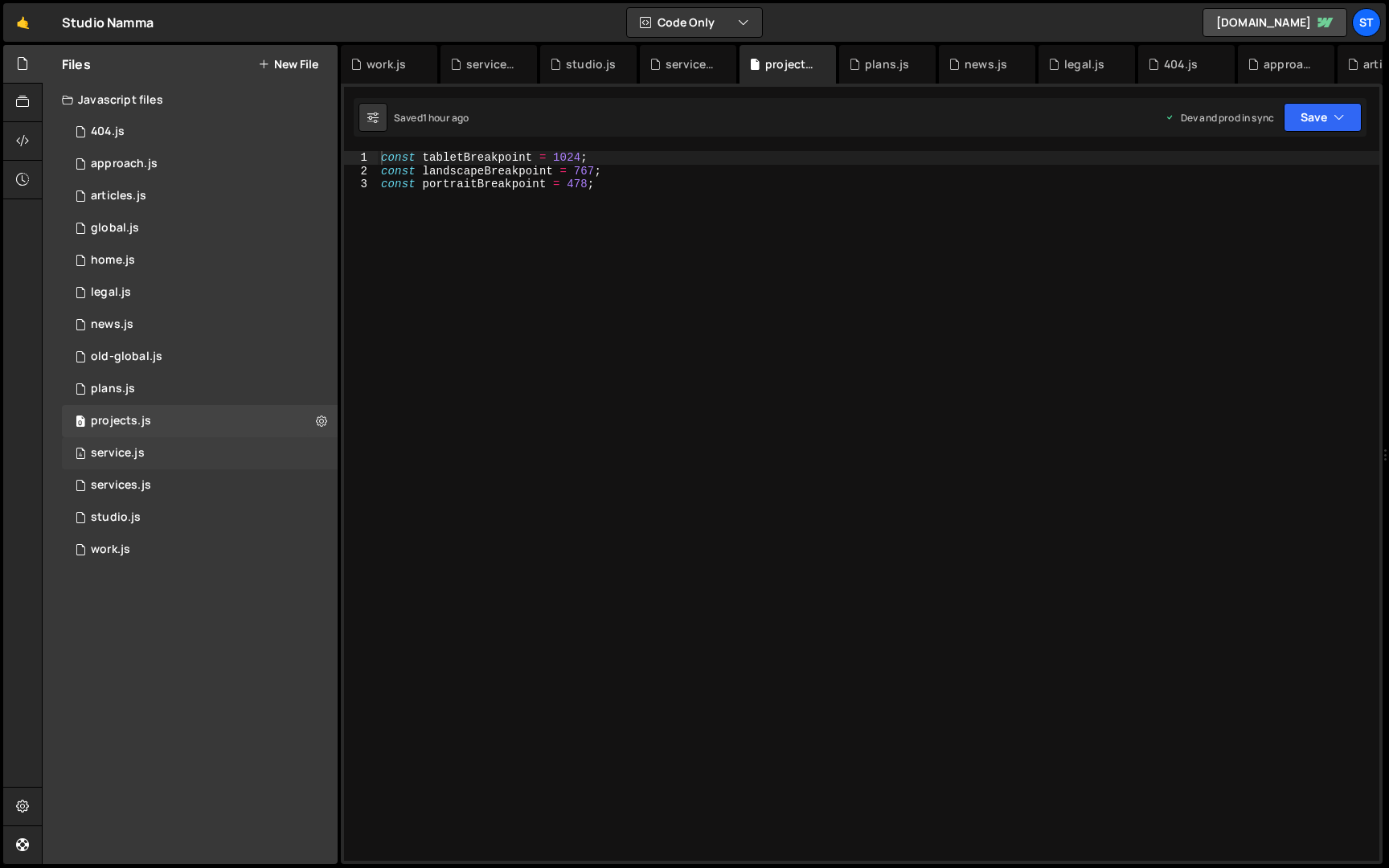
click at [321, 454] on div "4 service.js 0" at bounding box center [199, 452] width 275 height 32
click at [320, 454] on icon at bounding box center [321, 452] width 11 height 16
type input "service"
radio input "true"
checkbox input "true"
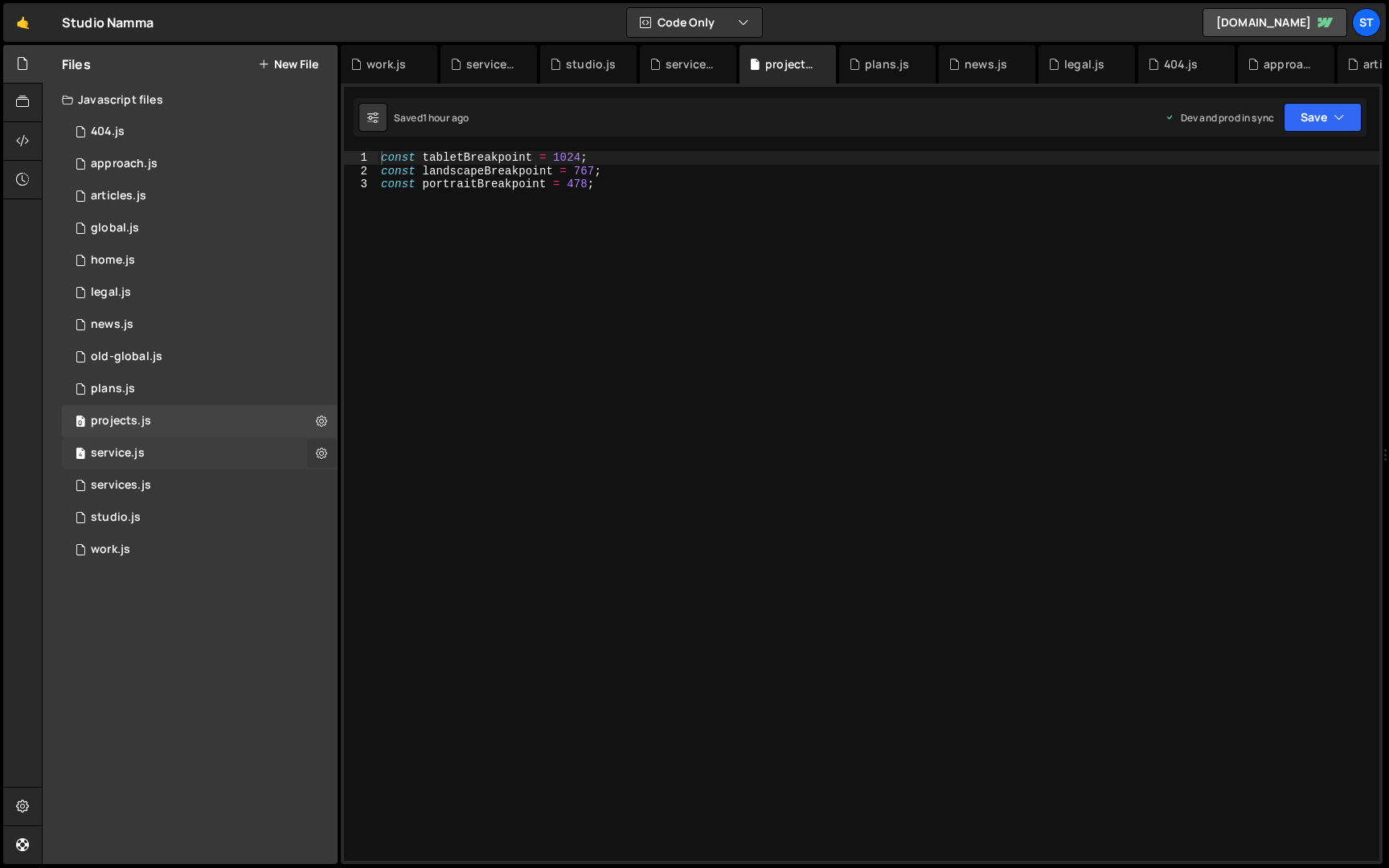
checkbox input "true"
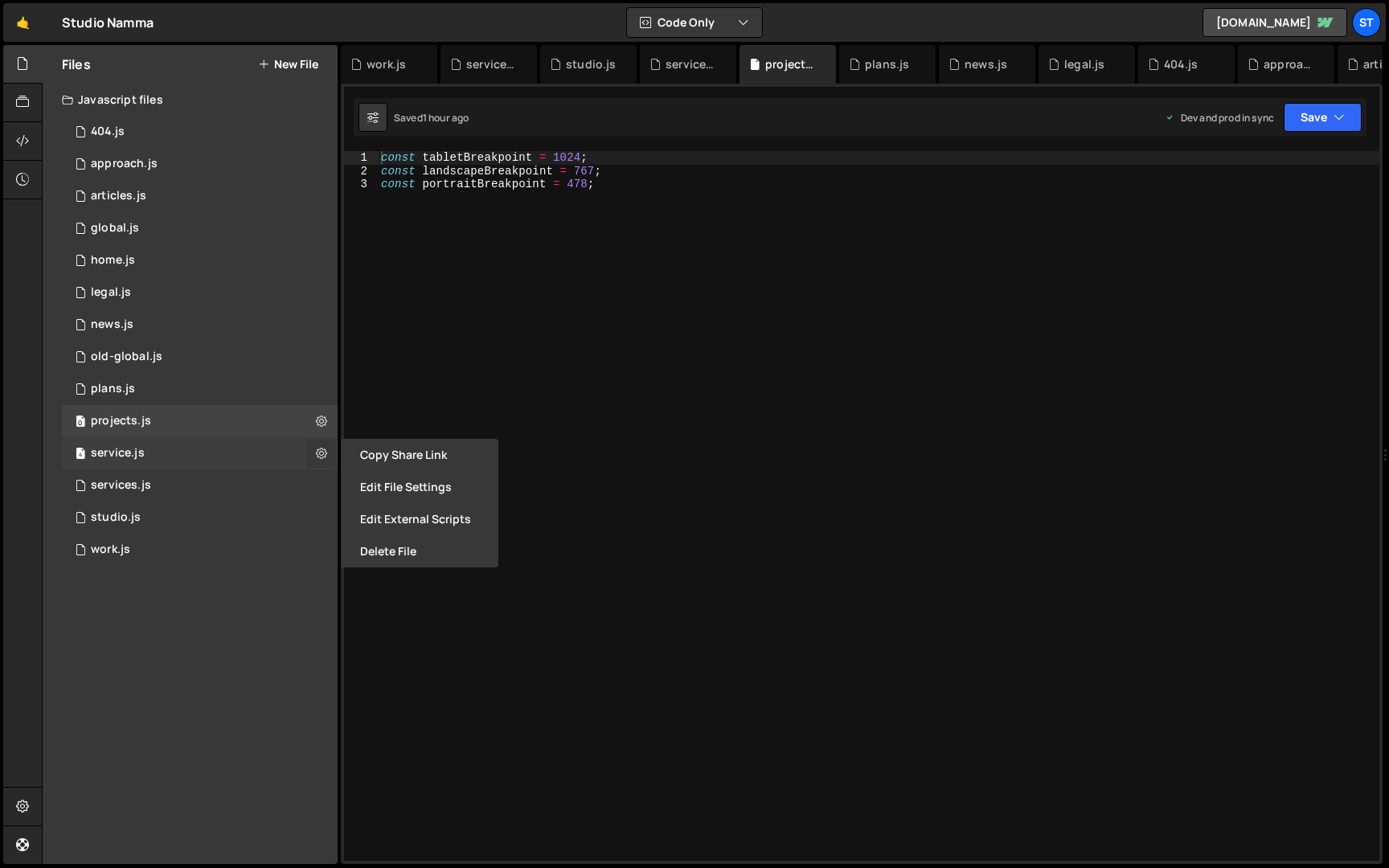
checkbox input "false"
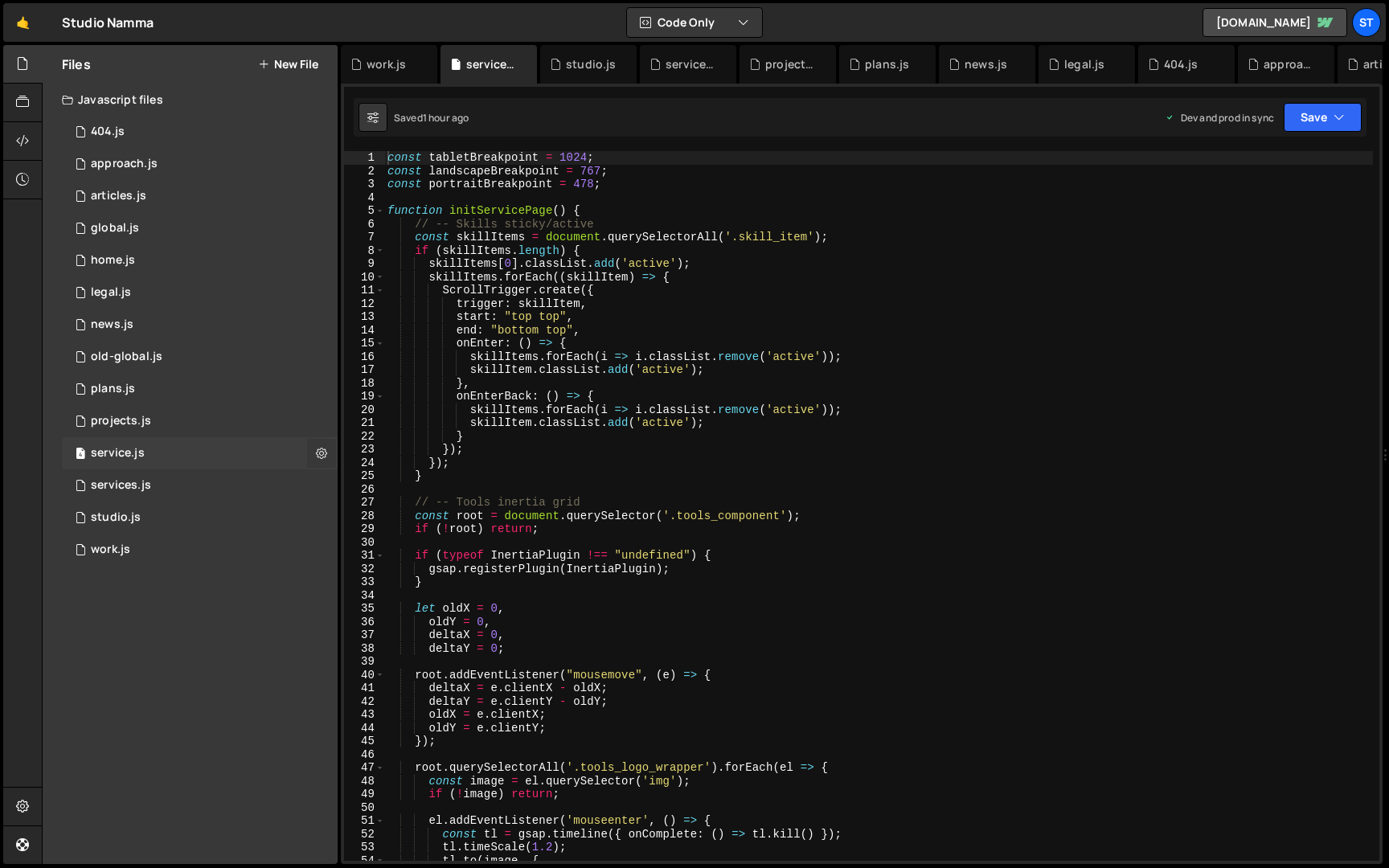
click at [325, 454] on icon at bounding box center [321, 452] width 11 height 16
type input "service"
radio input "true"
checkbox input "true"
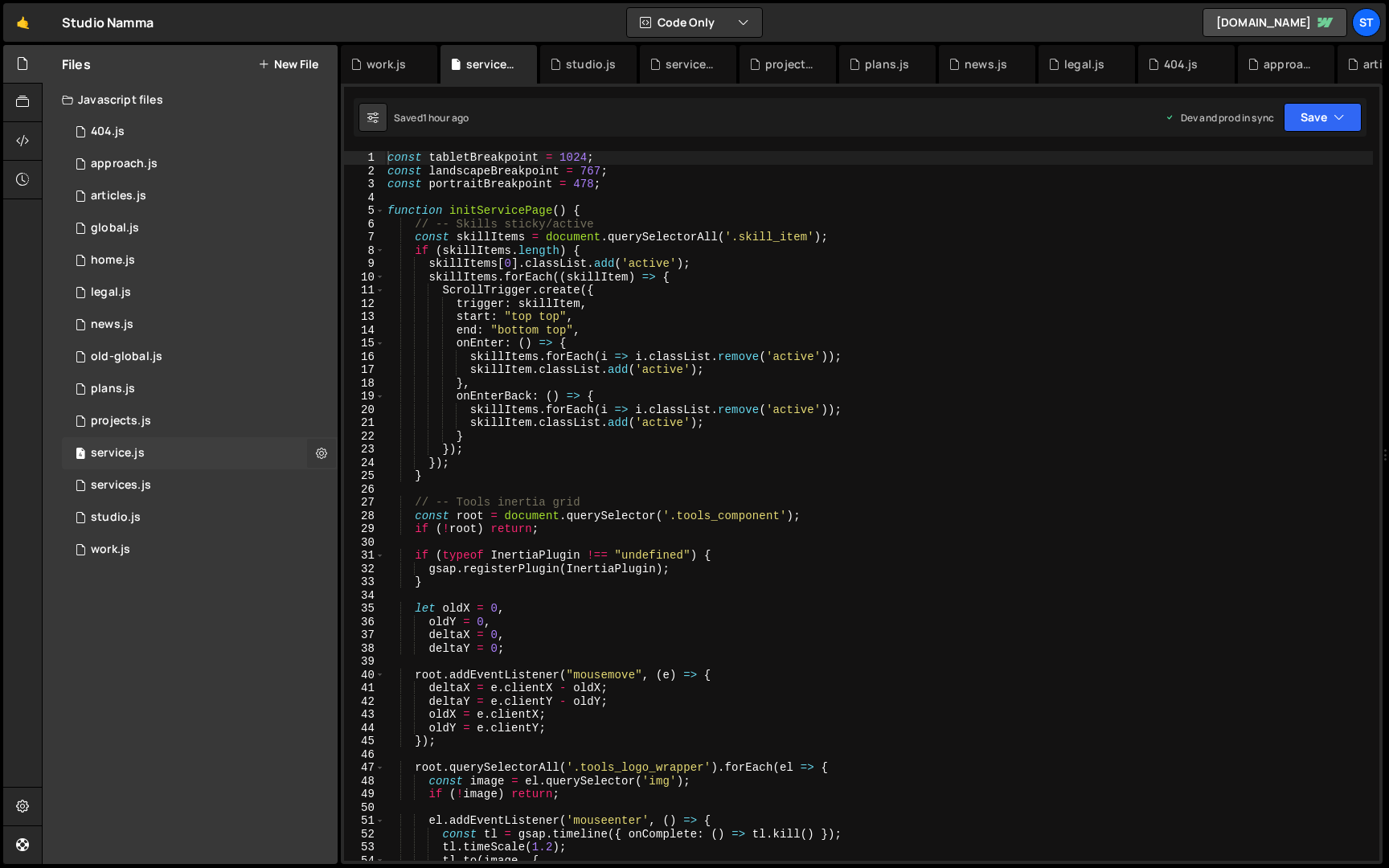
checkbox input "true"
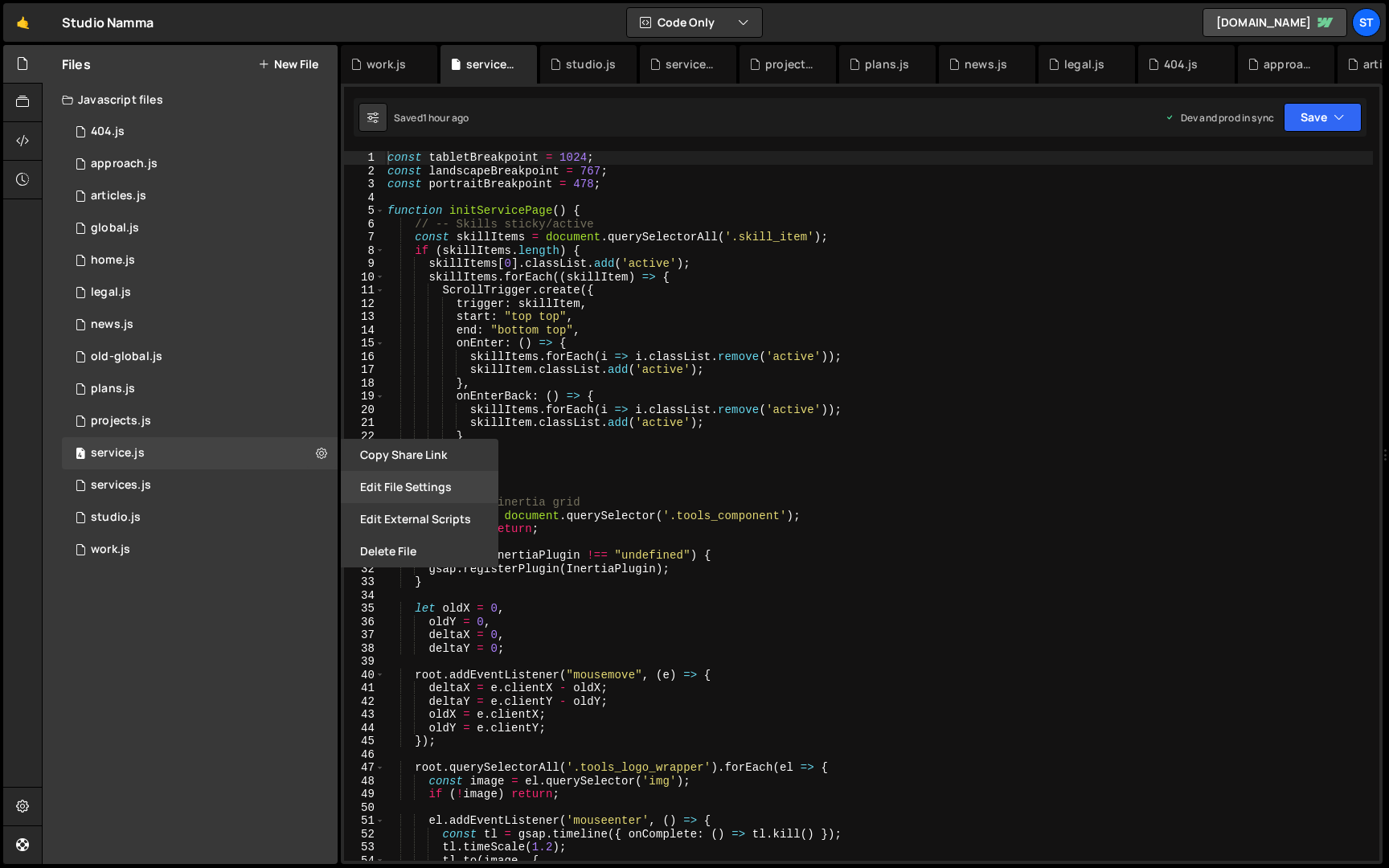
click at [422, 486] on button "Edit File Settings" at bounding box center [420, 486] width 158 height 32
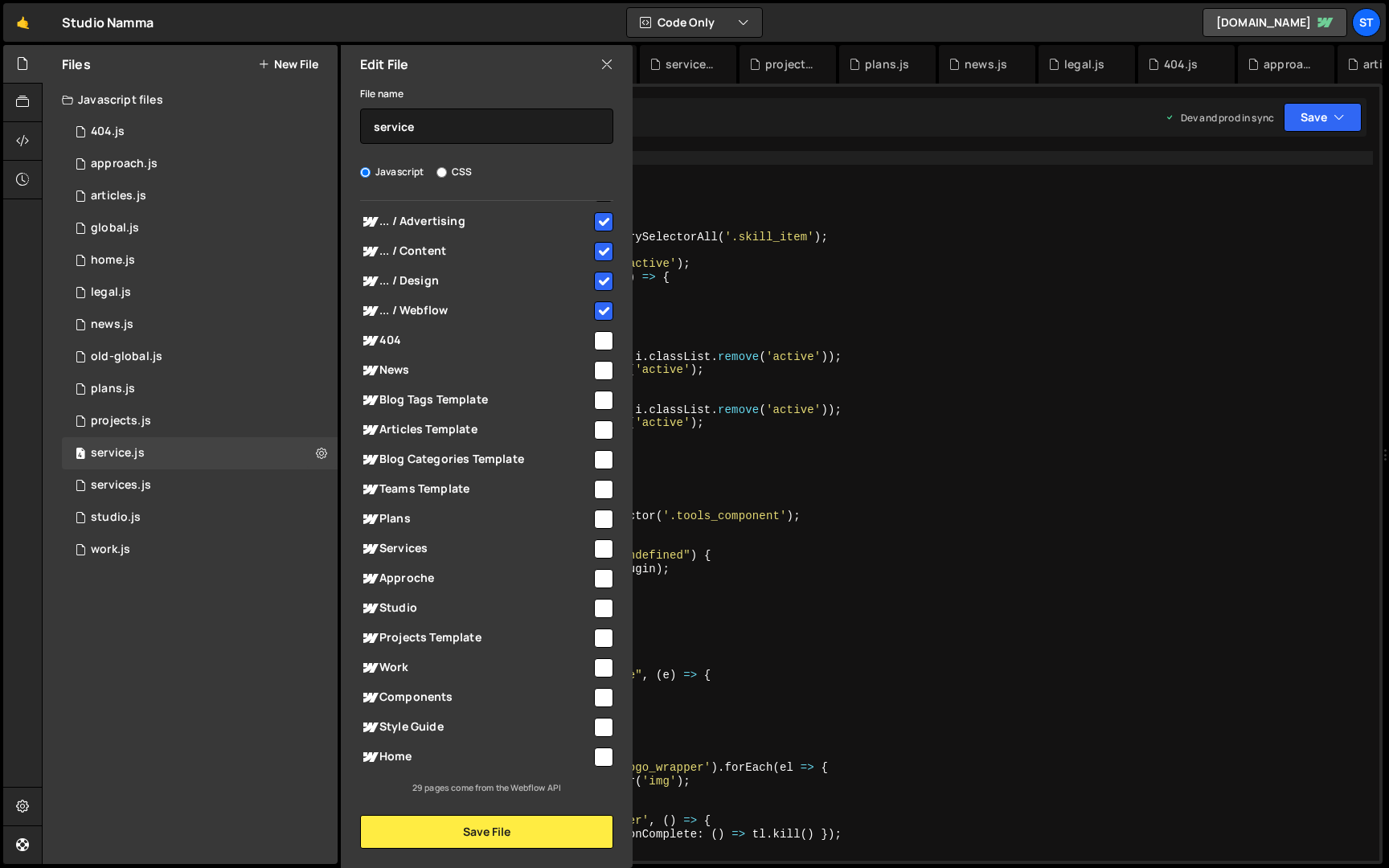
click at [594, 221] on input "checkbox" at bounding box center [603, 221] width 19 height 19
checkbox input "false"
click at [594, 249] on input "checkbox" at bounding box center [603, 251] width 19 height 19
checkbox input "false"
click at [594, 282] on input "checkbox" at bounding box center [603, 281] width 19 height 19
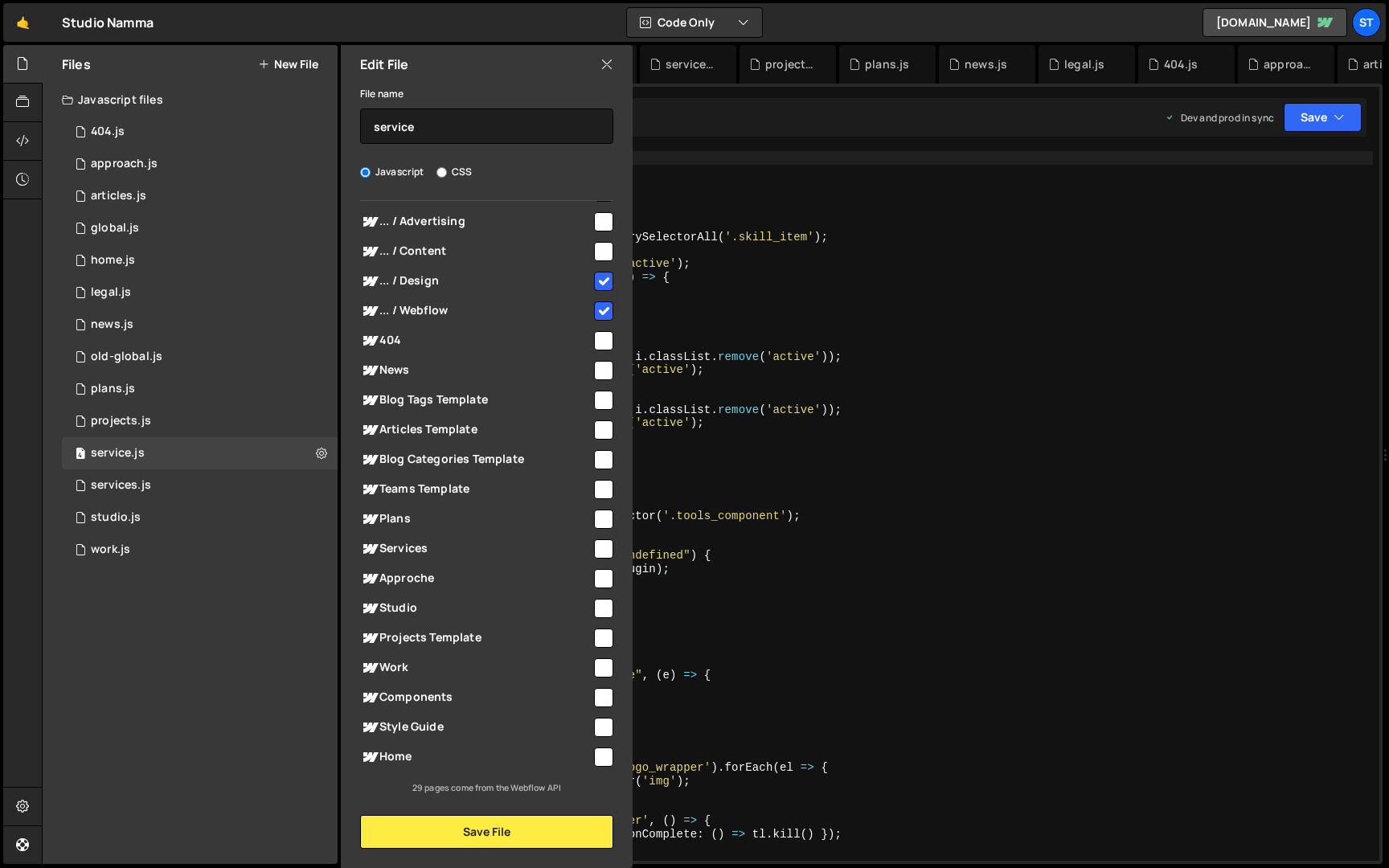
checkbox input "false"
click at [594, 306] on input "checkbox" at bounding box center [603, 310] width 19 height 19
checkbox input "false"
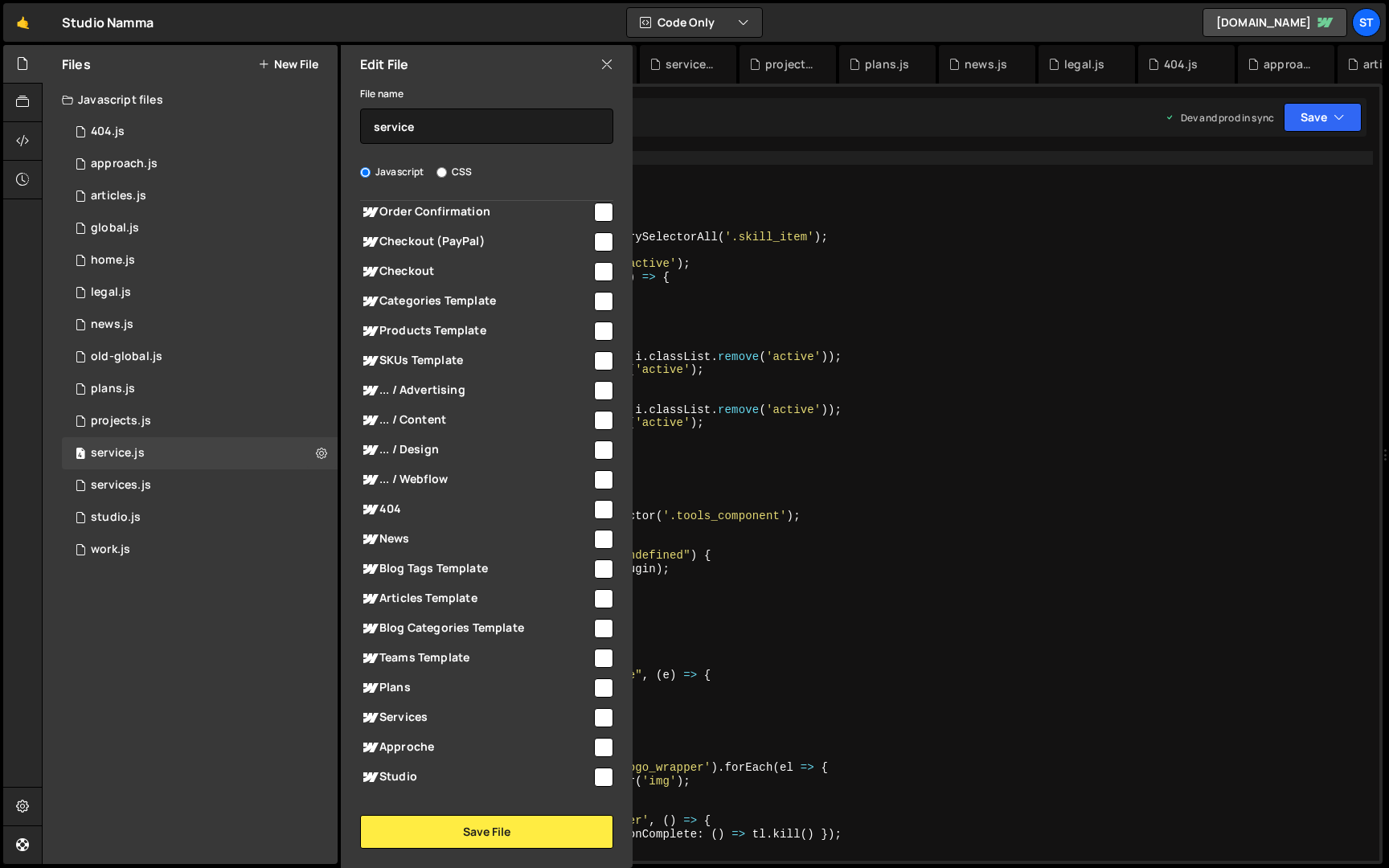
scroll to position [0, 0]
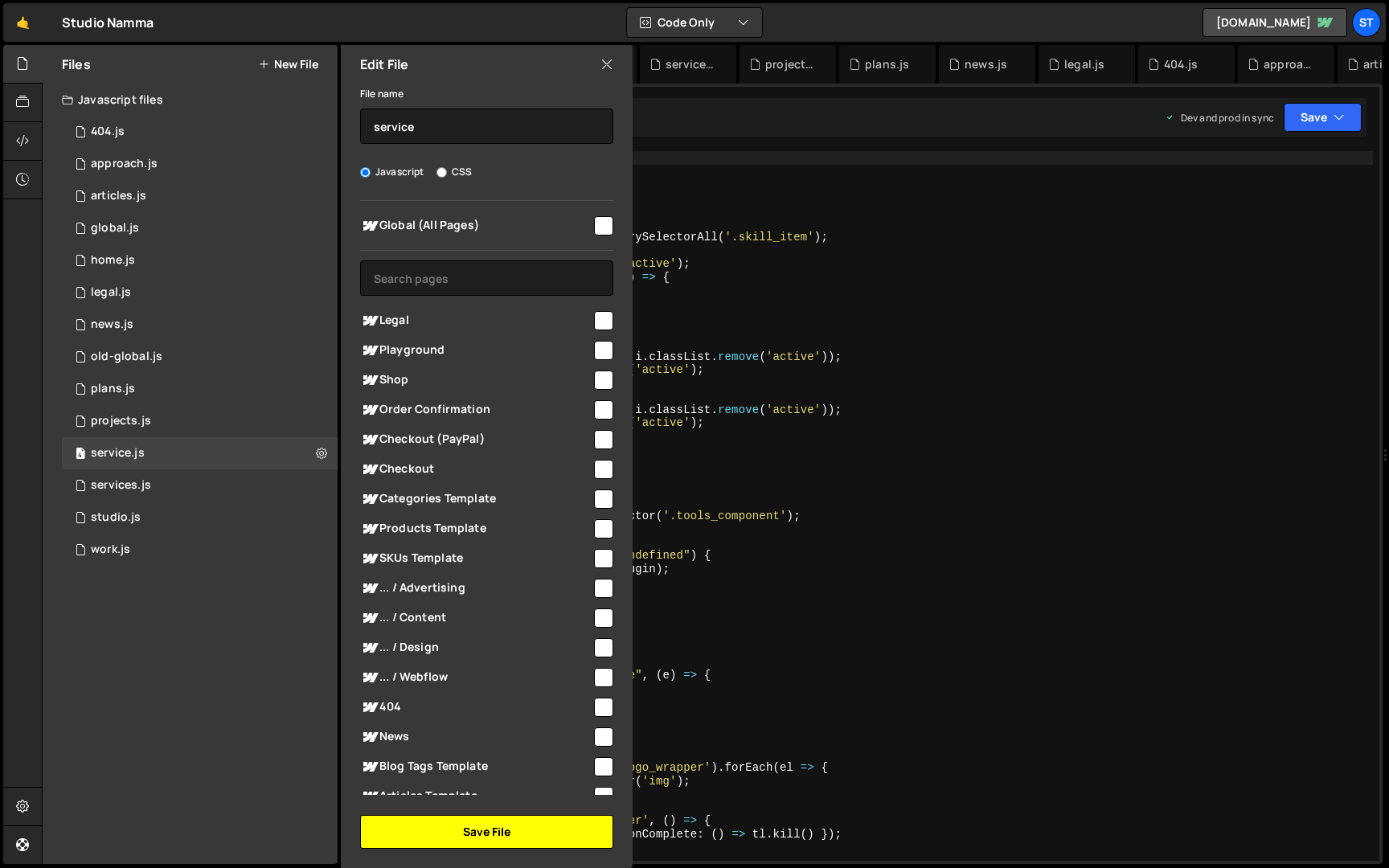
click at [531, 825] on button "Save File" at bounding box center [487, 831] width 253 height 34
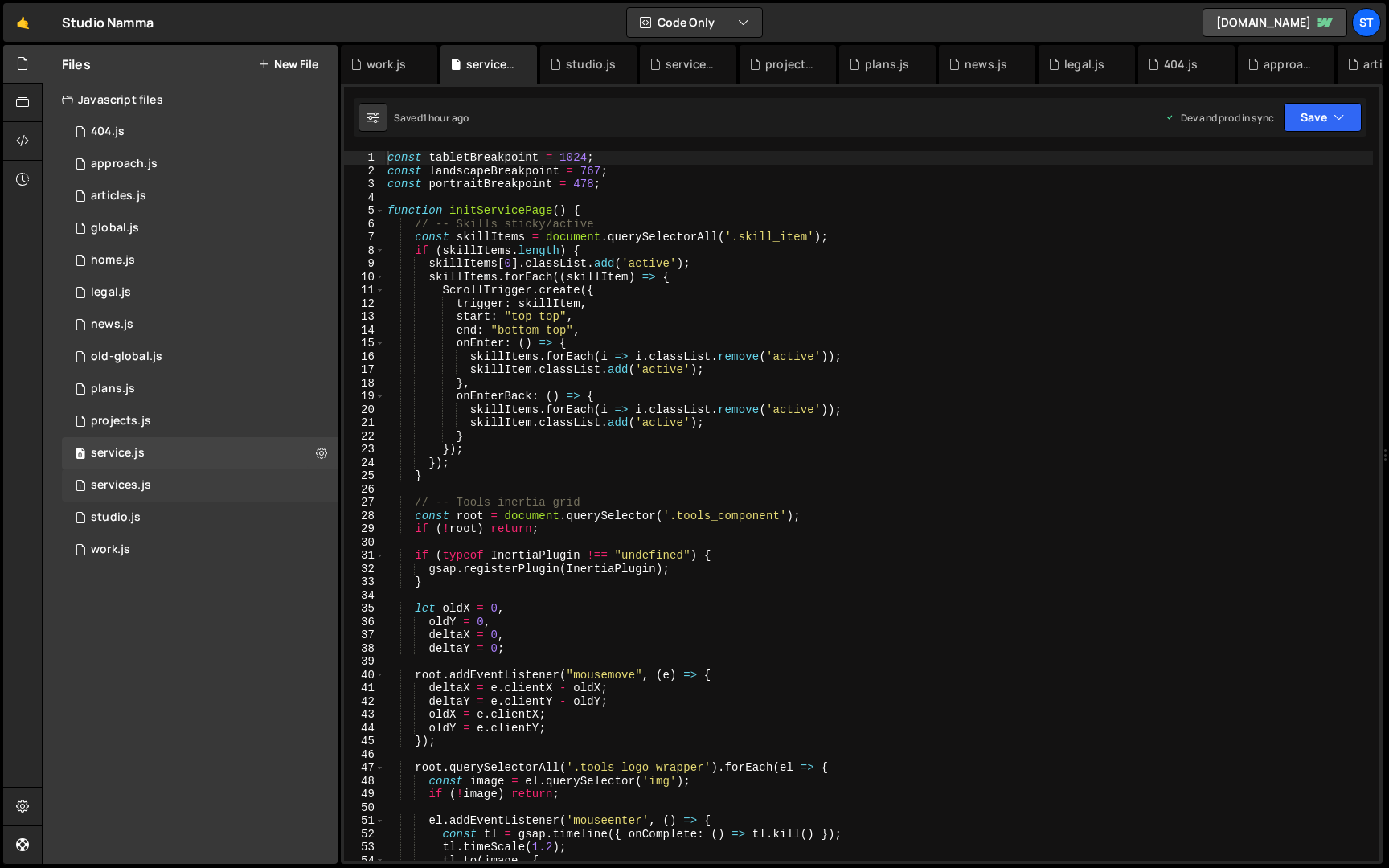
click at [324, 481] on div "1 services.js 0" at bounding box center [199, 484] width 275 height 32
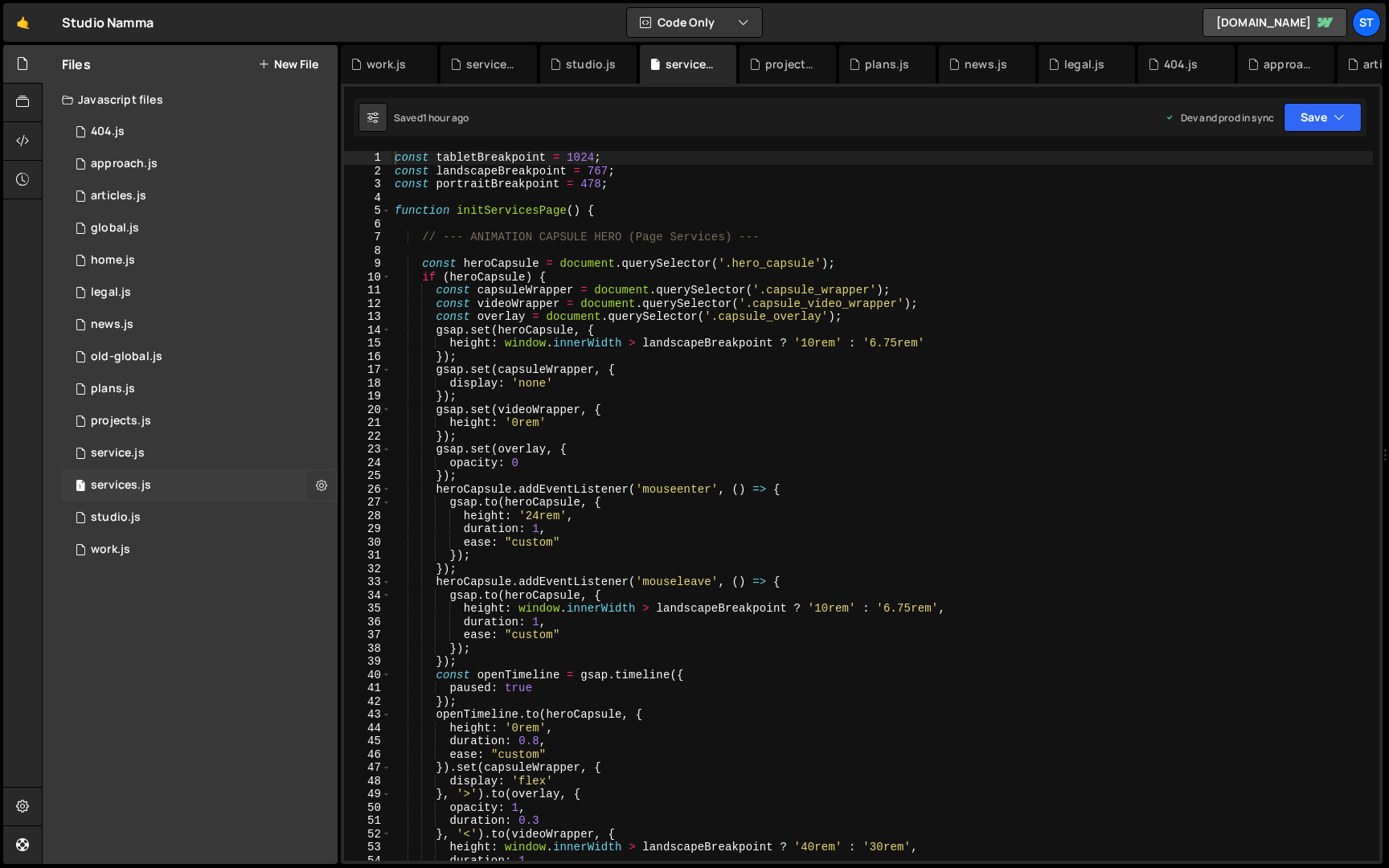
click at [321, 481] on icon at bounding box center [321, 484] width 11 height 16
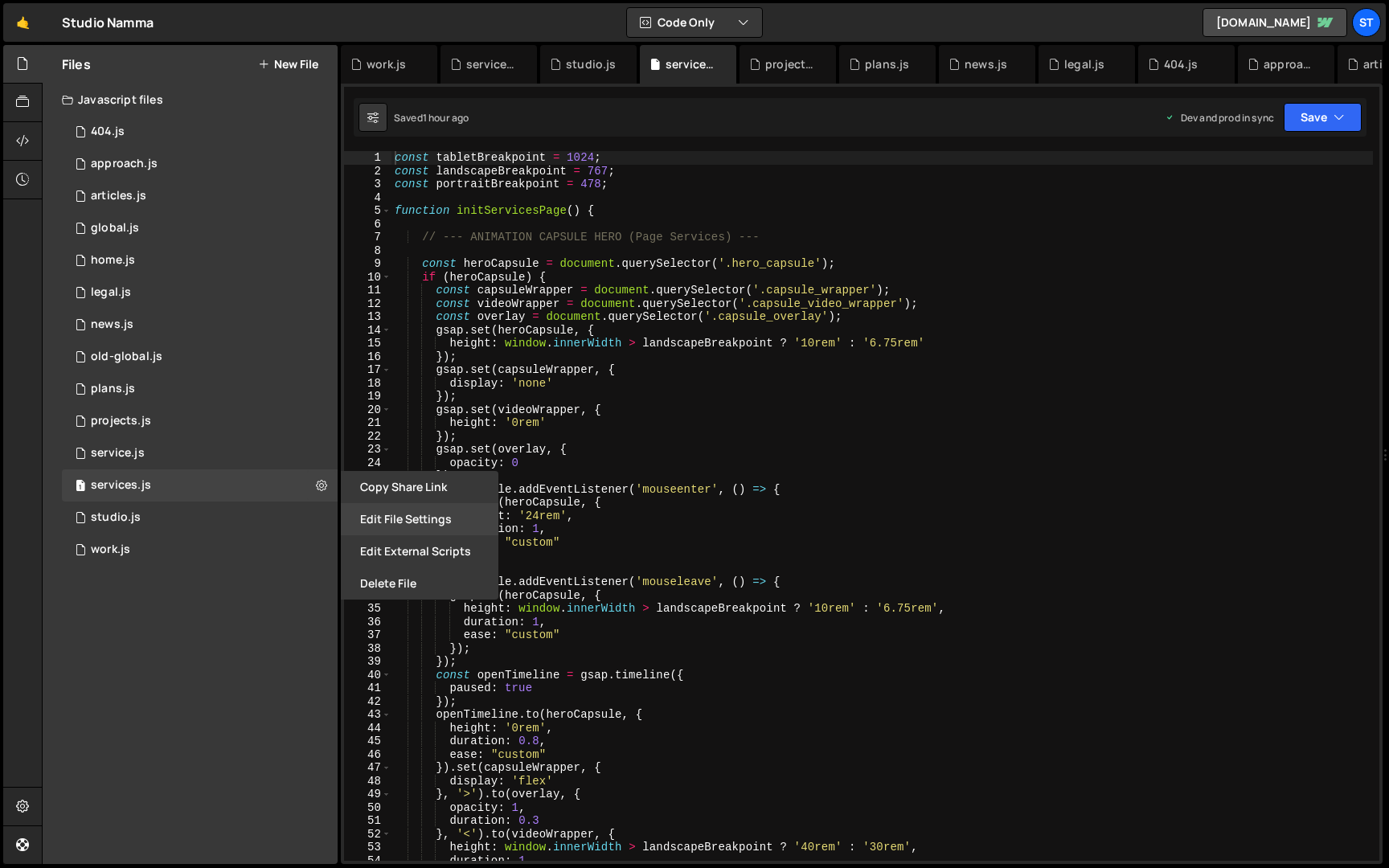
click at [415, 518] on button "Edit File Settings" at bounding box center [420, 518] width 158 height 32
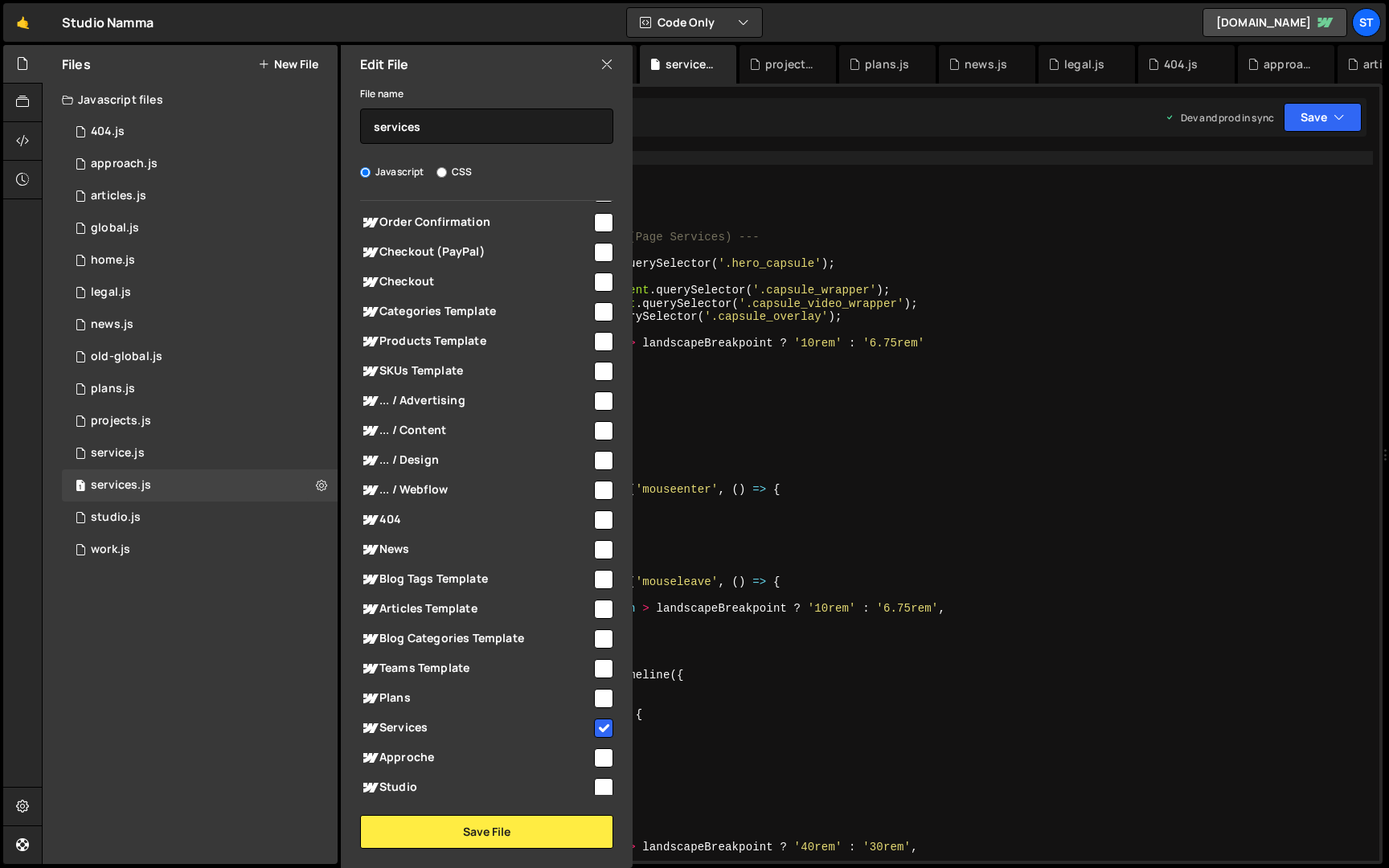
scroll to position [366, 0]
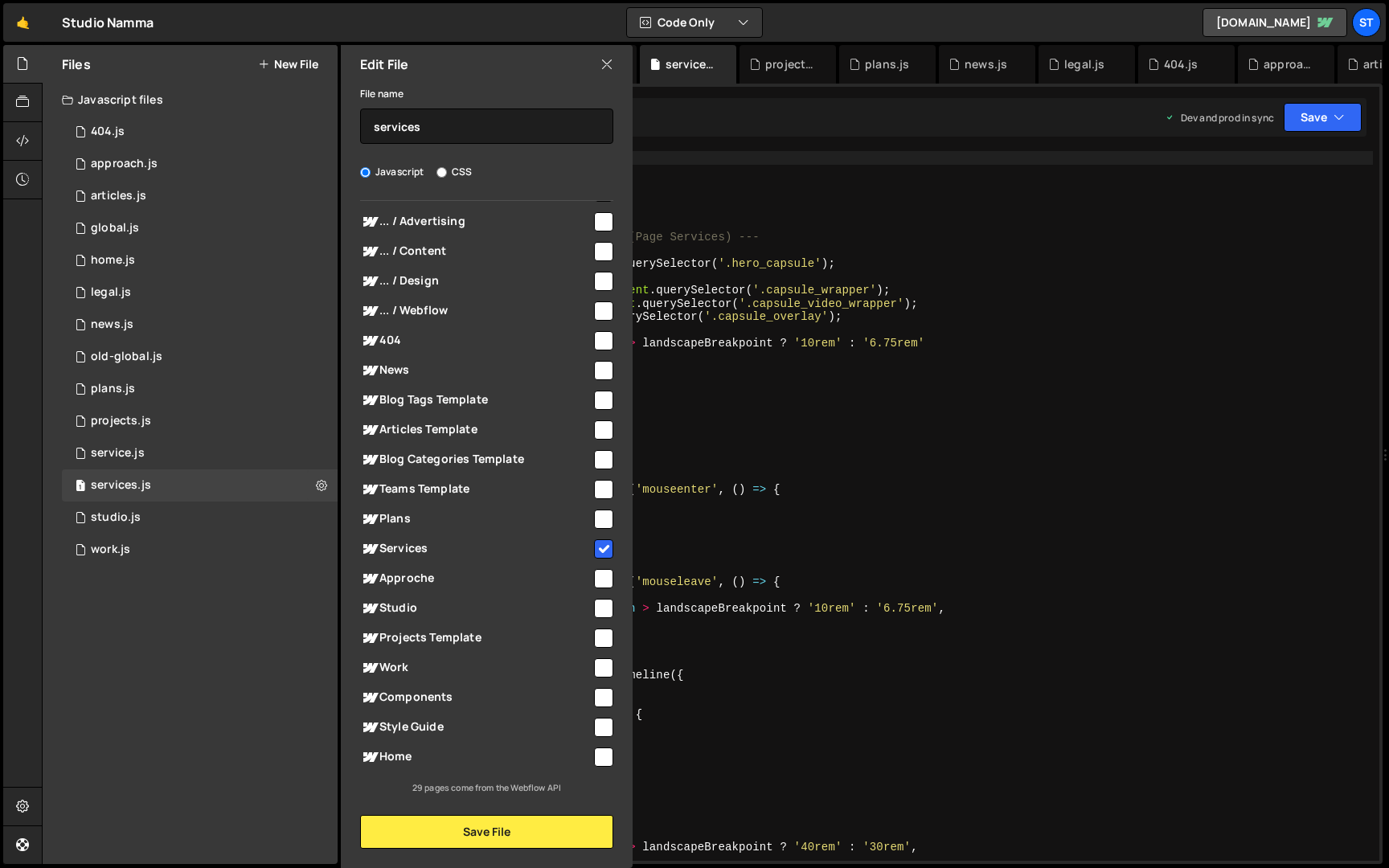
click at [600, 546] on input "checkbox" at bounding box center [603, 549] width 19 height 19
checkbox input "false"
click at [569, 829] on button "Save File" at bounding box center [487, 831] width 253 height 34
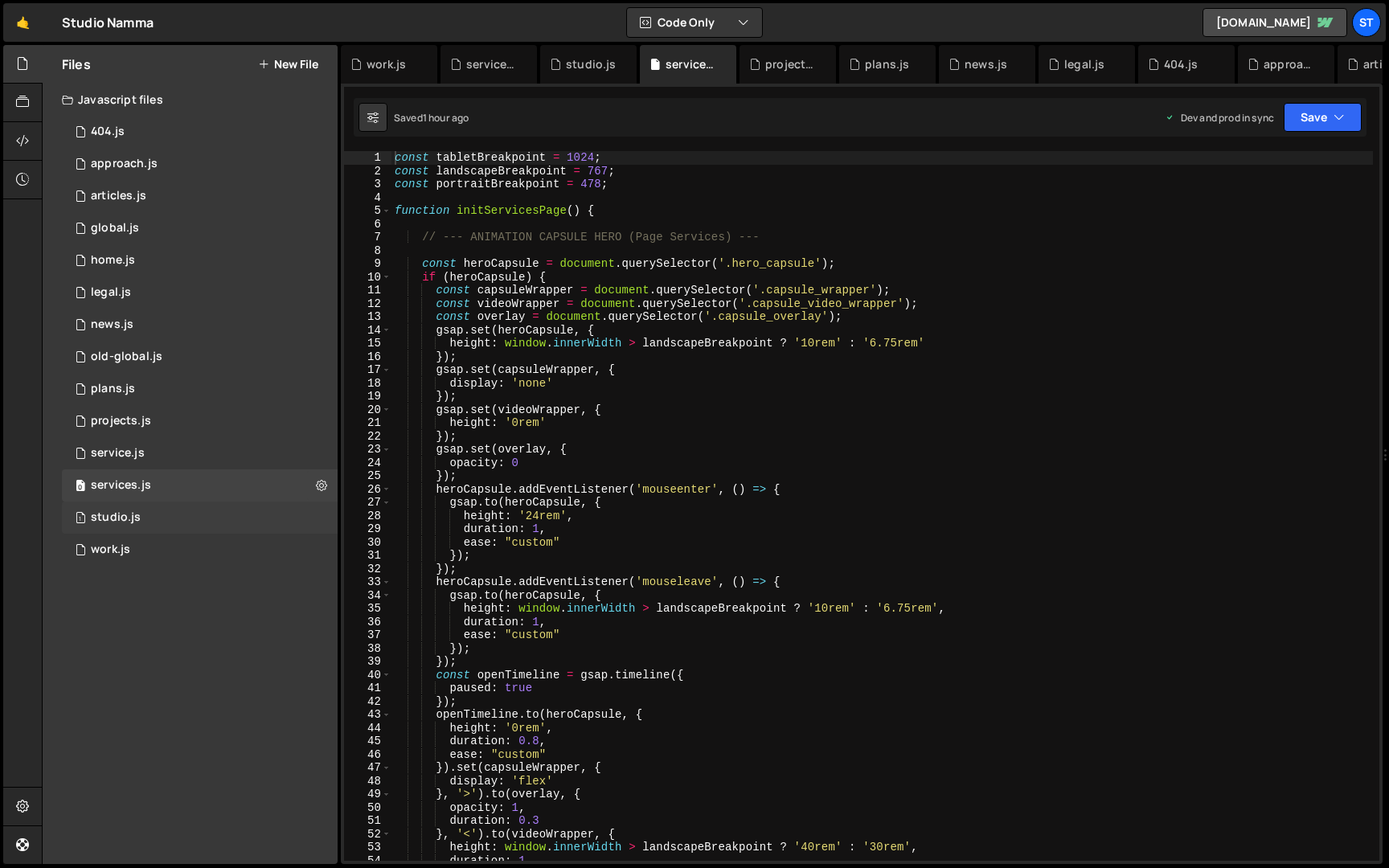
click at [322, 504] on div "1 studio.js 0" at bounding box center [199, 517] width 275 height 32
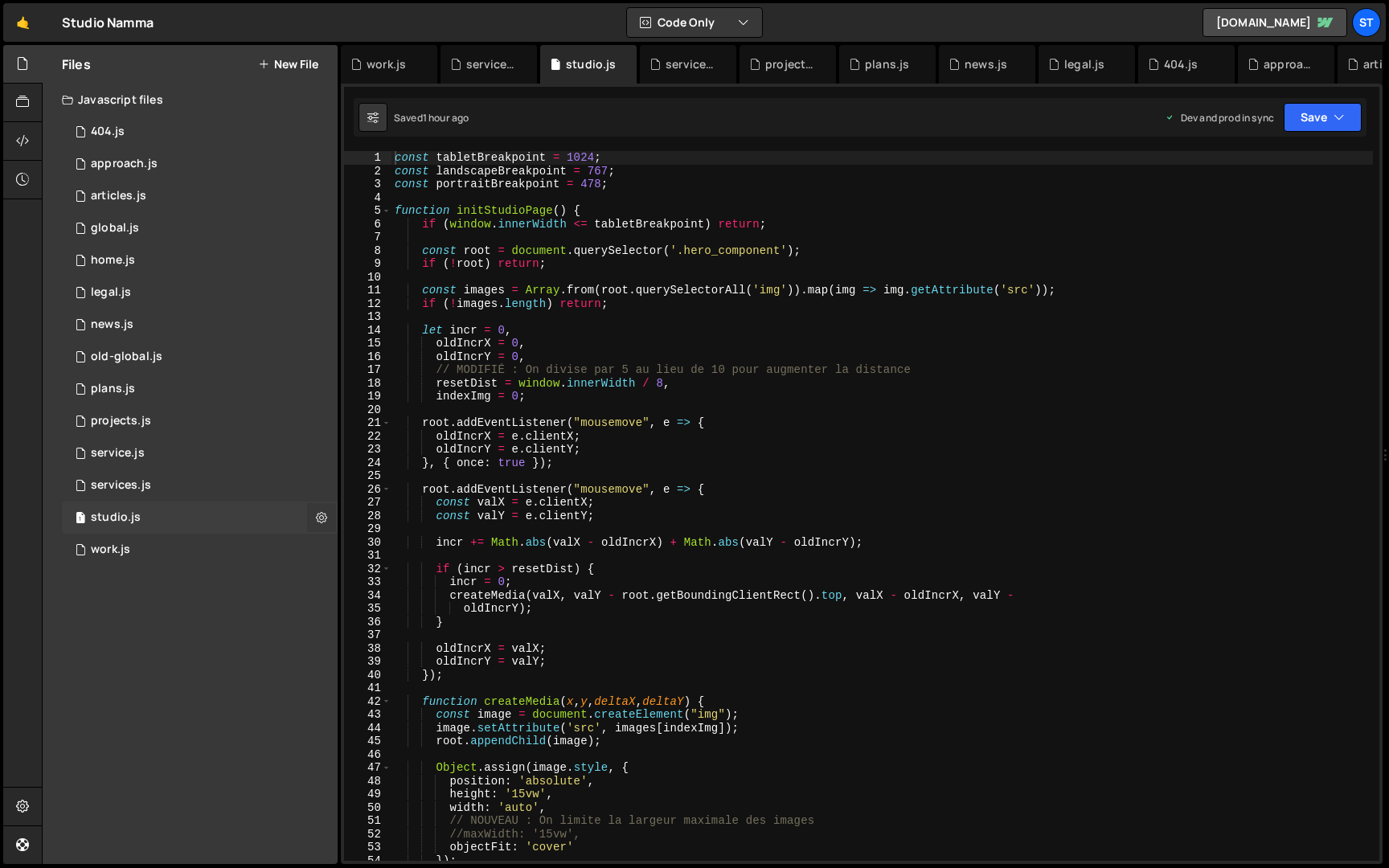
click at [322, 517] on icon at bounding box center [321, 517] width 11 height 16
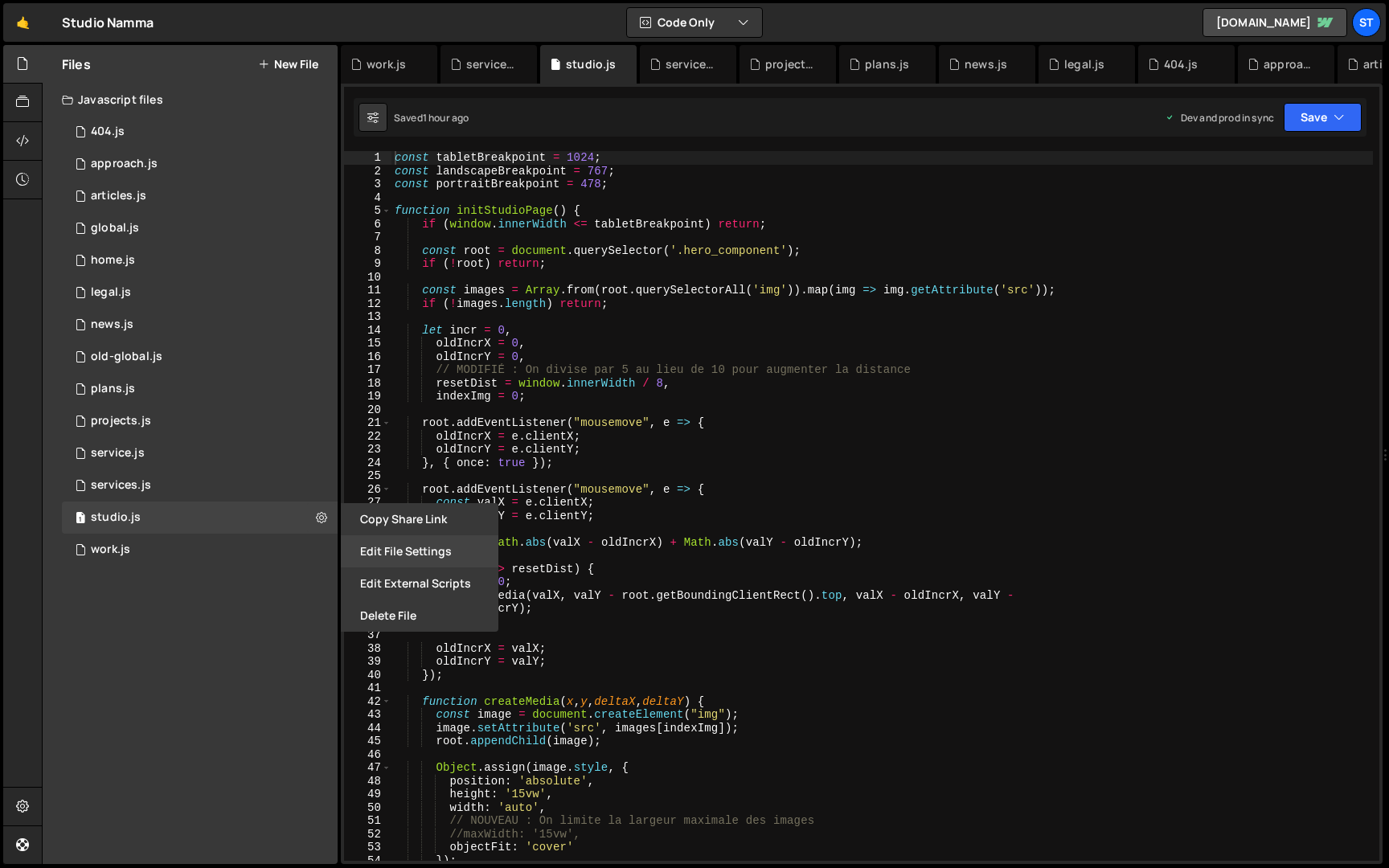
click at [397, 552] on button "Edit File Settings" at bounding box center [420, 551] width 158 height 32
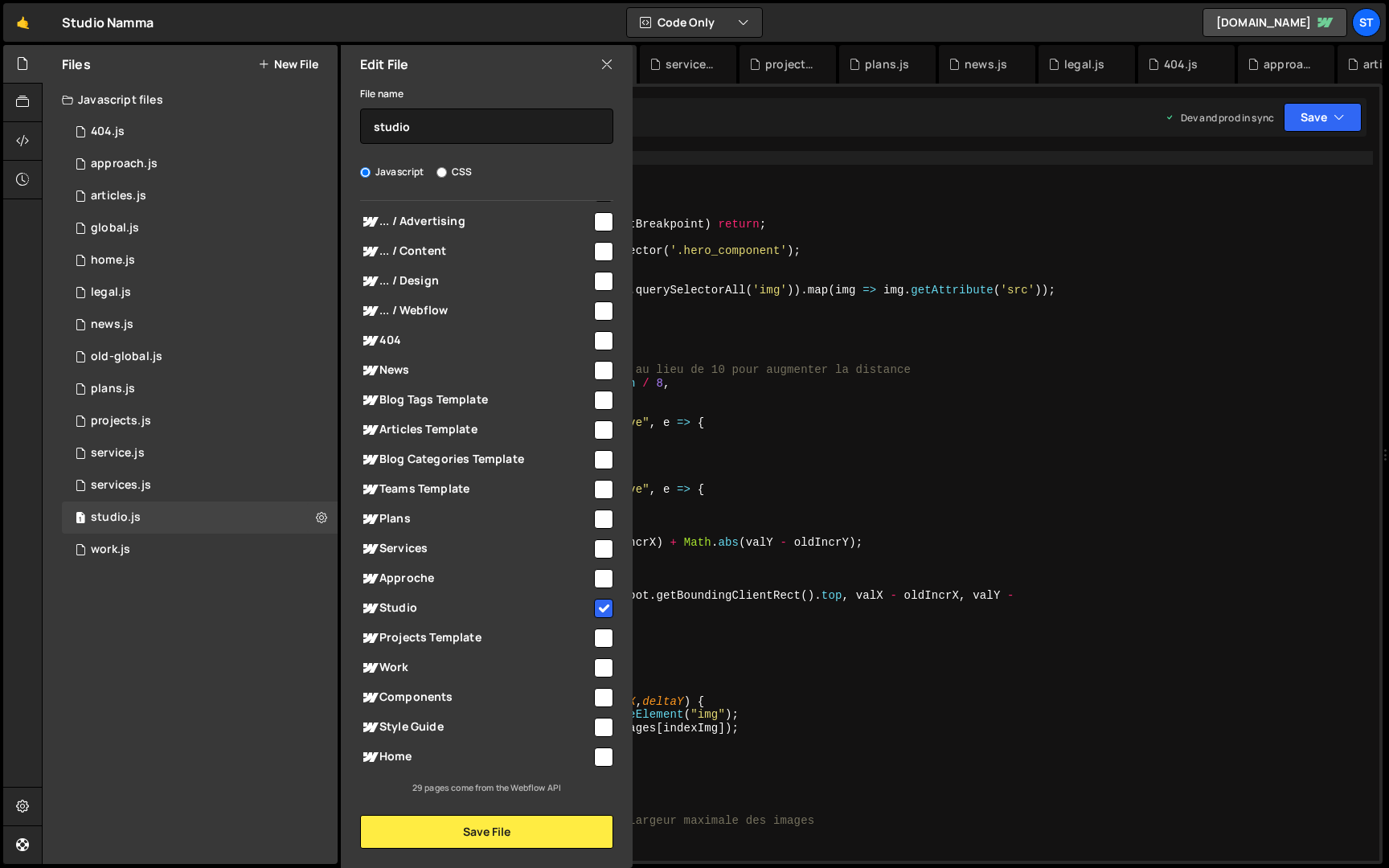
click at [596, 606] on input "checkbox" at bounding box center [603, 607] width 19 height 19
checkbox input "false"
click at [577, 829] on button "Save File" at bounding box center [487, 831] width 253 height 34
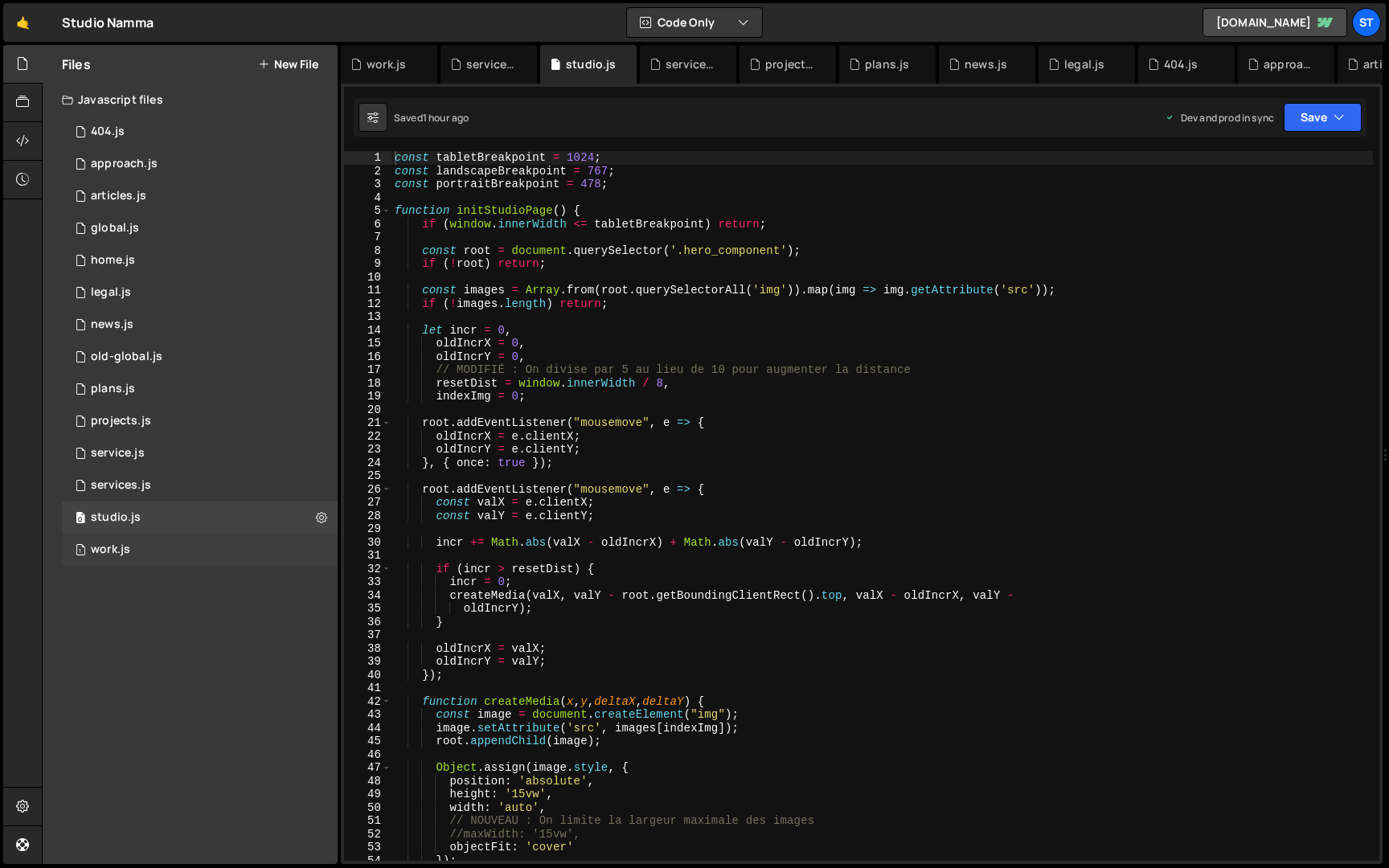
click at [319, 549] on div "1 work.js 0" at bounding box center [199, 549] width 275 height 32
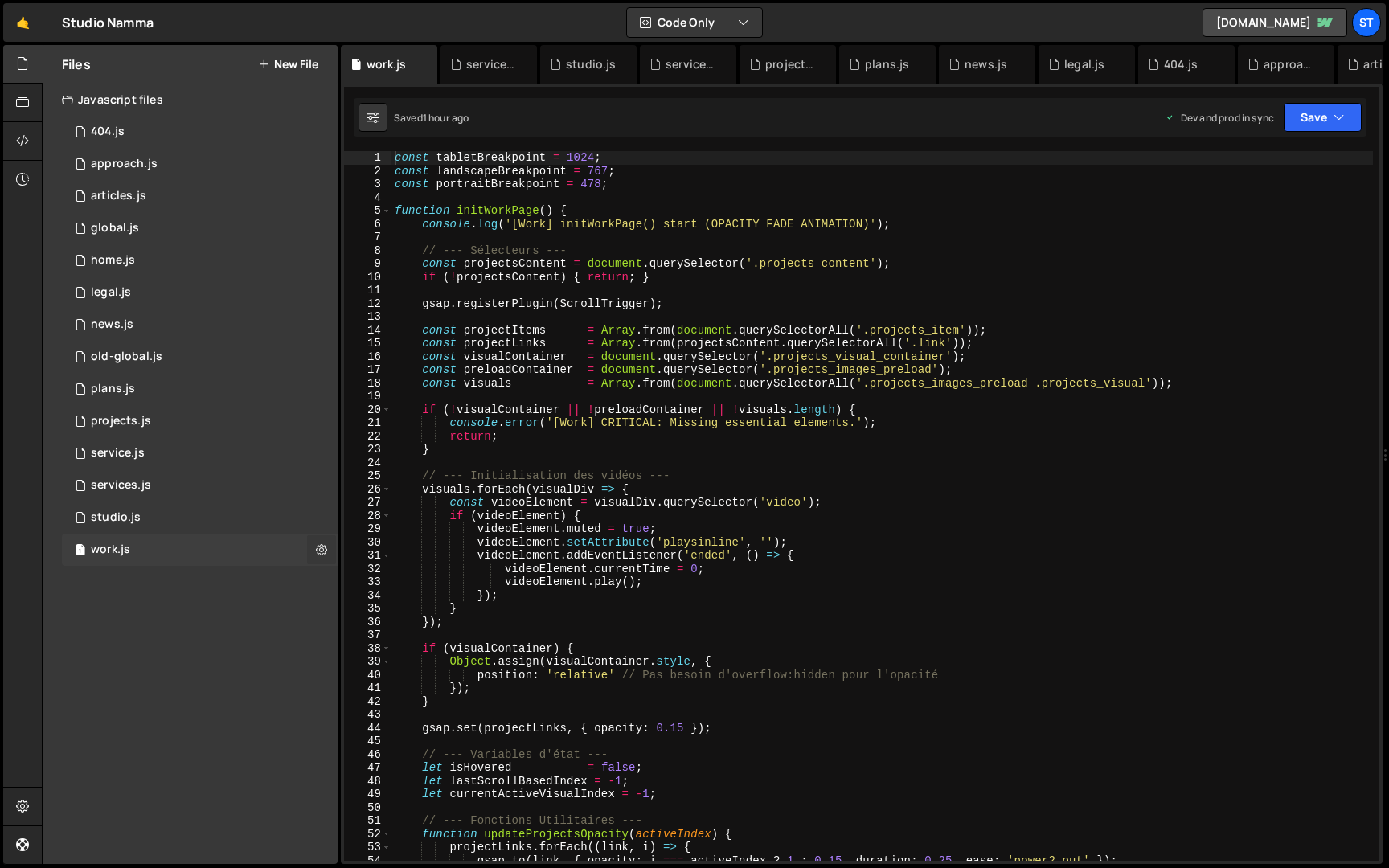
click at [319, 550] on icon at bounding box center [321, 549] width 11 height 16
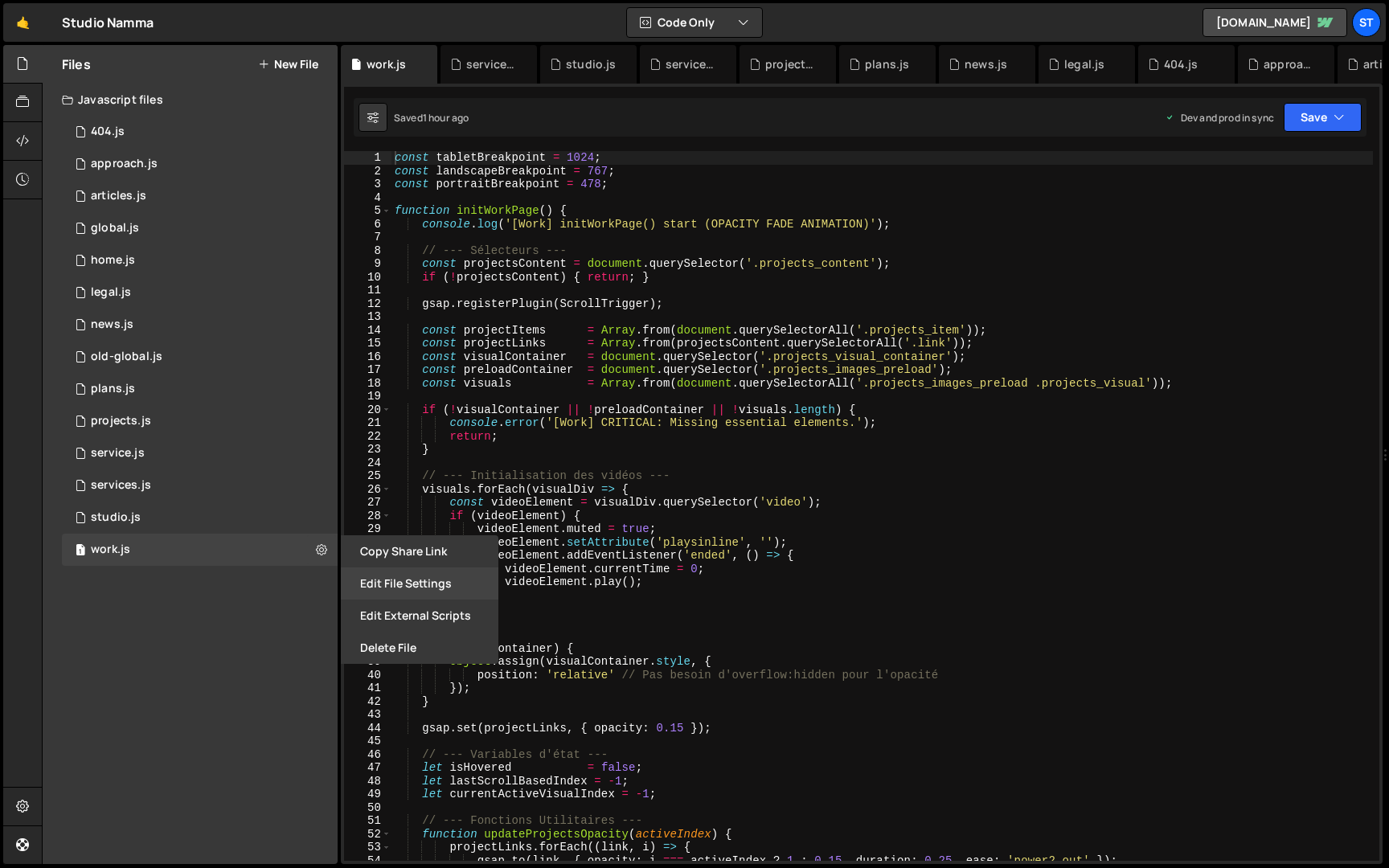
click at [410, 579] on button "Edit File Settings" at bounding box center [420, 583] width 158 height 32
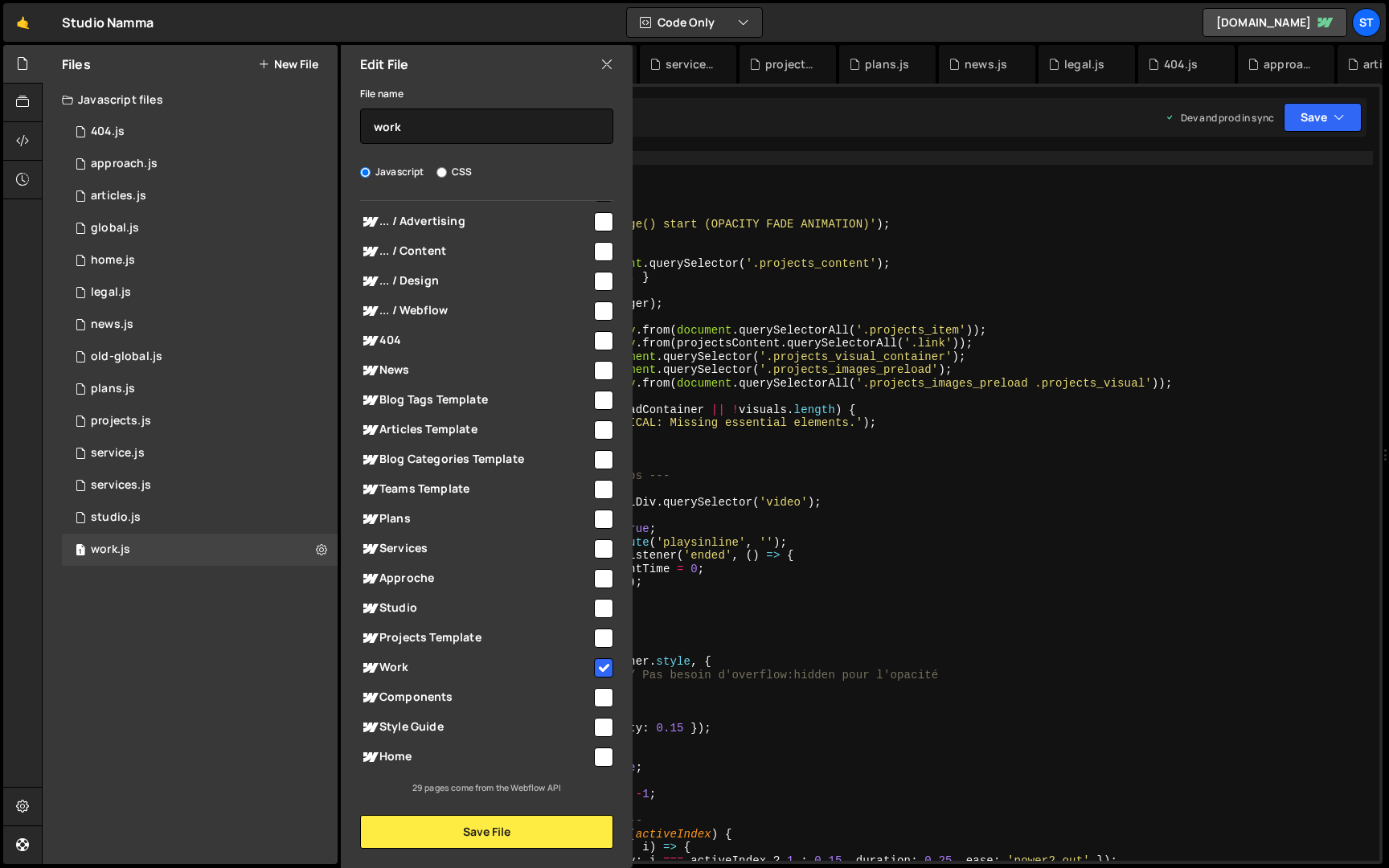
click at [599, 672] on input "checkbox" at bounding box center [603, 667] width 19 height 19
checkbox input "false"
click at [569, 837] on button "Save File" at bounding box center [487, 831] width 253 height 34
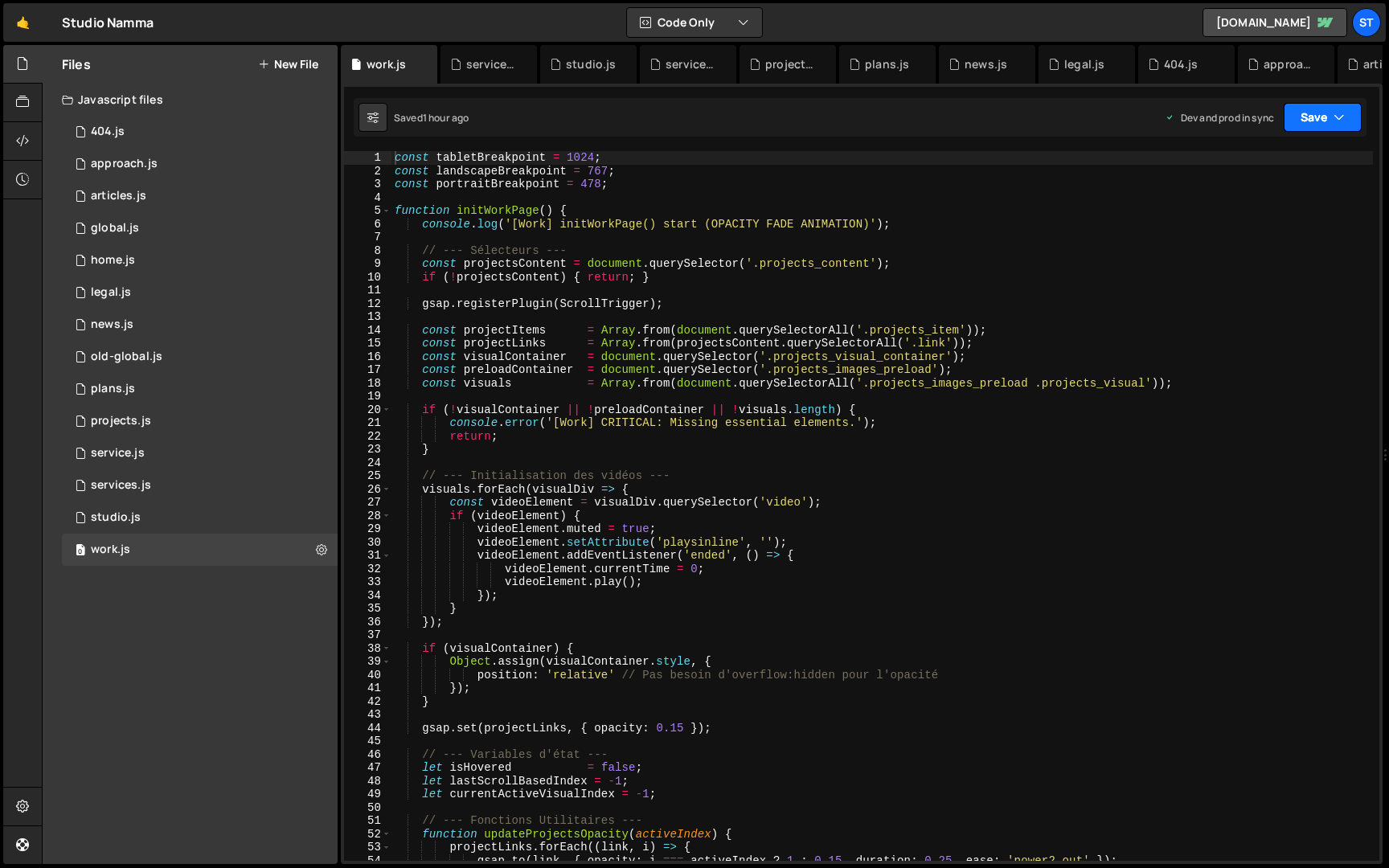
click at [1327, 121] on button "Save" at bounding box center [1322, 117] width 78 height 29
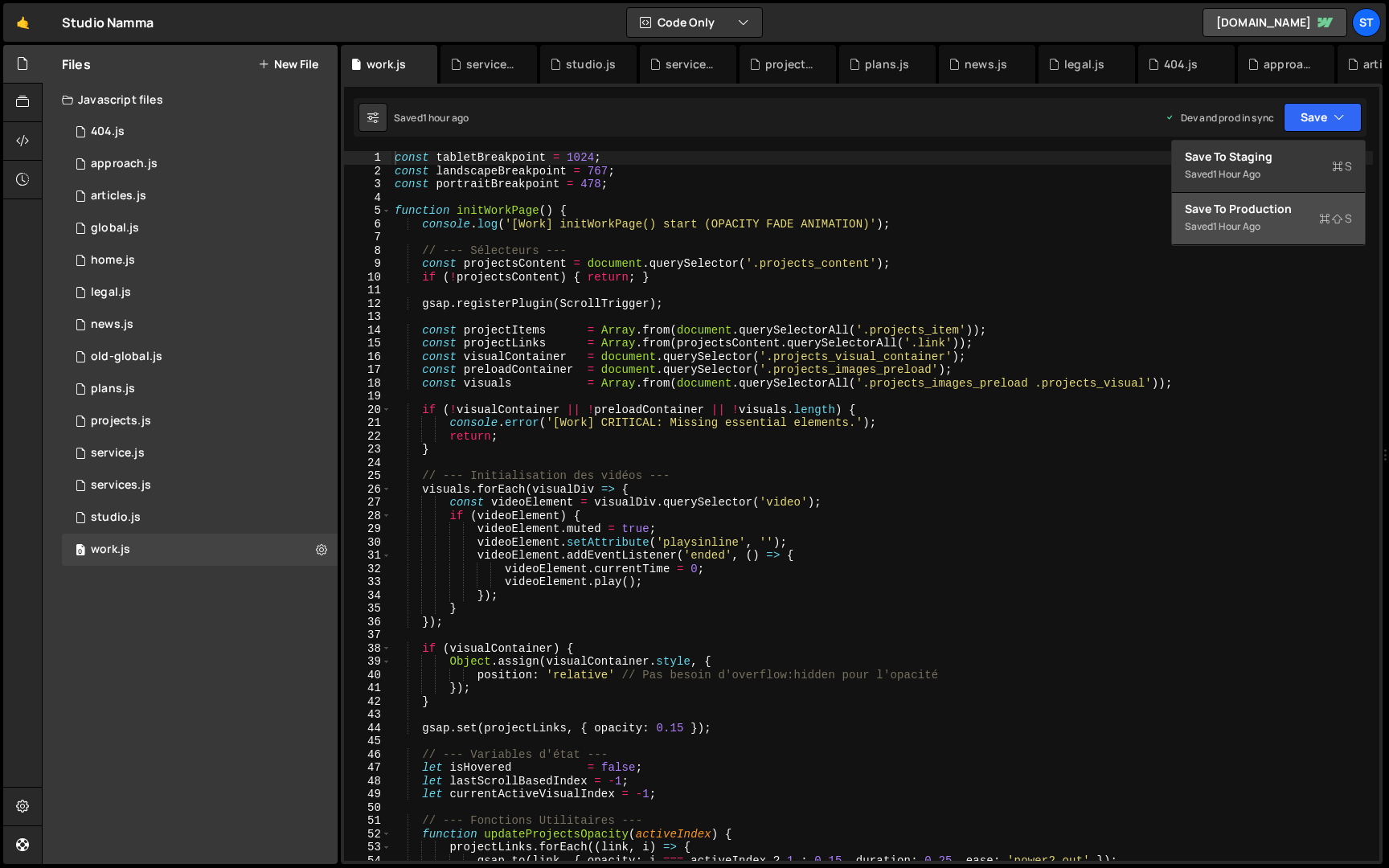
click at [1277, 204] on div "Save to Production S" at bounding box center [1269, 209] width 167 height 17
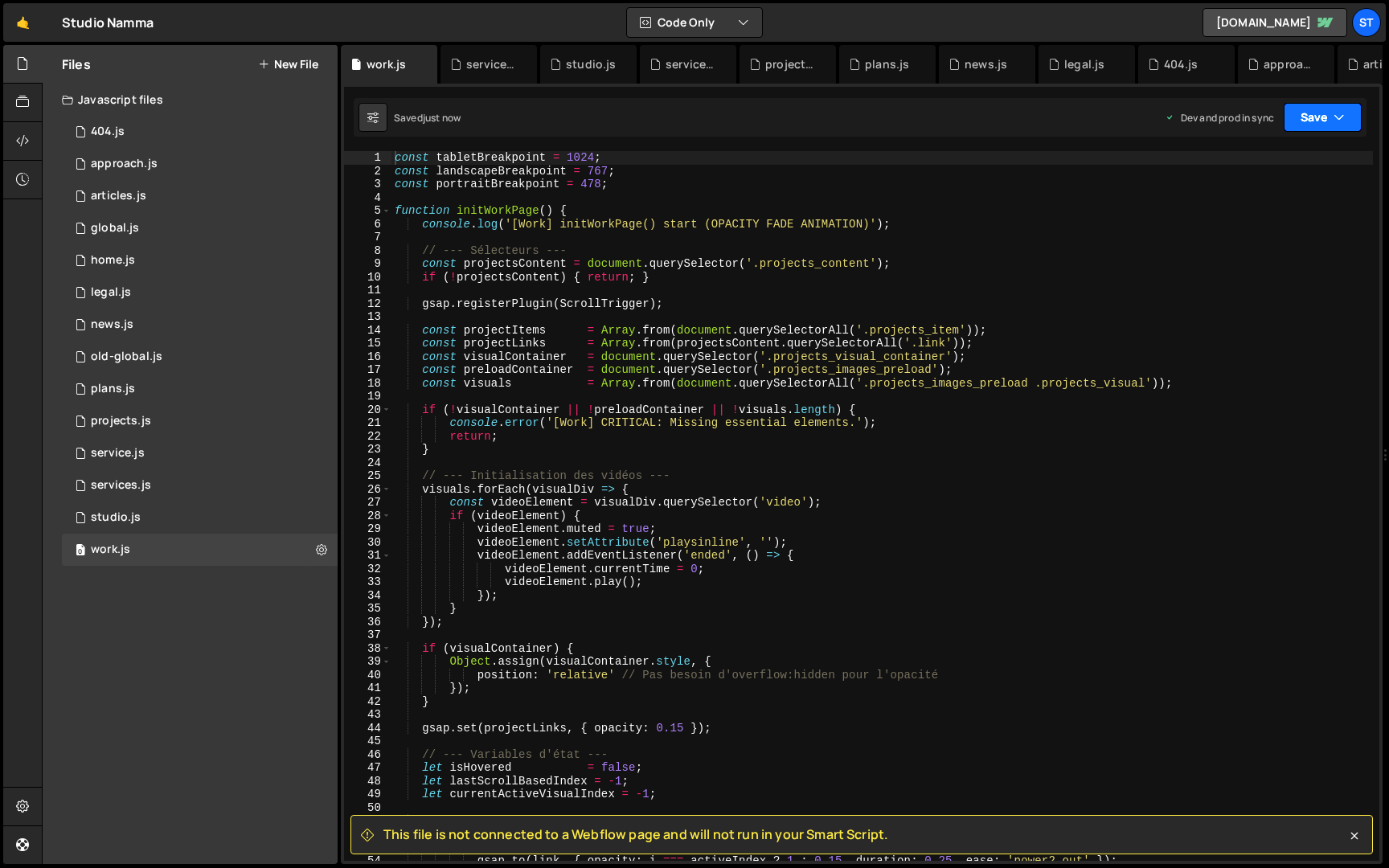
click at [1303, 113] on button "Save" at bounding box center [1322, 117] width 78 height 29
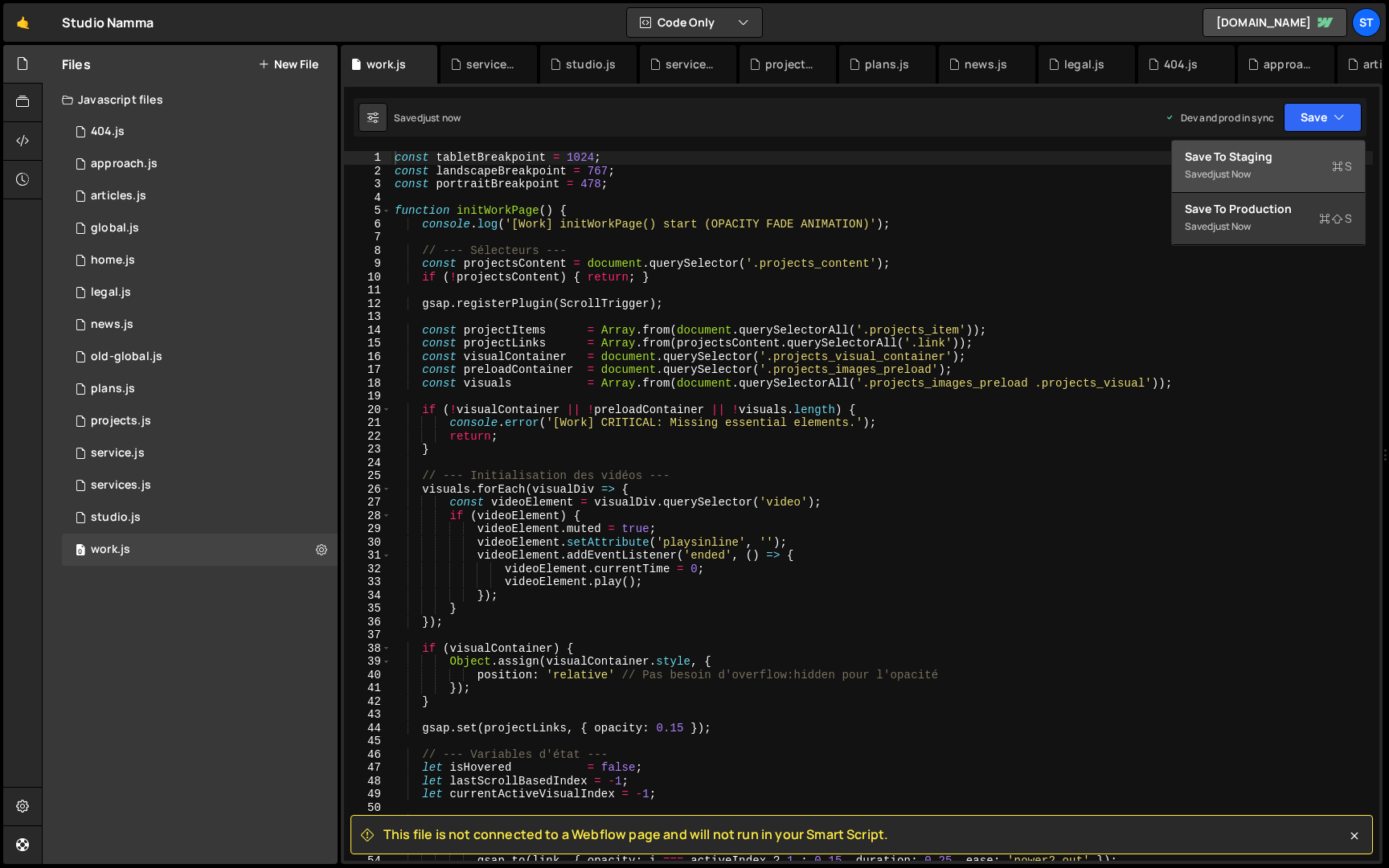
click at [1278, 155] on div "Save to Staging S" at bounding box center [1269, 157] width 167 height 17
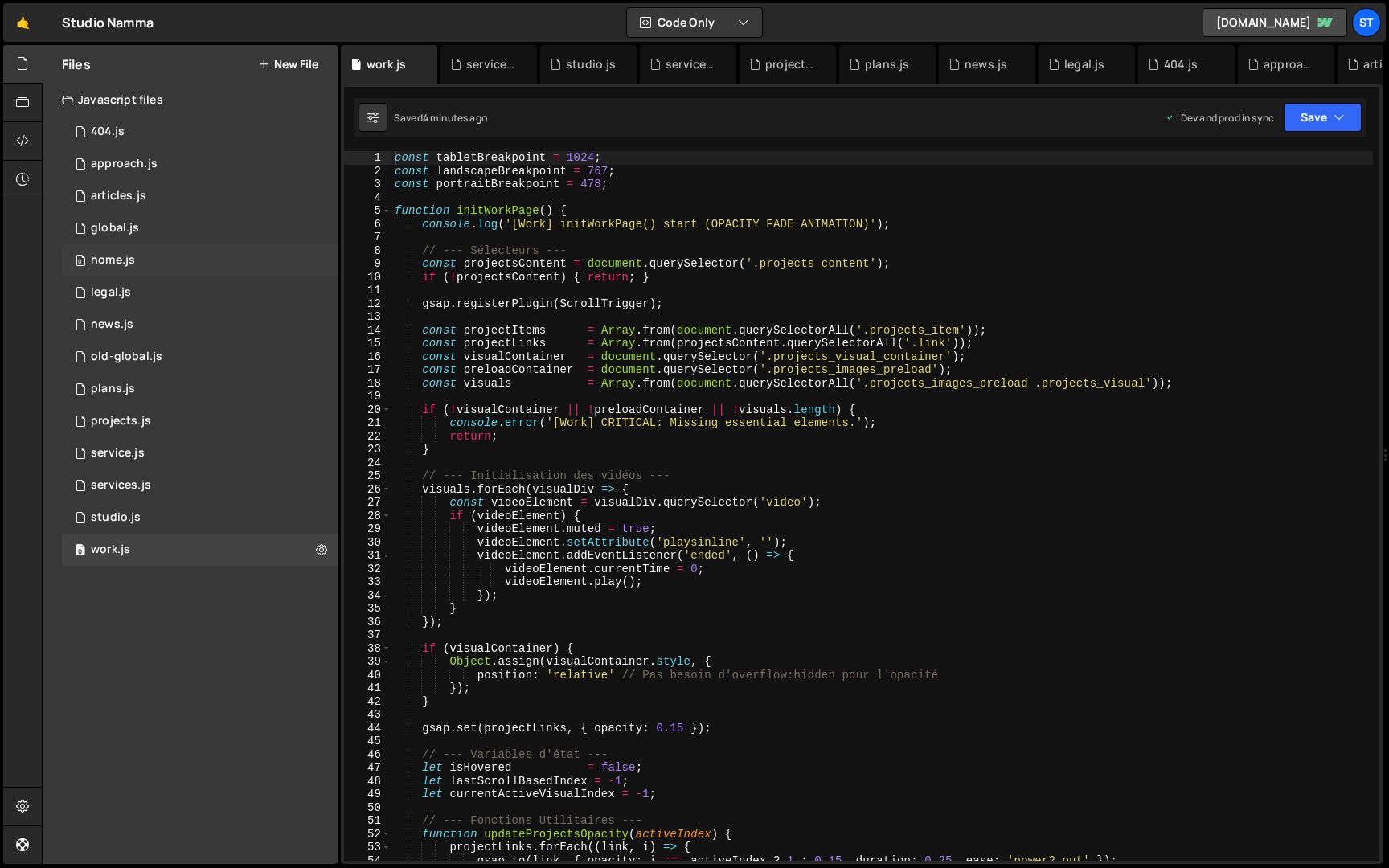
click at [165, 262] on div "0 home.js 0" at bounding box center [199, 260] width 275 height 32
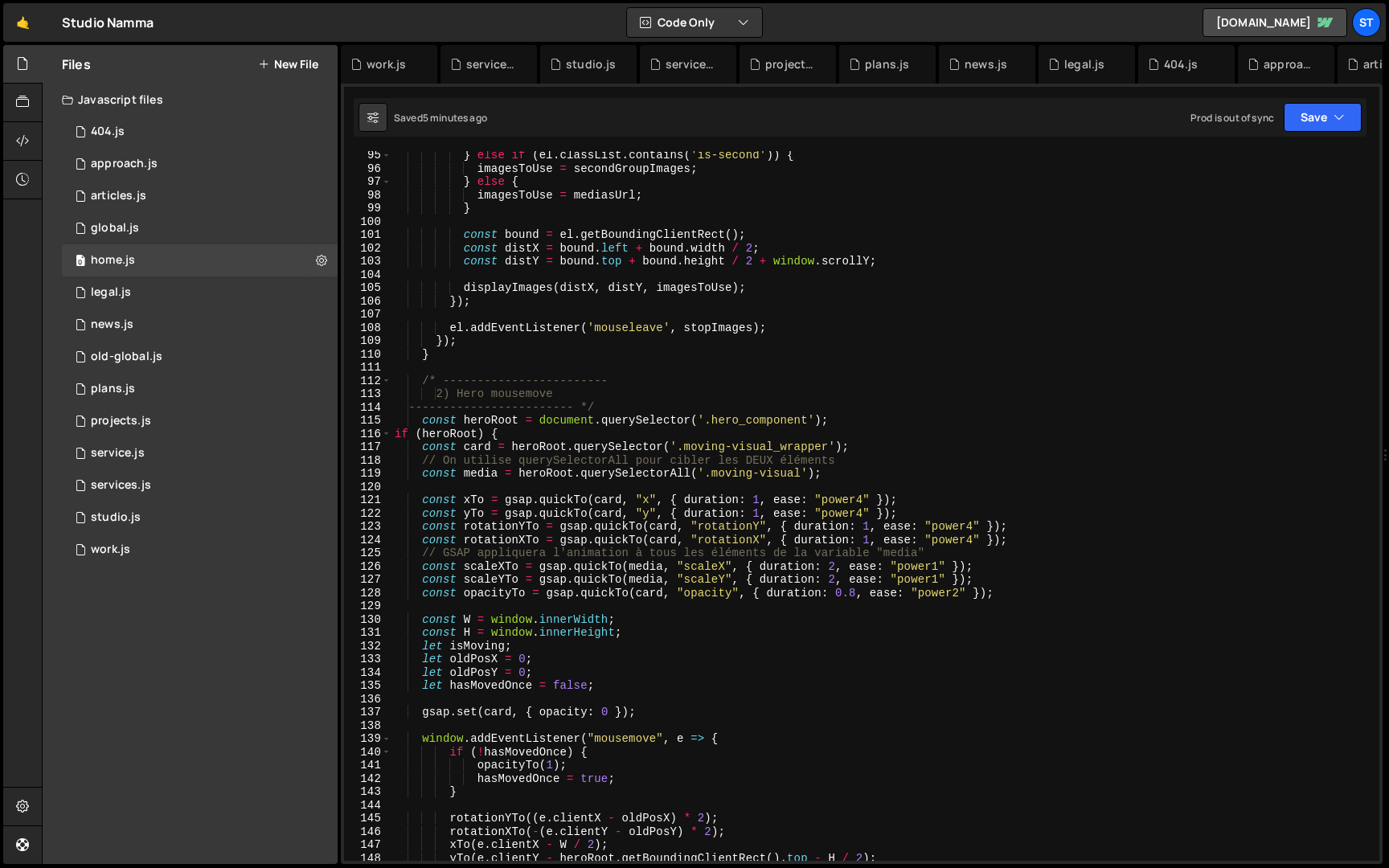
scroll to position [0, 0]
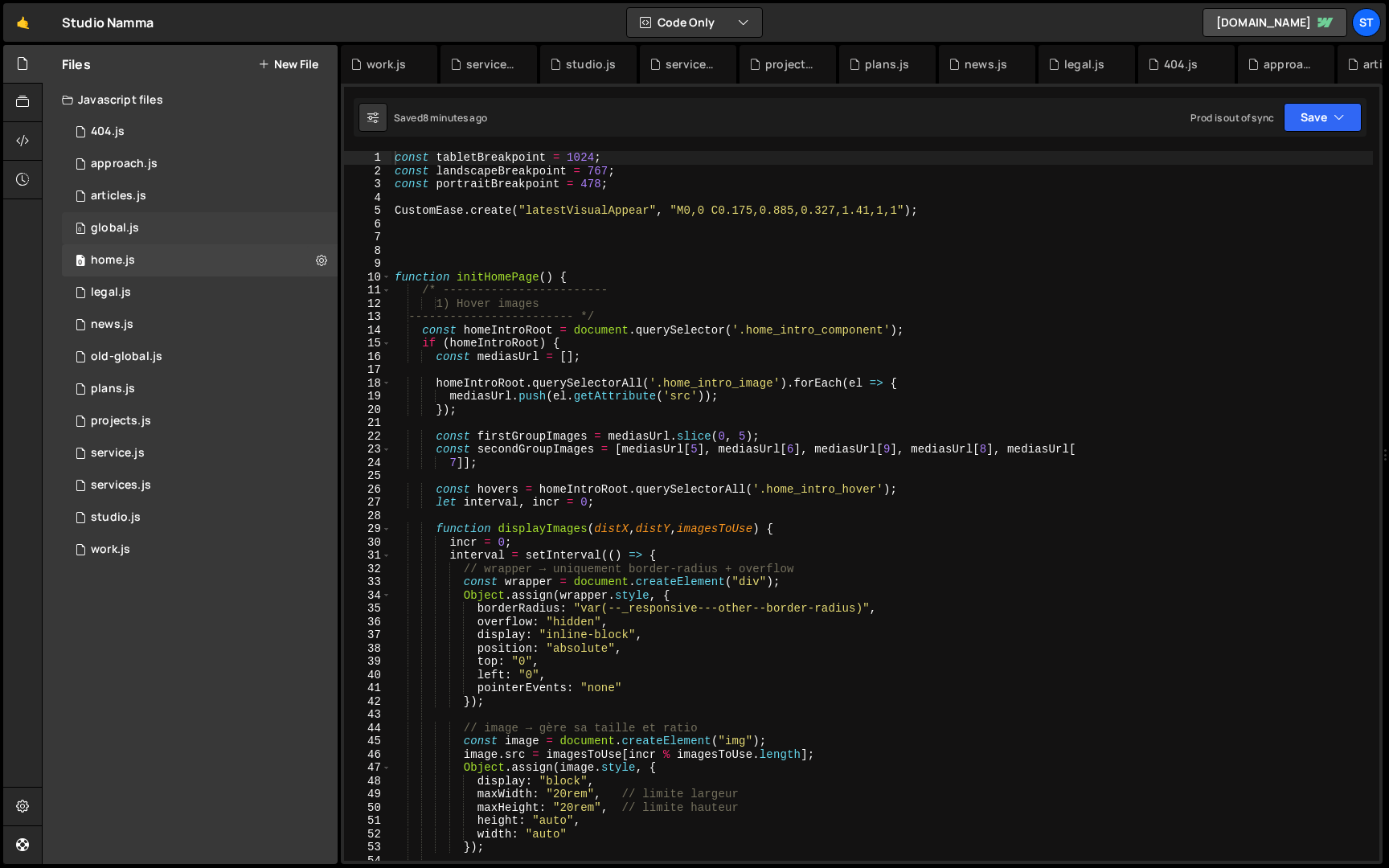
click at [144, 233] on div "0 global.js 0" at bounding box center [199, 228] width 275 height 32
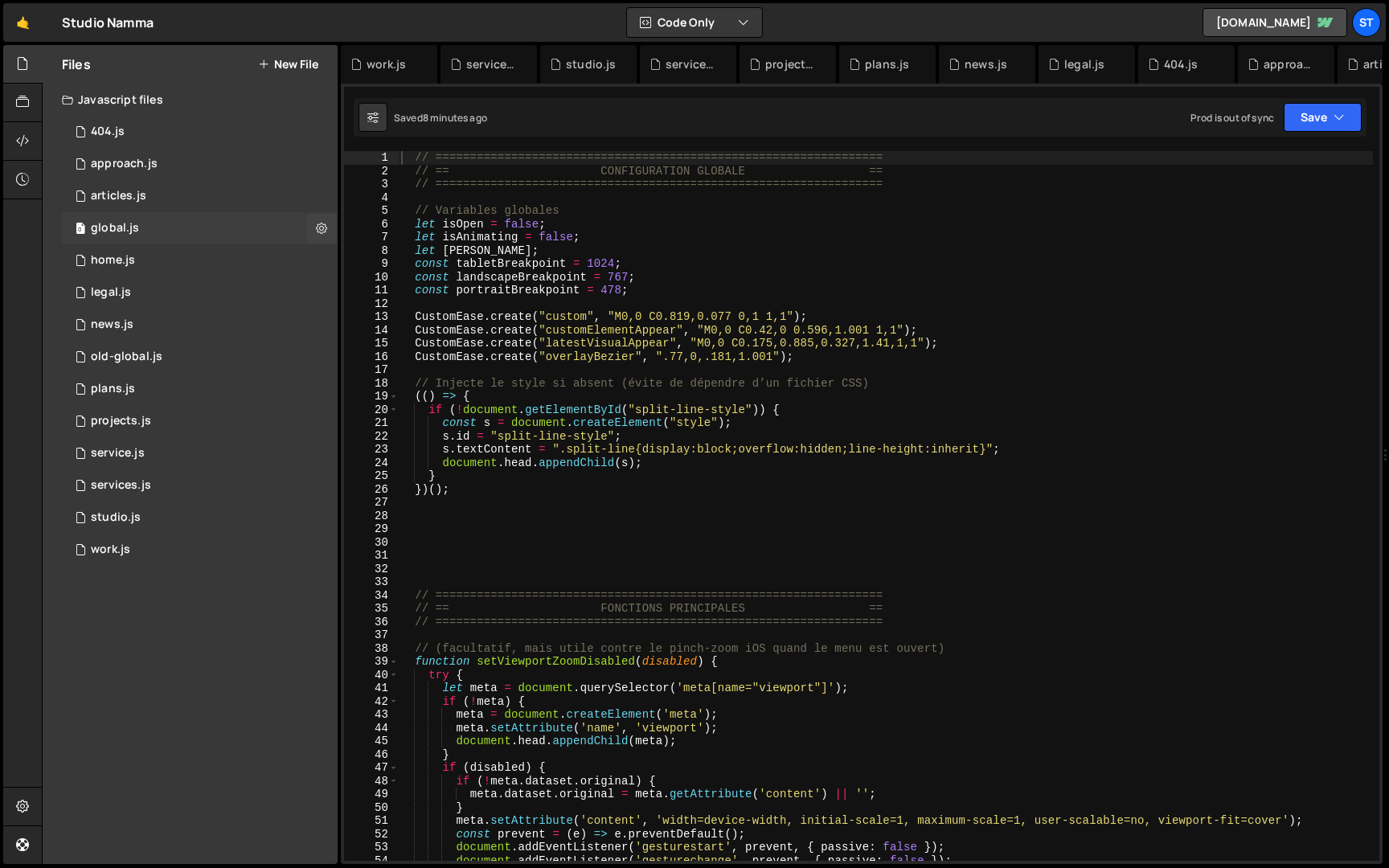
scroll to position [710, 0]
